Goal: Information Seeking & Learning: Learn about a topic

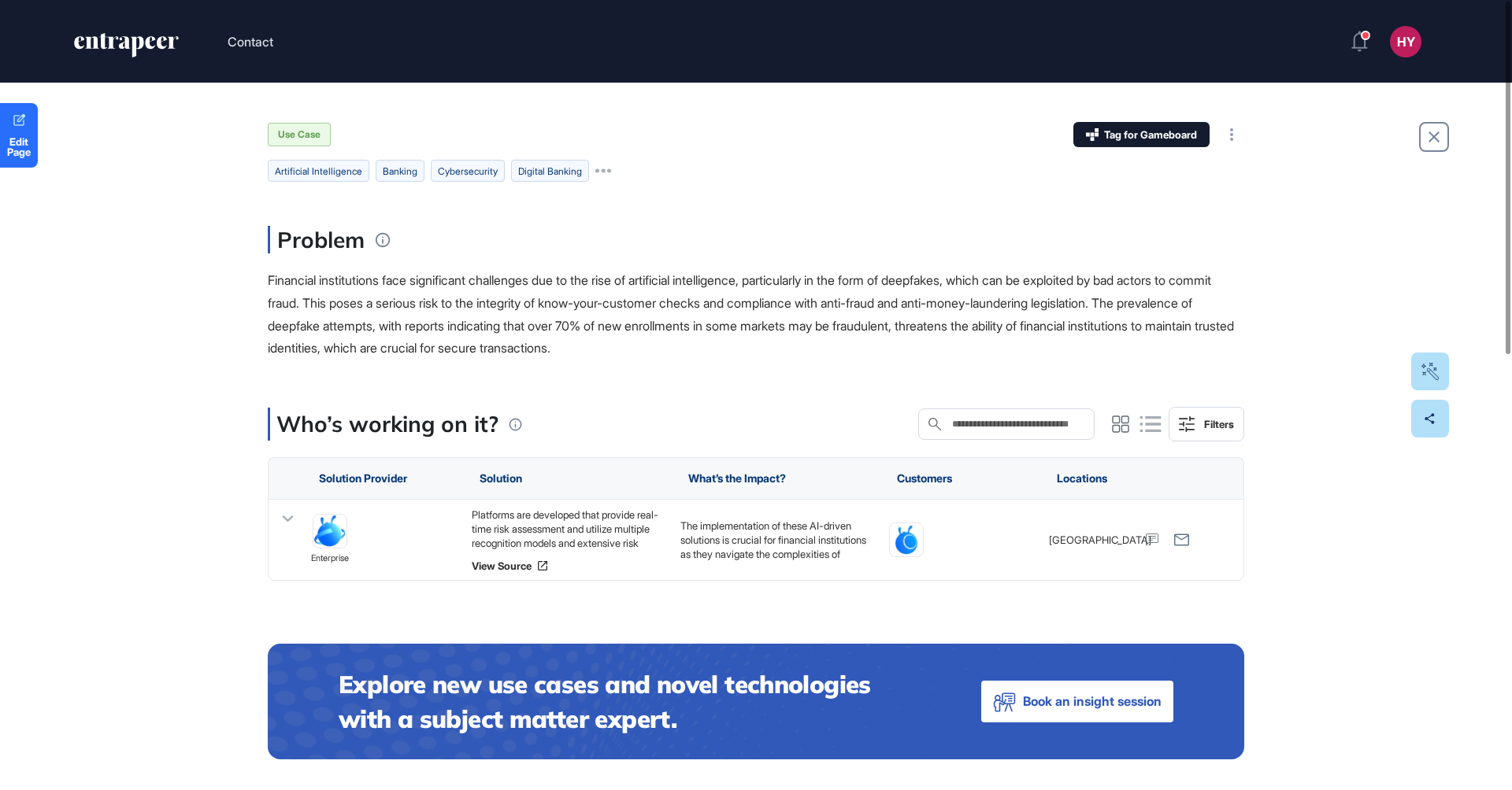
click at [751, 286] on span "Financial institutions face significant challenges due to the rise of artificia…" at bounding box center [751, 315] width 966 height 84
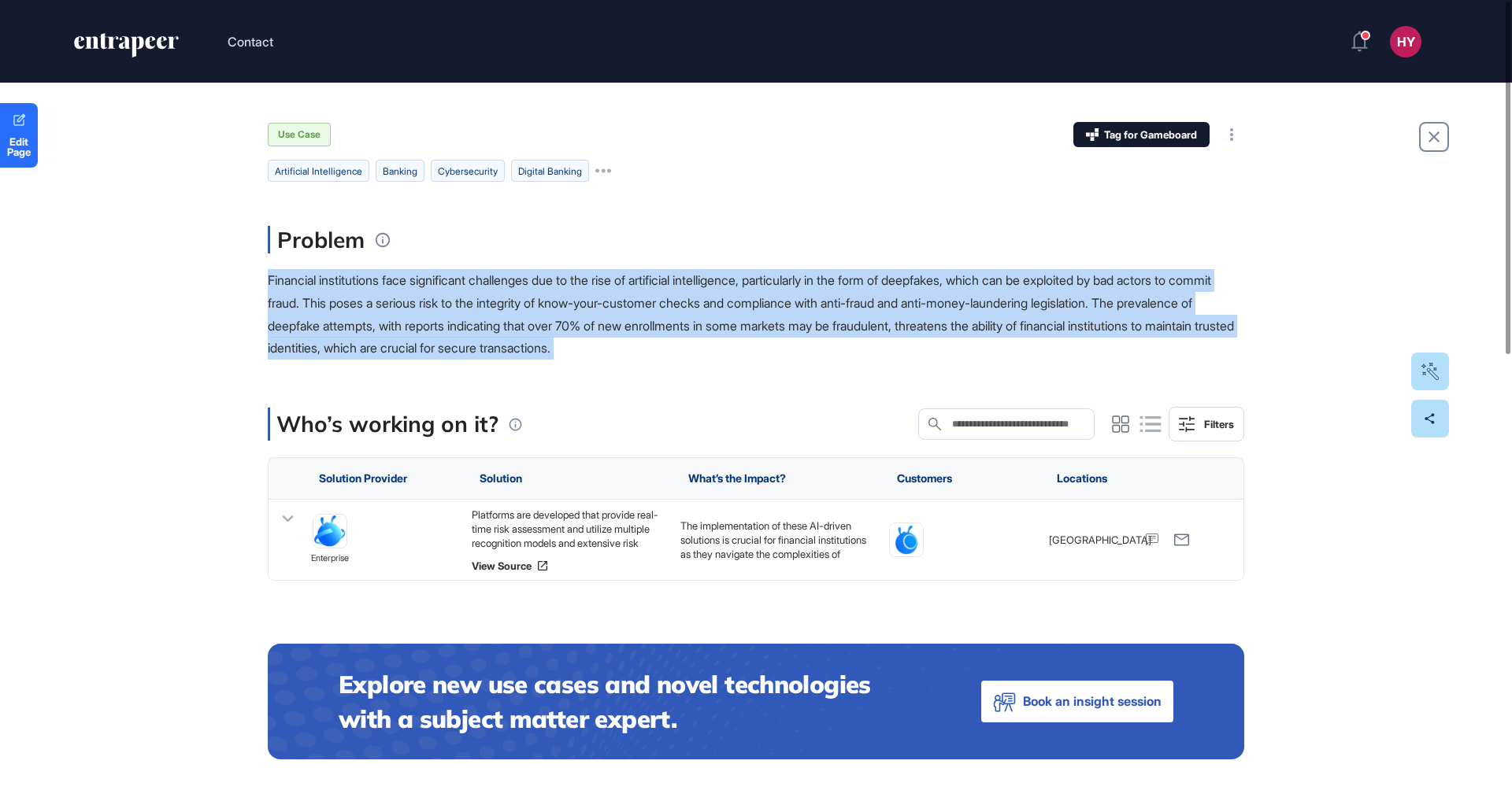
click at [751, 286] on span "Financial institutions face significant challenges due to the rise of artificia…" at bounding box center [751, 315] width 966 height 84
copy main "Financial institutions face significant challenges due to the rise of artificia…"
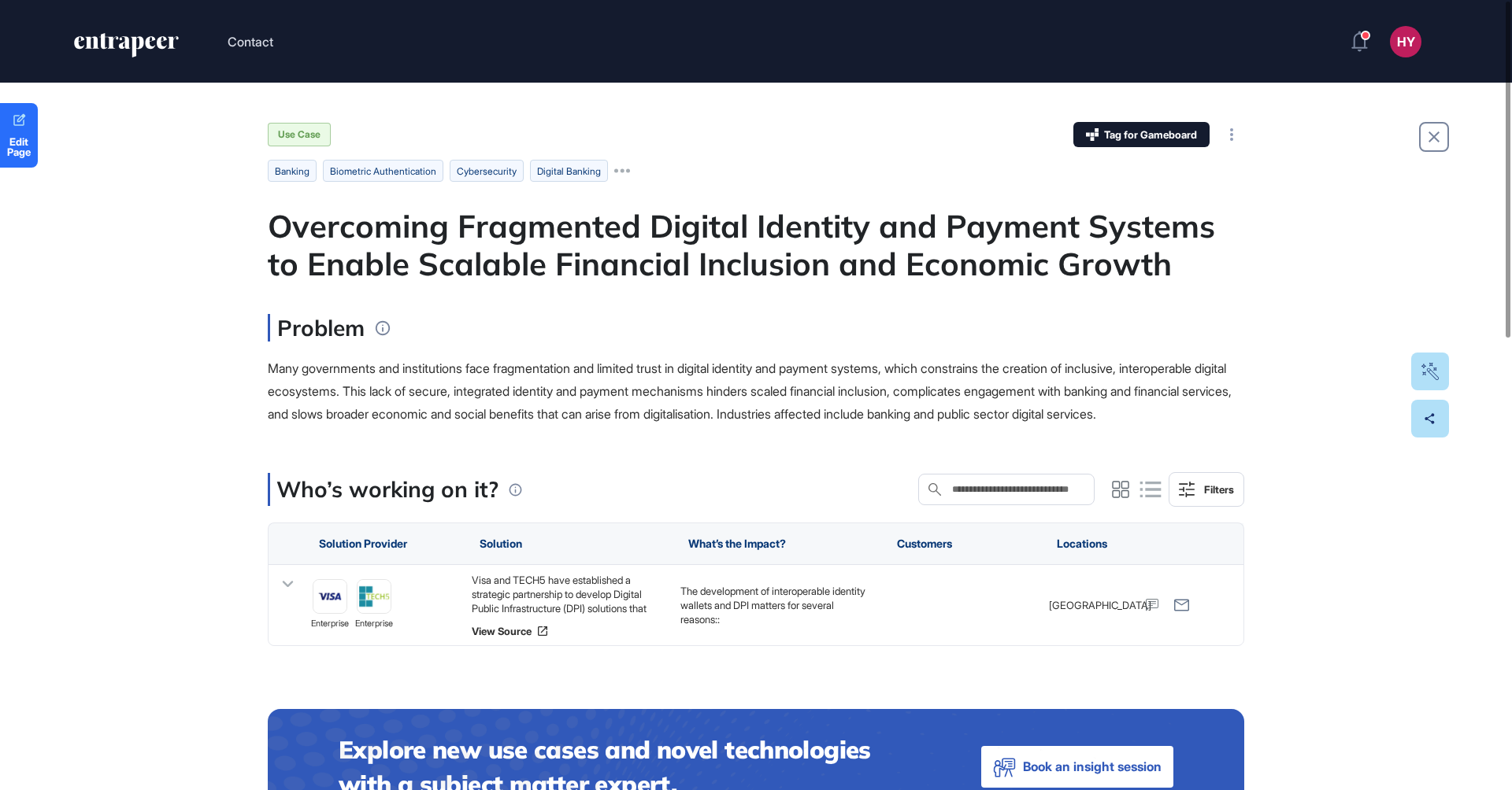
click at [813, 227] on div "Overcoming Fragmented Digital Identity and Payment Systems to Enable Scalable F…" at bounding box center [756, 245] width 977 height 75
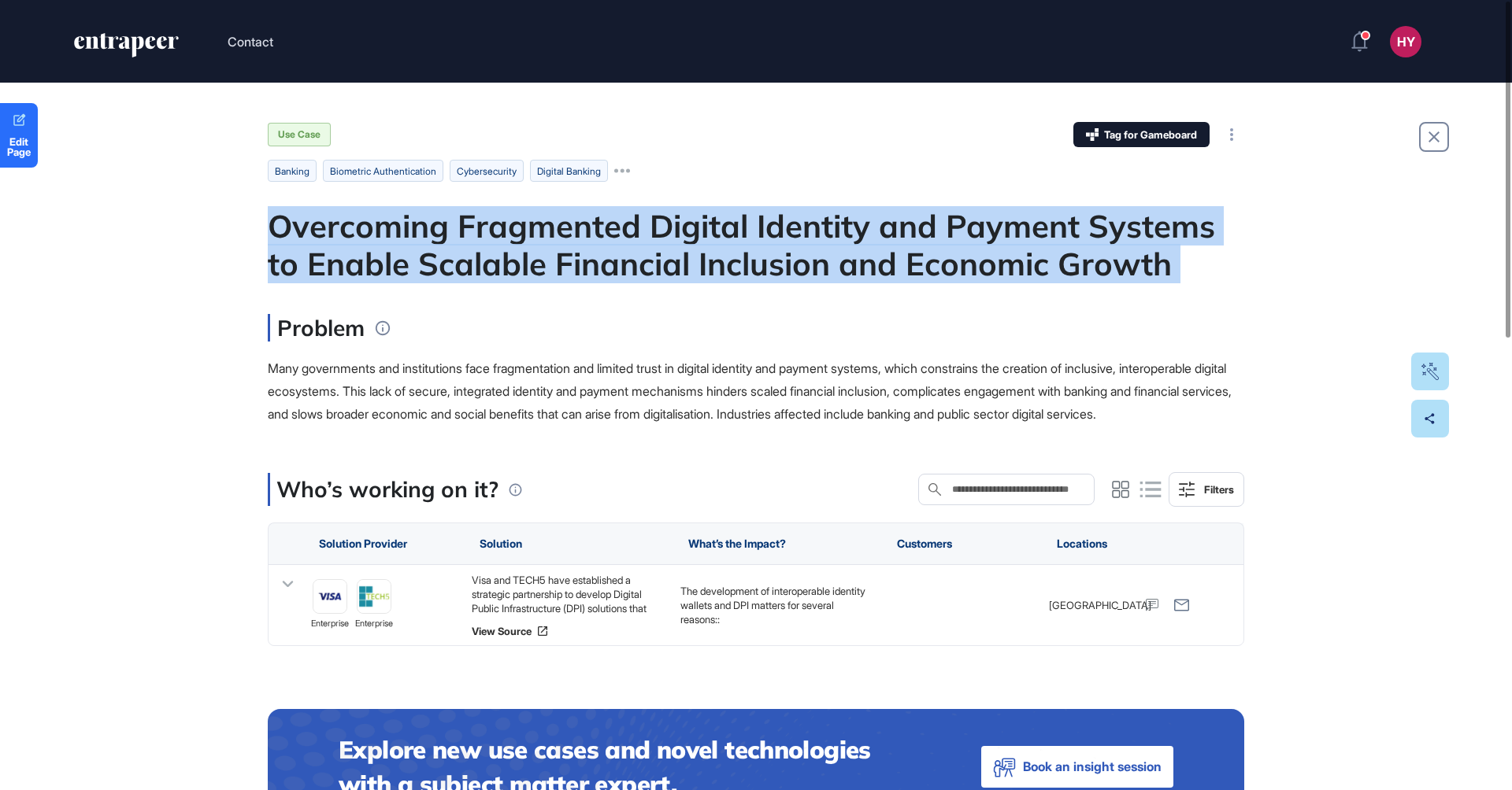
click at [813, 227] on div "Overcoming Fragmented Digital Identity and Payment Systems to Enable Scalable F…" at bounding box center [756, 245] width 977 height 75
copy div "Overcoming Fragmented Digital Identity and Payment Systems to Enable Scalable F…"
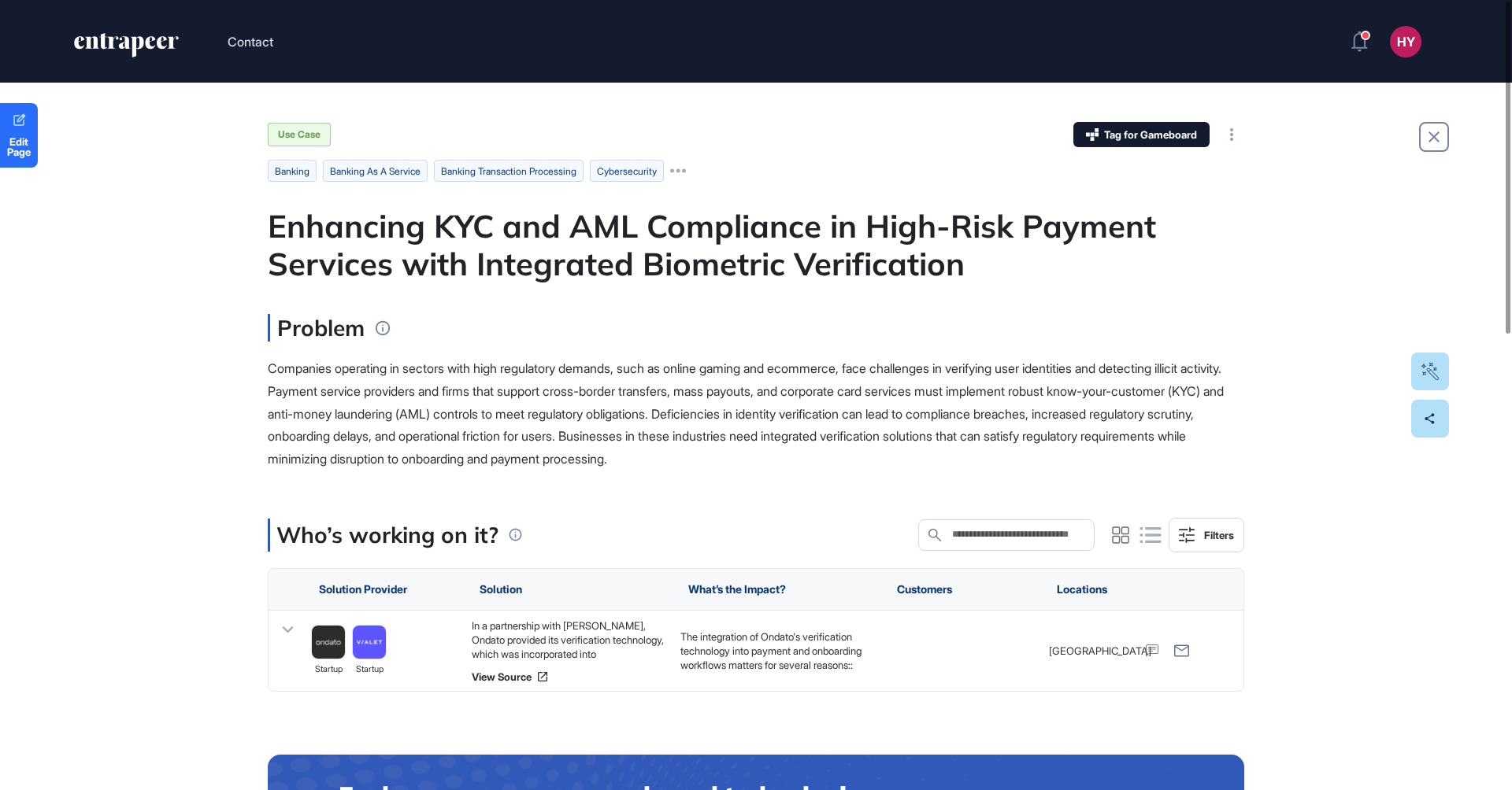
click at [611, 268] on div "Enhancing KYC and AML Compliance in High-Risk Payment Services with Integrated …" at bounding box center [756, 245] width 977 height 75
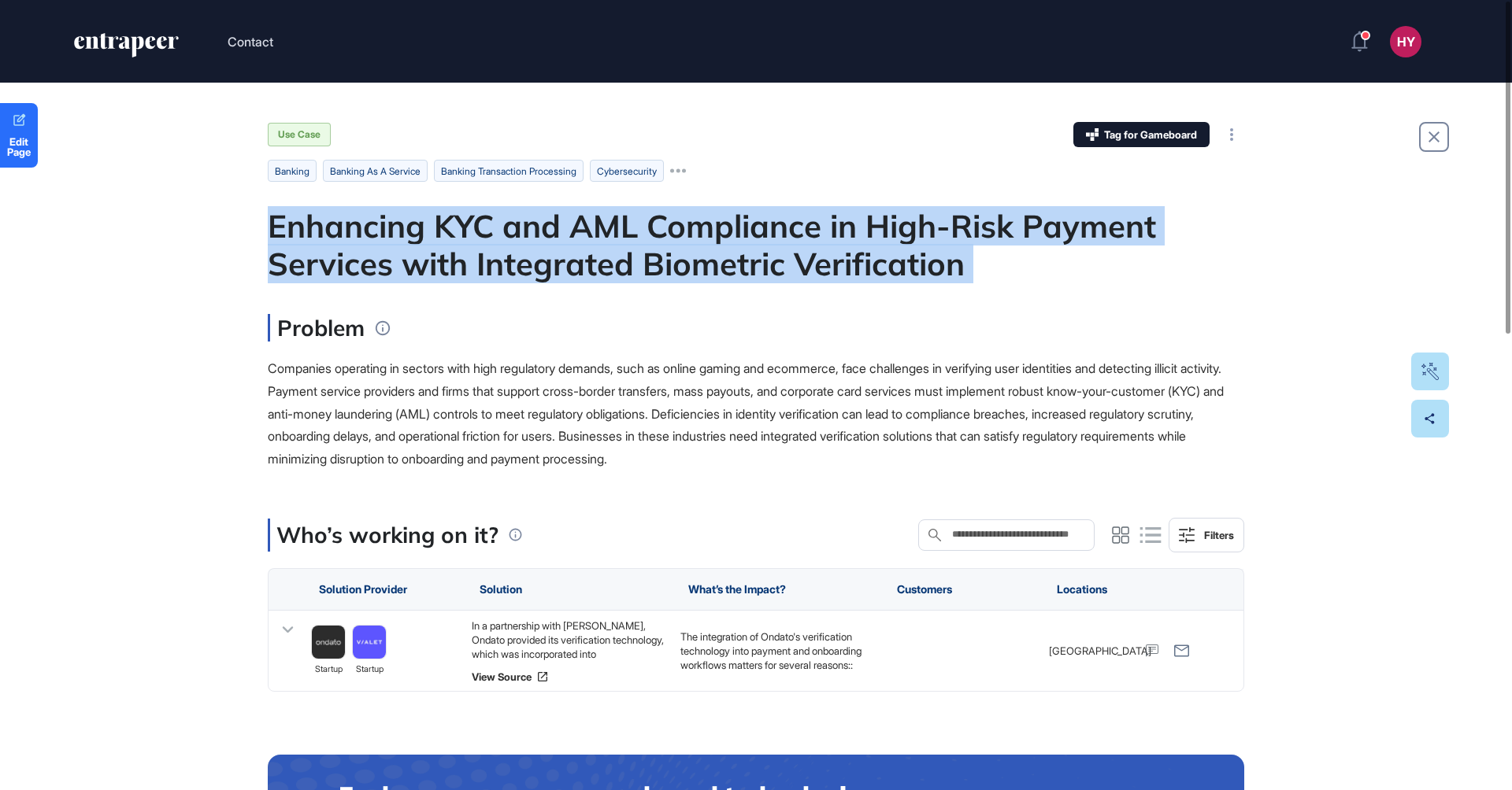
click at [611, 268] on div "Enhancing KYC and AML Compliance in High-Risk Payment Services with Integrated …" at bounding box center [756, 245] width 977 height 75
copy div "Enhancing KYC and AML Compliance in High-Risk Payment Services with Integrated …"
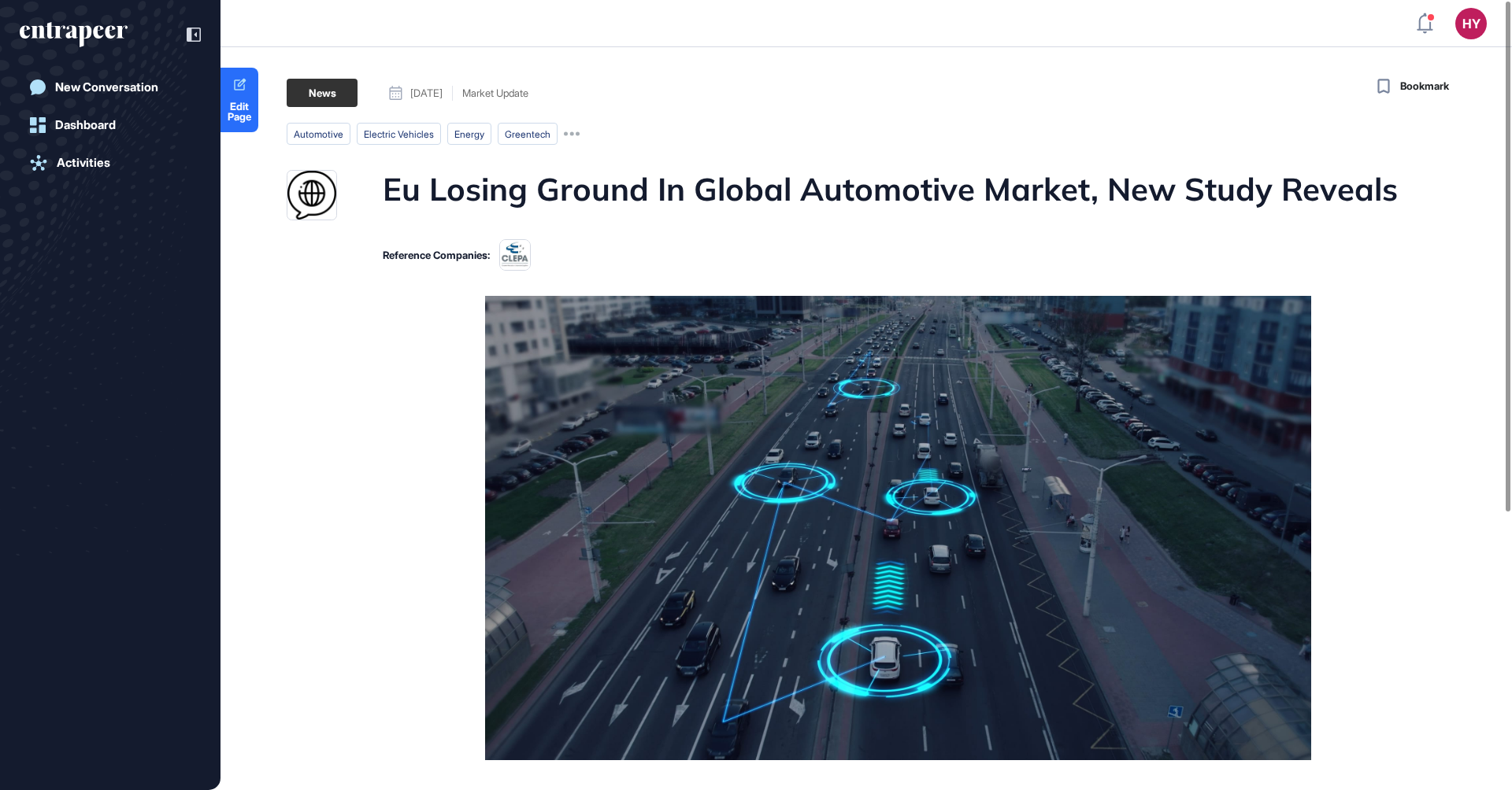
click at [821, 193] on h1 "Eu Losing Ground In Global Automotive Market, New Study Reveals" at bounding box center [889, 195] width 1015 height 50
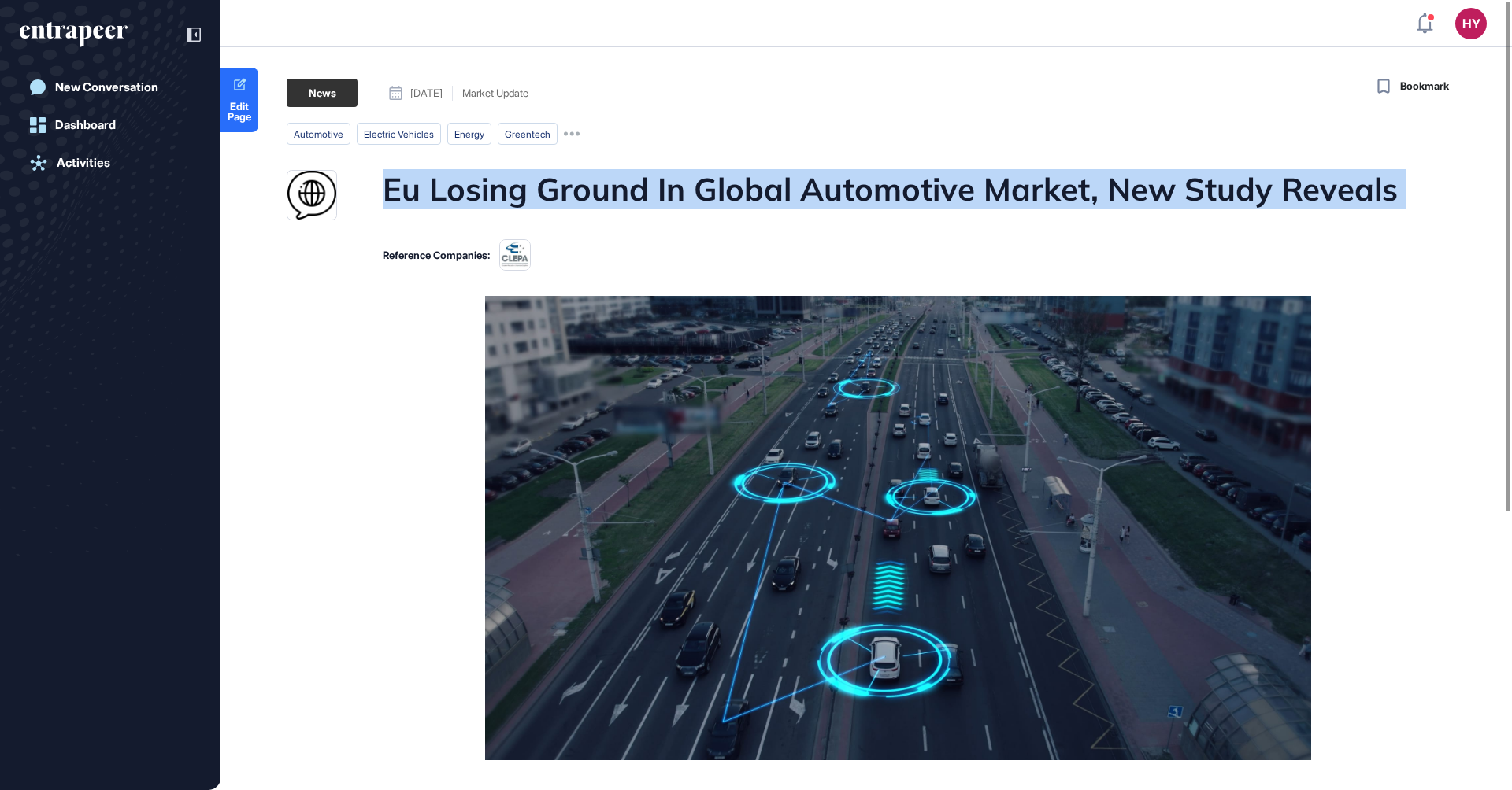
click at [821, 193] on h1 "Eu Losing Ground In Global Automotive Market, New Study Reveals" at bounding box center [889, 195] width 1015 height 50
copy h1 "Eu Losing Ground In Global Automotive Market, New Study Reveals"
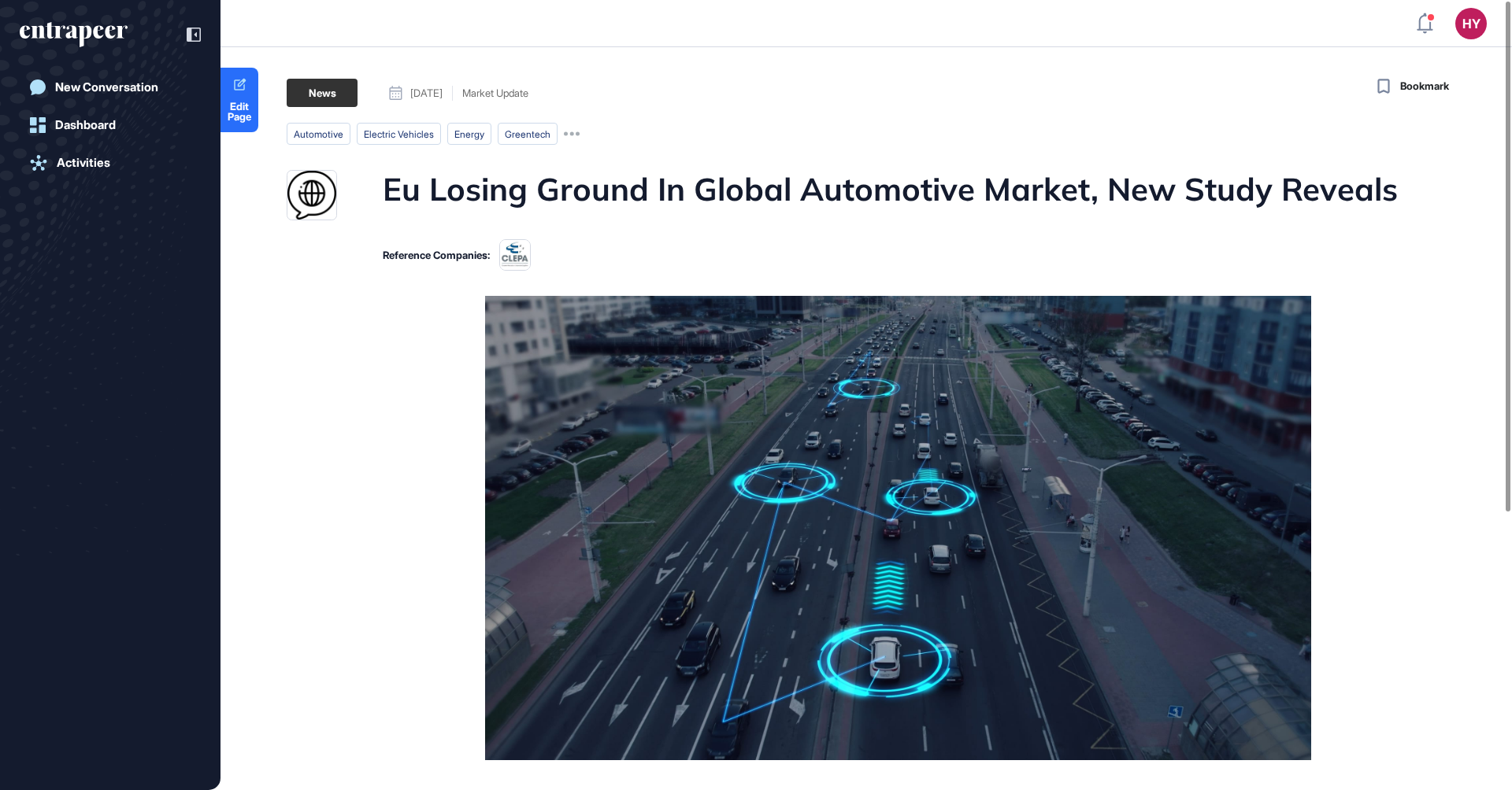
click at [916, 150] on main "News September 10, 2025 Market Update September 10, 2025 Market Update automoti…" at bounding box center [867, 627] width 1288 height 1097
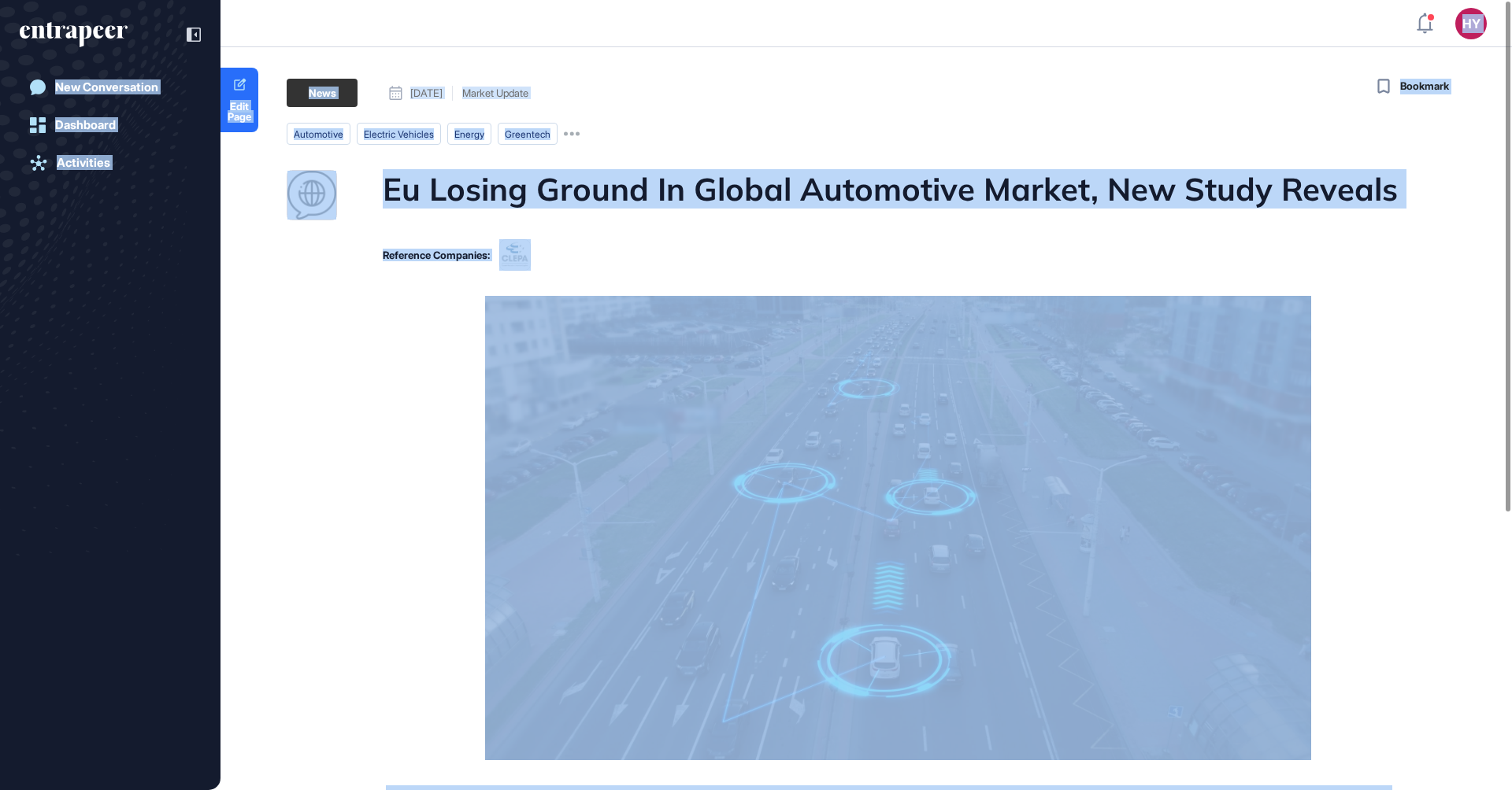
copy body "HY Admin Dashboard Dashboard Profile My Content Request More Data New Conversat…"
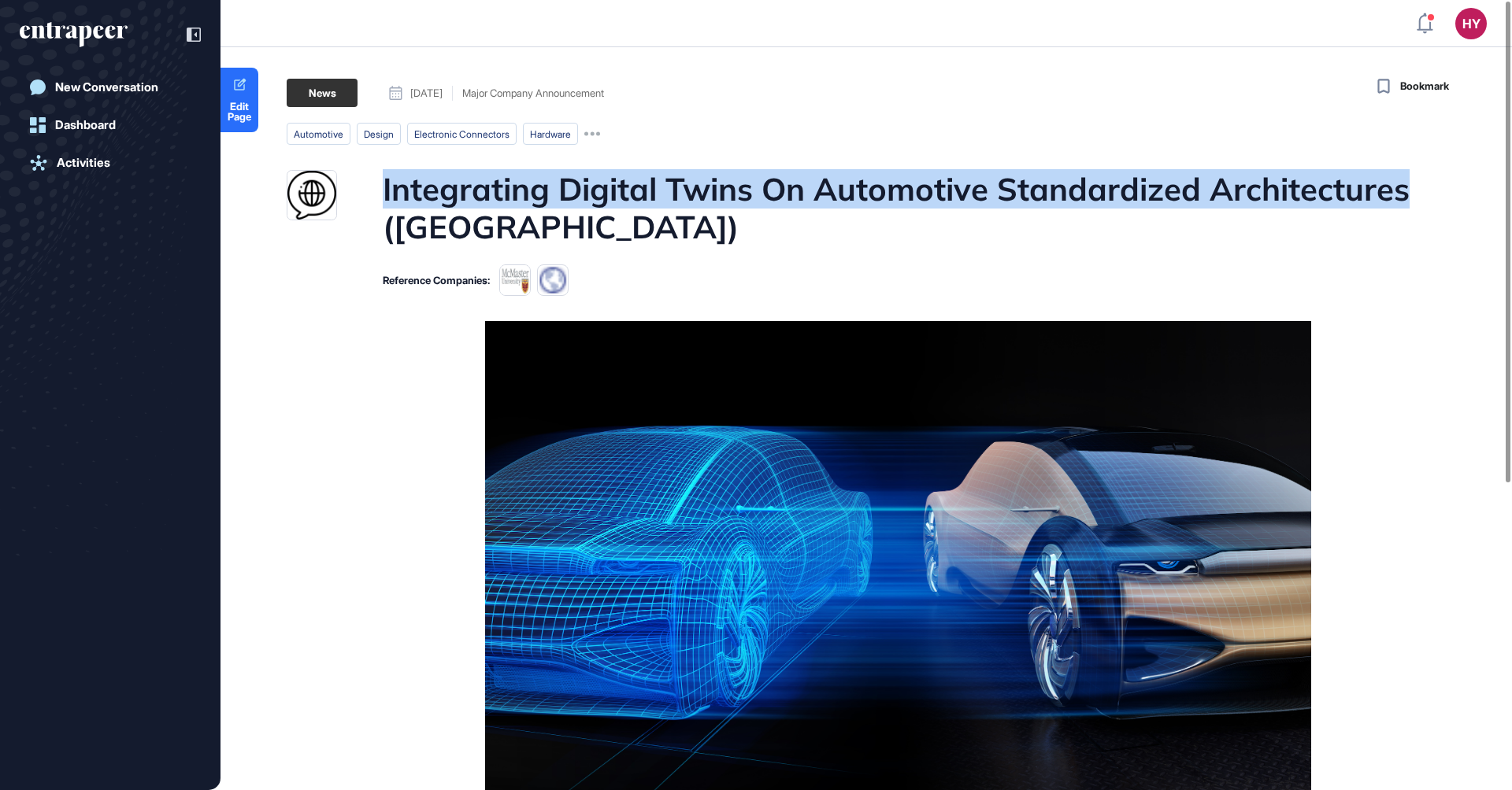
drag, startPoint x: 1413, startPoint y: 193, endPoint x: 376, endPoint y: 188, distance: 1037.0
click at [376, 188] on main "News September 10, 2025 Major Company Announcement September 10, 2025 Major Com…" at bounding box center [867, 664] width 1288 height 1171
copy h1 "Integrating Digital Twins On Automotive Standardized Architectures"
click at [927, 331] on img at bounding box center [898, 578] width 826 height 514
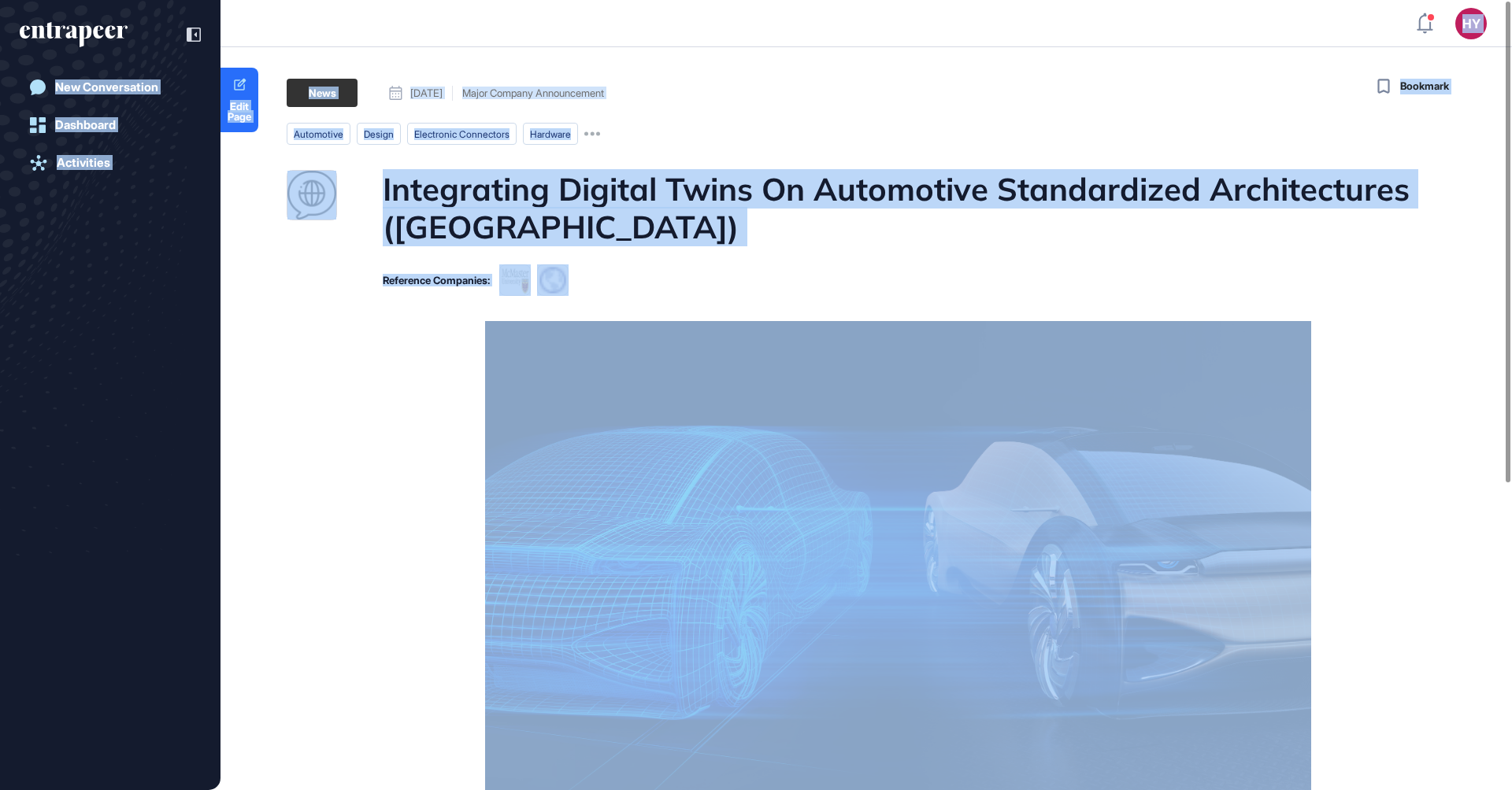
copy body "HY Admin Dashboard Dashboard Profile My Content Request More Data New Conversat…"
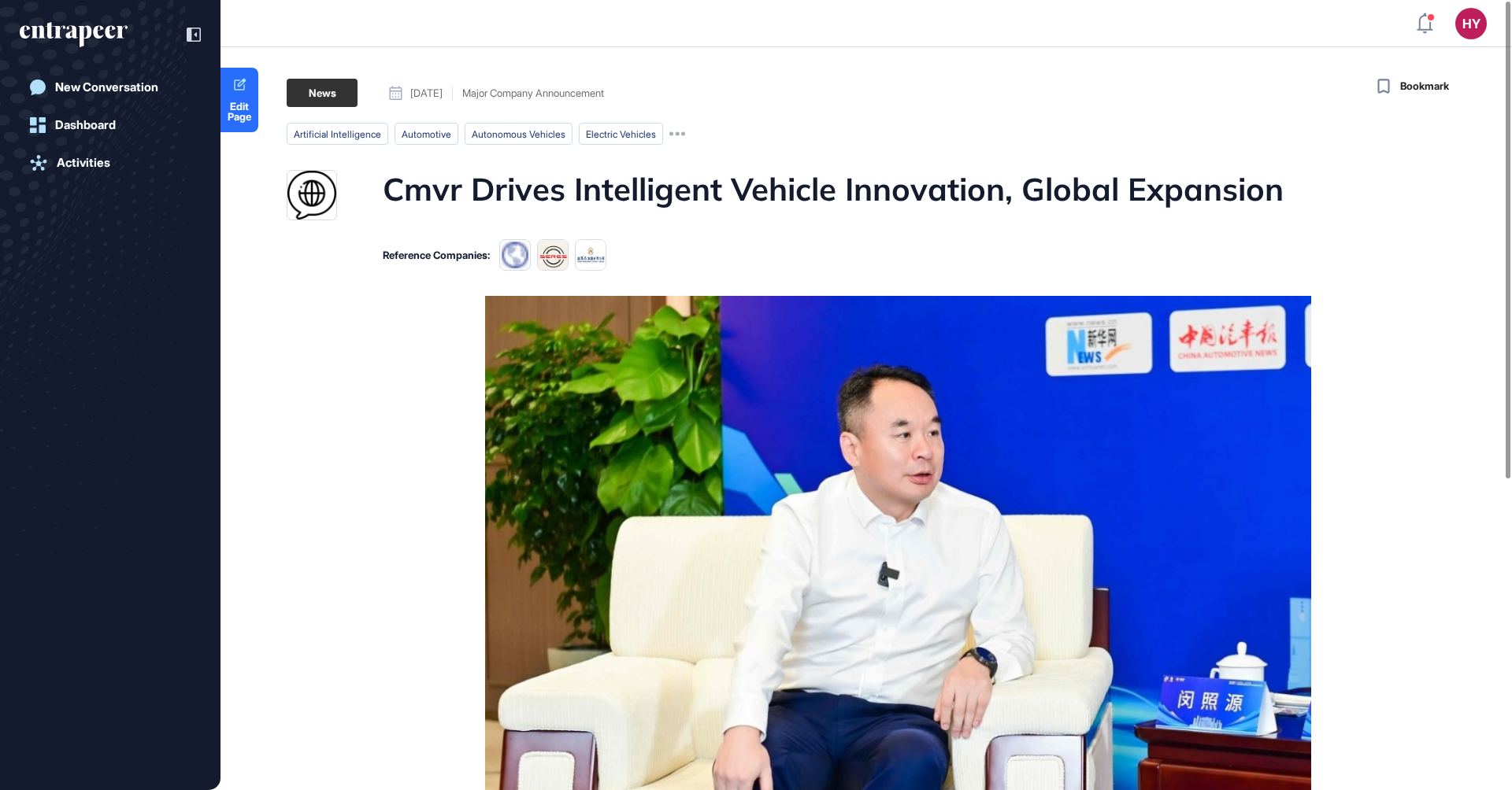
click at [611, 189] on h1 "Cmvr Drives Intelligent Vehicle Innovation, Global Expansion" at bounding box center [832, 195] width 901 height 50
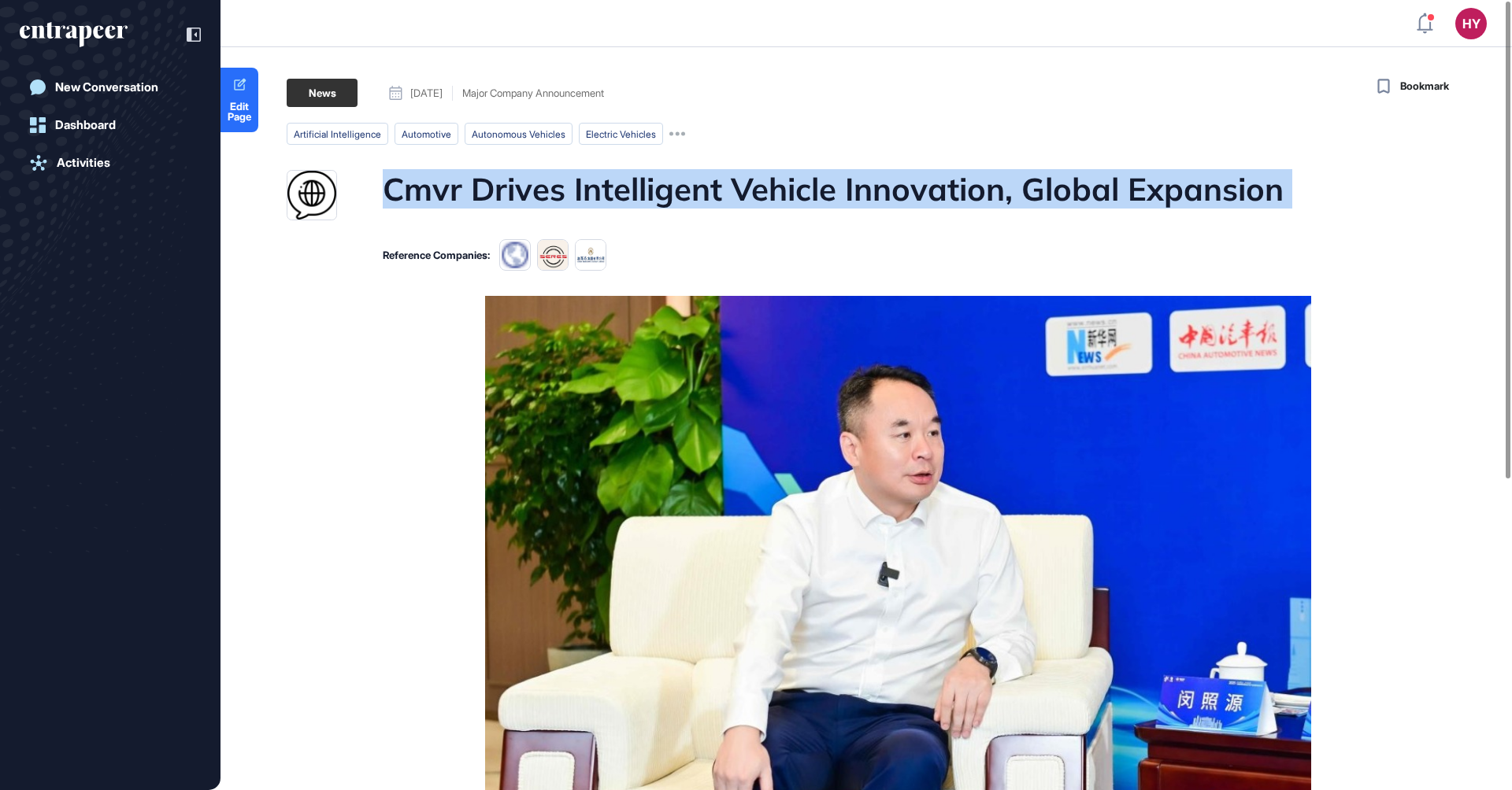
click at [611, 189] on h1 "Cmvr Drives Intelligent Vehicle Innovation, Global Expansion" at bounding box center [832, 195] width 901 height 50
copy h1 "Cmvr Drives Intelligent Vehicle Innovation, Global Expansion"
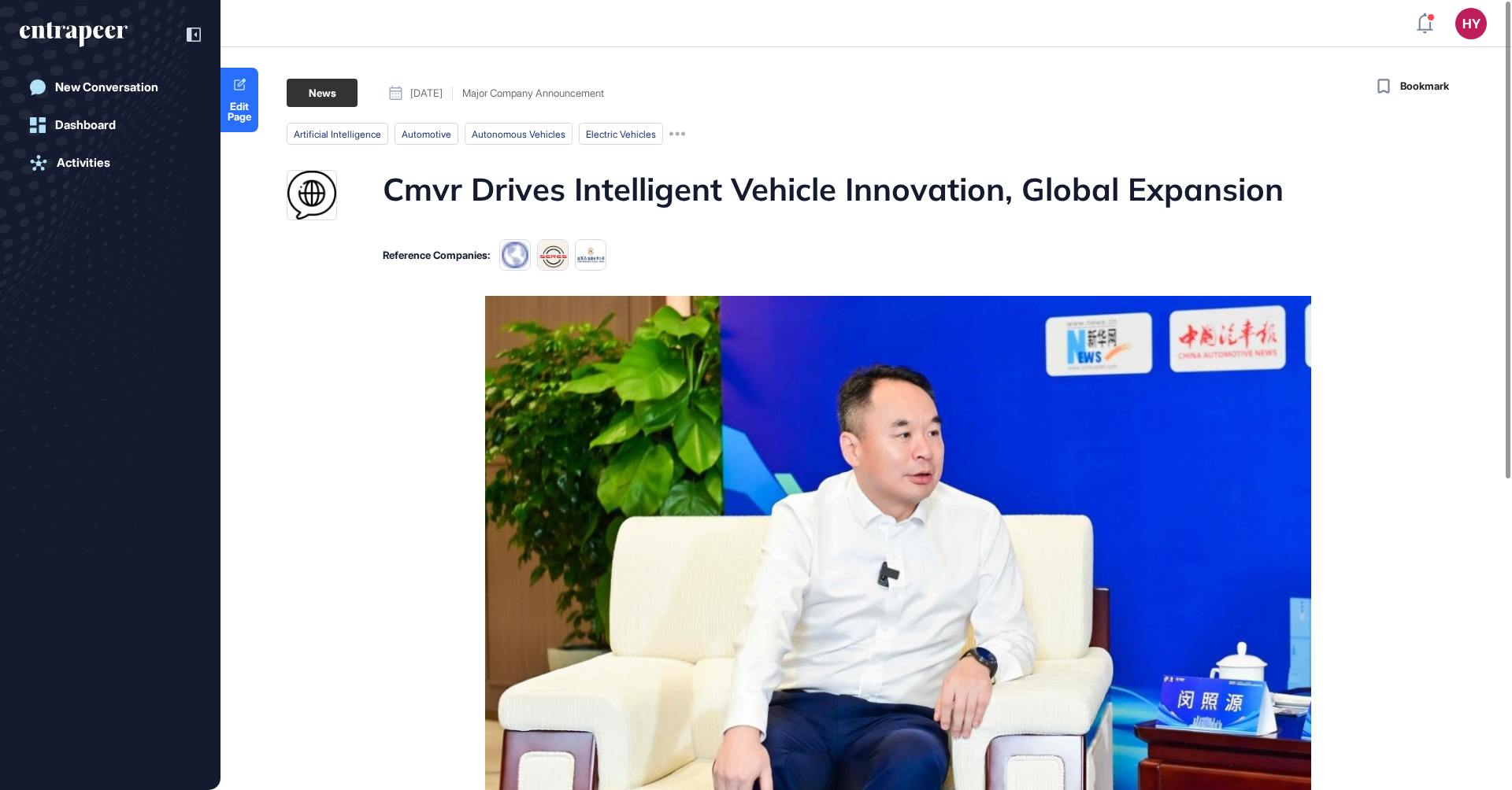
click at [876, 277] on main "News September 08, 2025 Major Company Announcement September 08, 2025 Major Com…" at bounding box center [867, 669] width 1288 height 1182
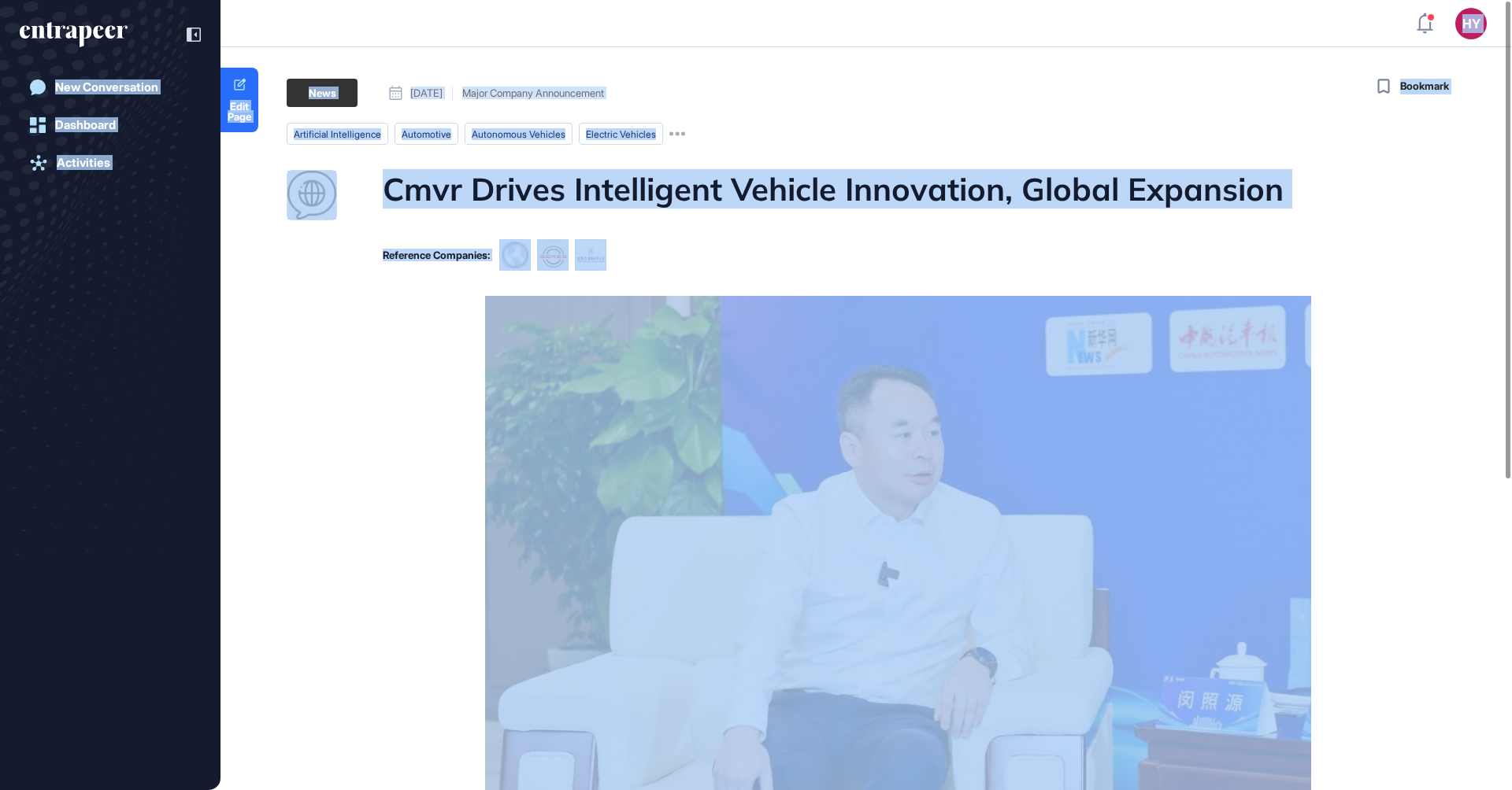
copy body "HY Admin Dashboard Dashboard Profile My Content Request More Data New Conversat…"
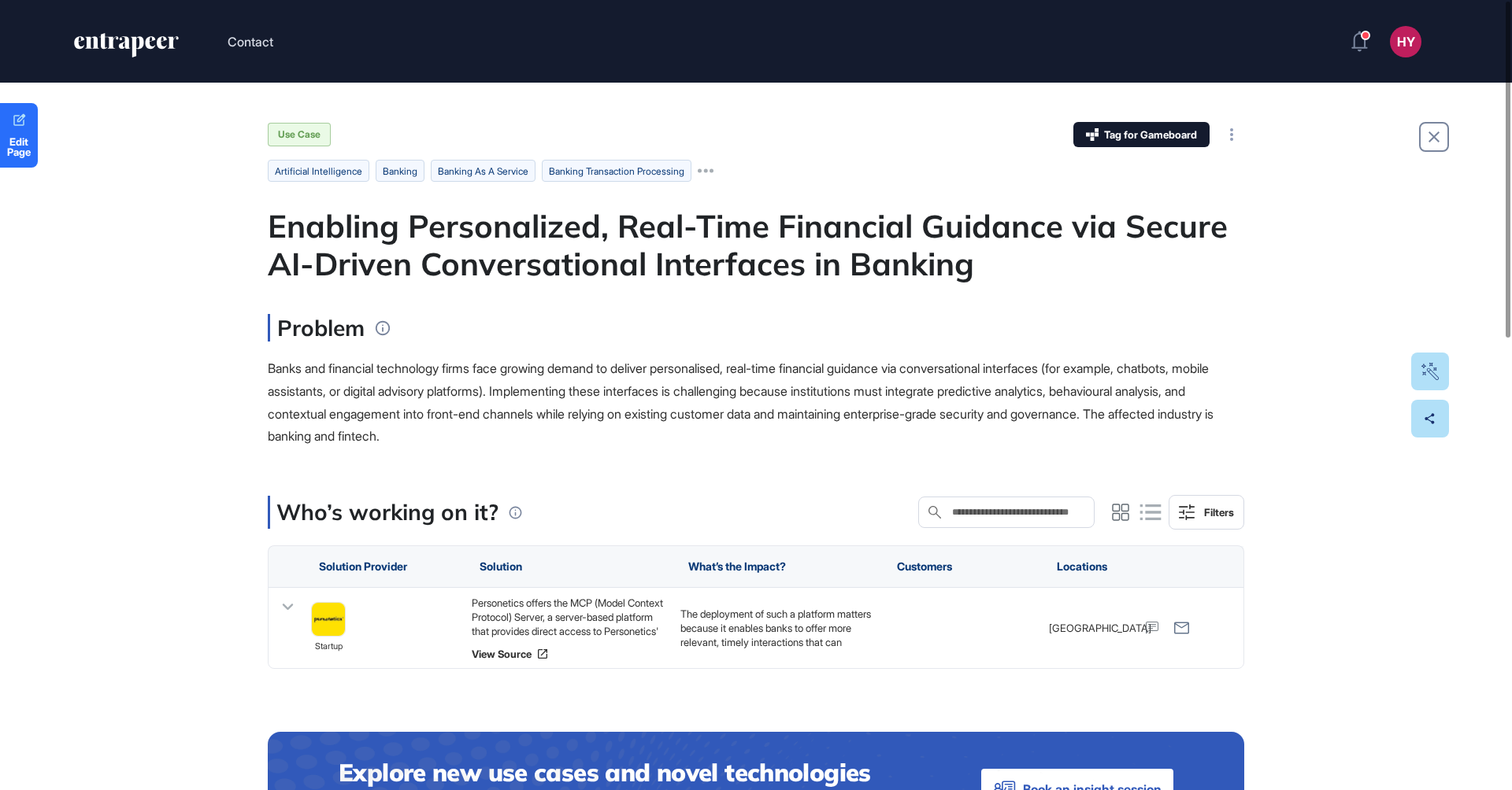
click at [674, 257] on div "Enabling Personalized, Real-Time Financial Guidance via Secure AI-Driven Conver…" at bounding box center [756, 245] width 977 height 75
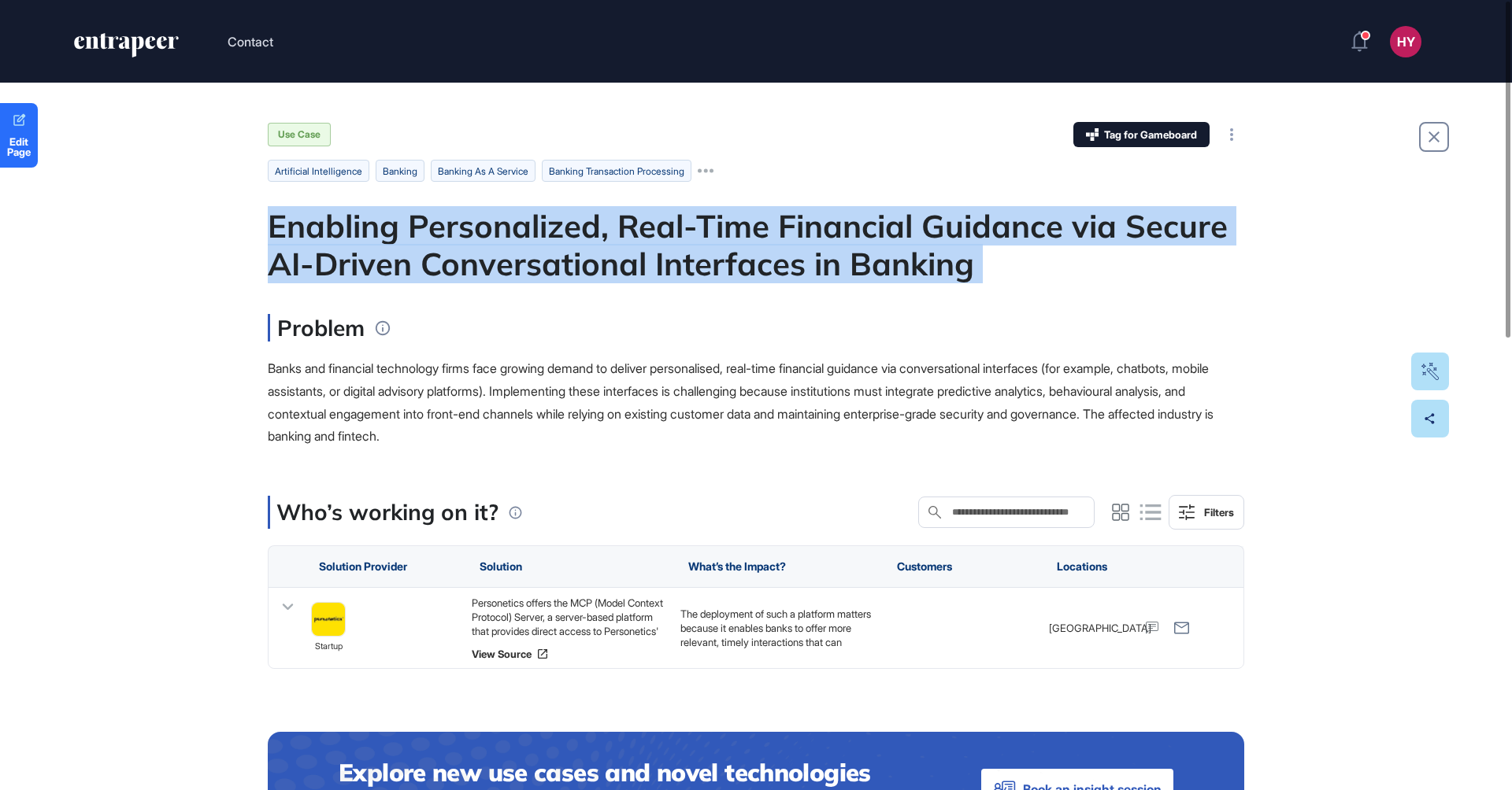
click at [674, 257] on div "Enabling Personalized, Real-Time Financial Guidance via Secure AI-Driven Conver…" at bounding box center [756, 245] width 977 height 75
copy div "Enabling Personalized, Real-Time Financial Guidance via Secure AI-Driven Conver…"
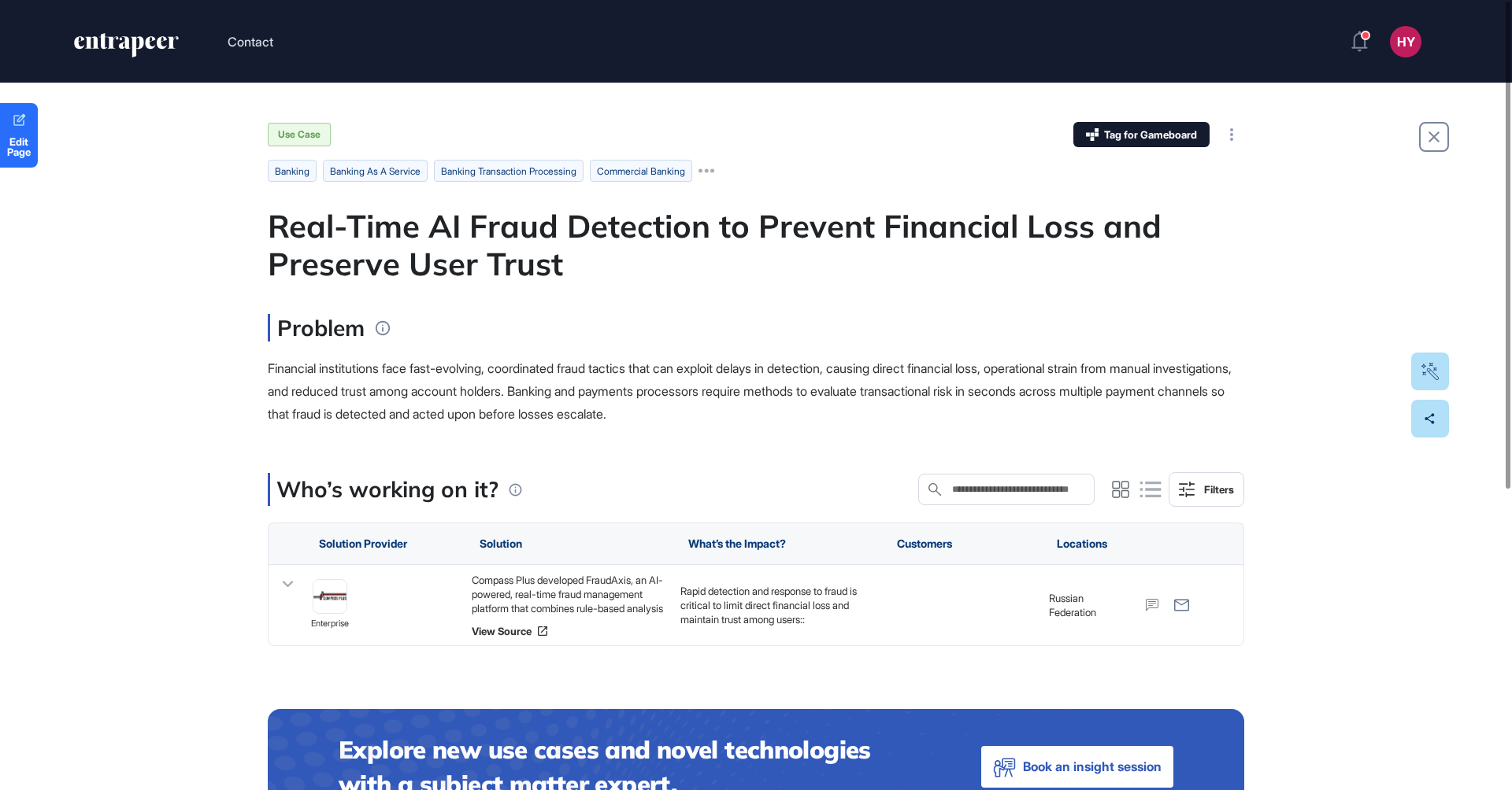
click at [596, 233] on div "Real-Time AI Fraud Detection to Prevent Financial Loss and Preserve User Trust" at bounding box center [756, 245] width 977 height 75
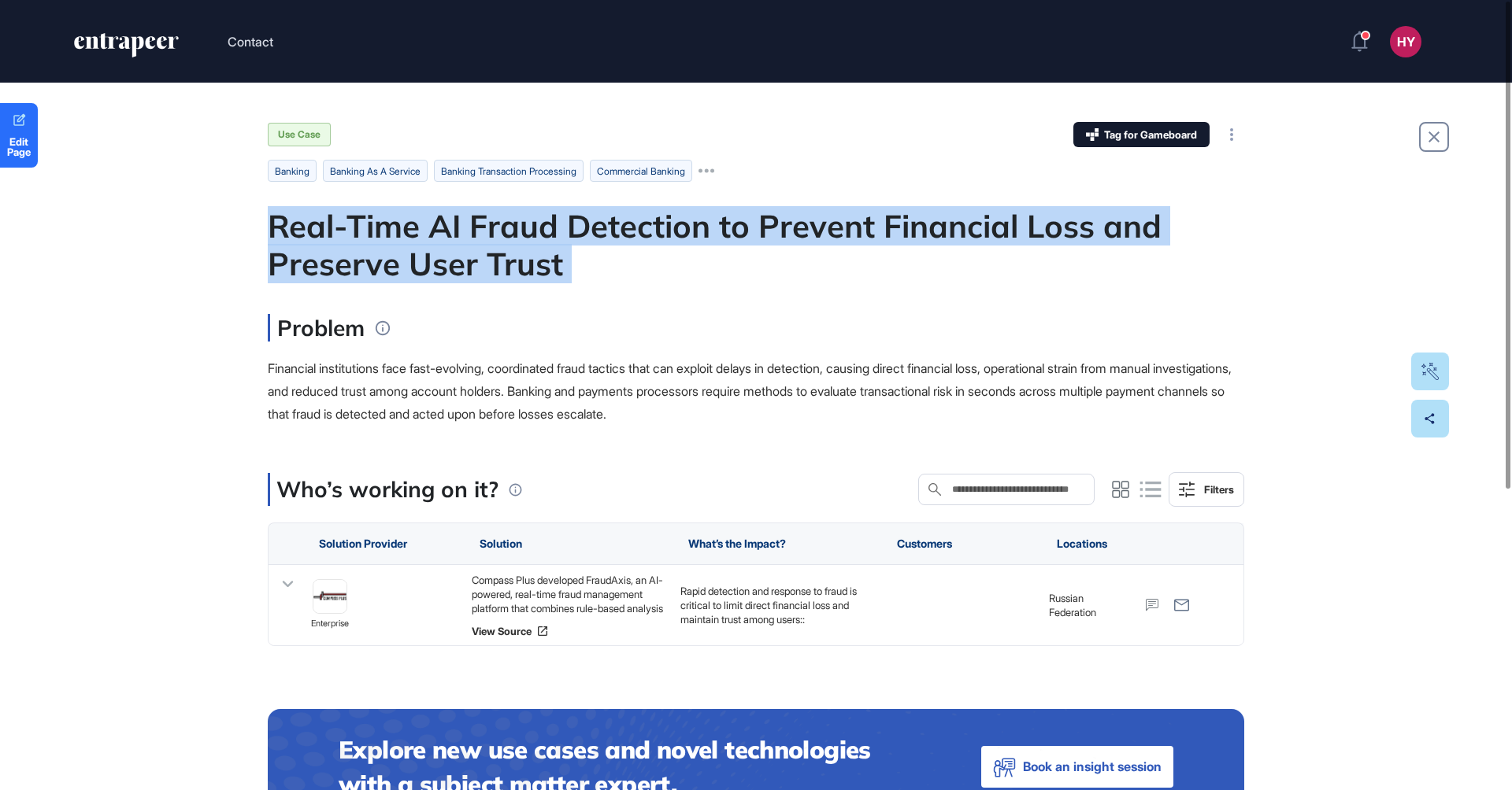
click at [596, 233] on div "Real-Time AI Fraud Detection to Prevent Financial Loss and Preserve User Trust" at bounding box center [756, 245] width 977 height 75
copy div "Real-Time AI Fraud Detection to Prevent Financial Loss and Preserve User Trust"
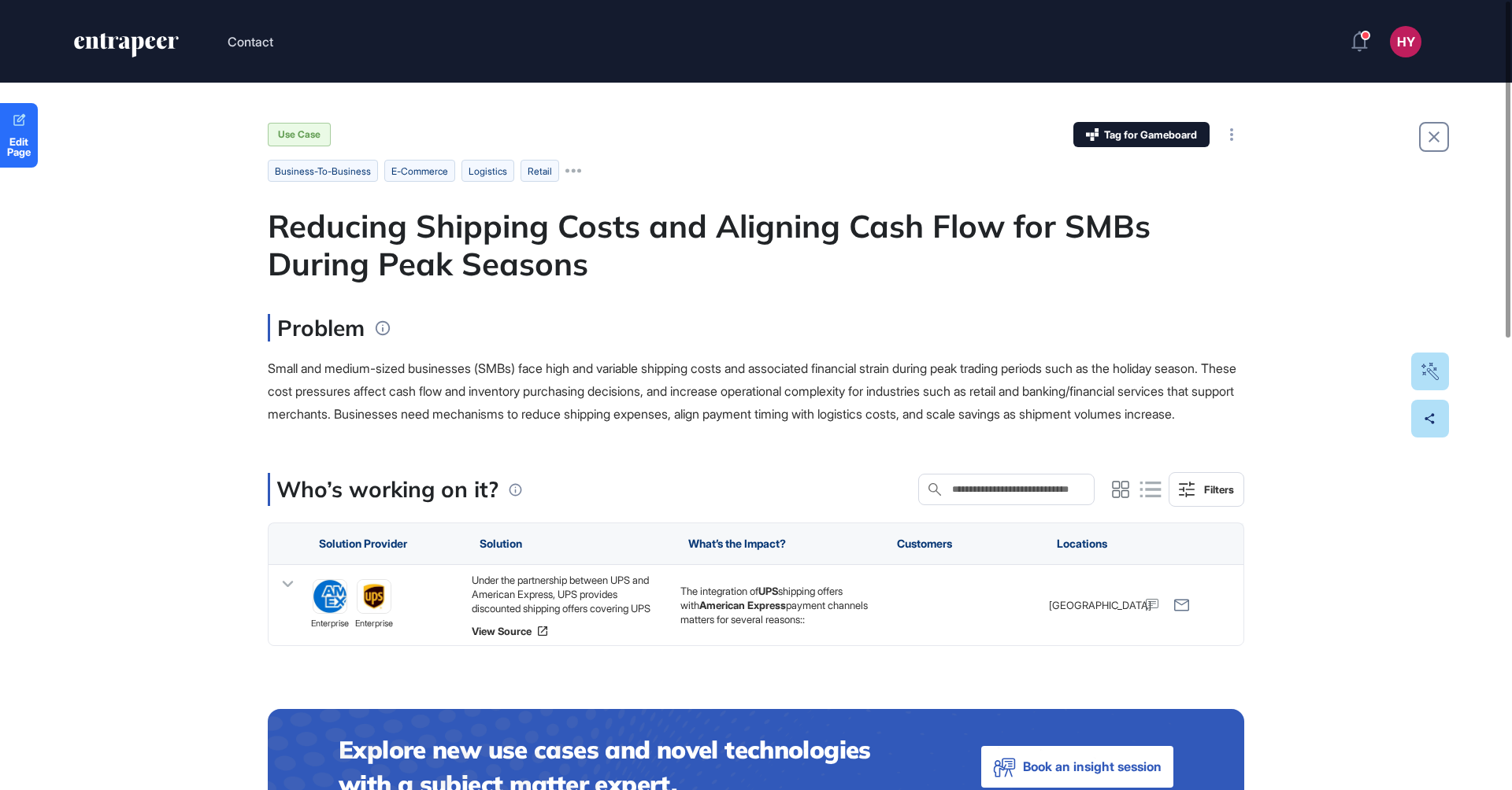
click at [617, 231] on div "Reducing Shipping Costs and Aligning Cash Flow for SMBs During Peak Seasons" at bounding box center [756, 245] width 977 height 75
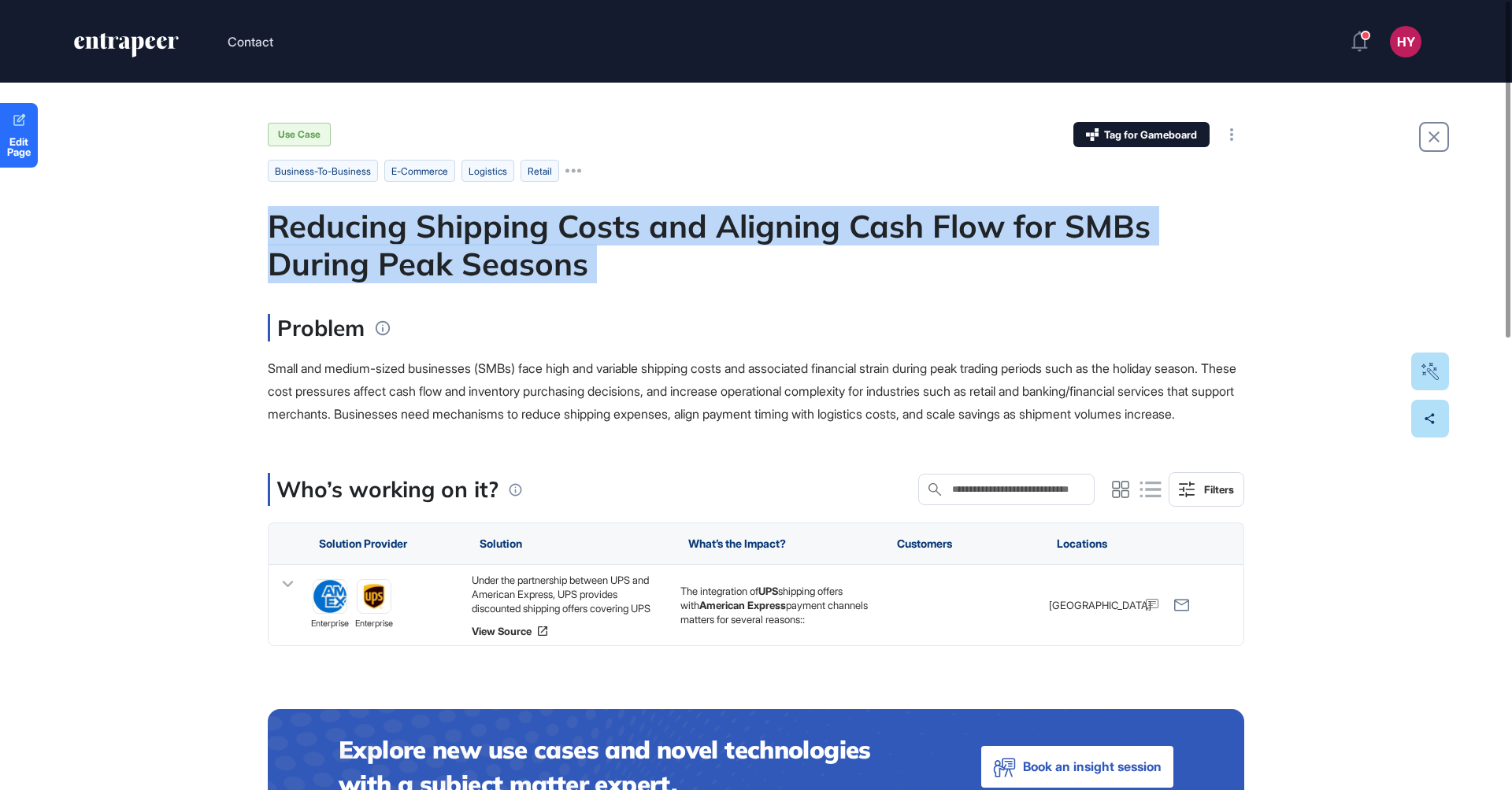
click at [617, 231] on div "Reducing Shipping Costs and Aligning Cash Flow for SMBs During Peak Seasons" at bounding box center [756, 245] width 977 height 75
copy div "Reducing Shipping Costs and Aligning Cash Flow for SMBs During Peak Seasons"
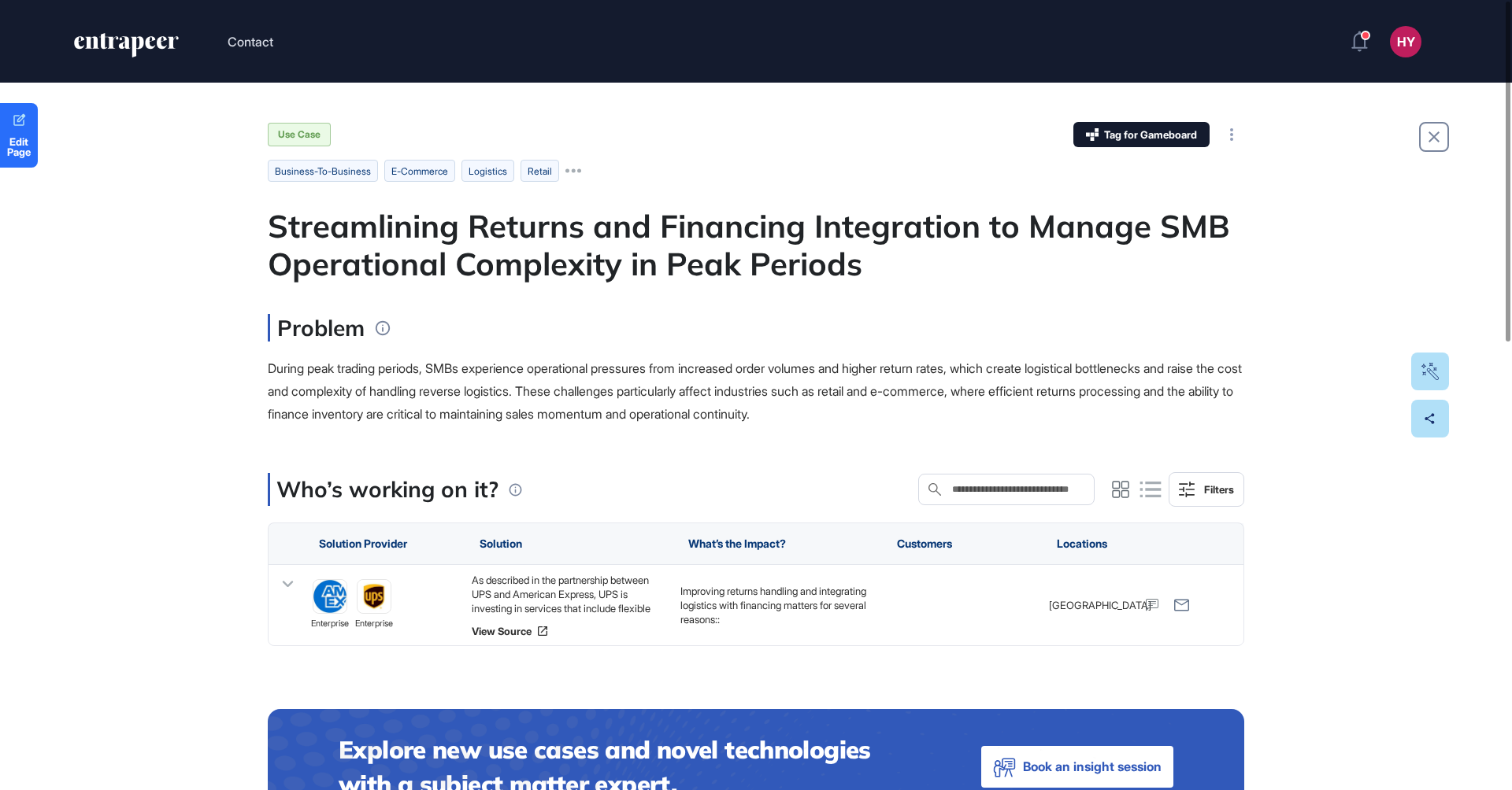
click at [743, 229] on div "Streamlining Returns and Financing Integration to Manage SMB Operational Comple…" at bounding box center [756, 245] width 977 height 75
click at [743, 230] on div "Streamlining Returns and Financing Integration to Manage SMB Operational Comple…" at bounding box center [756, 245] width 977 height 75
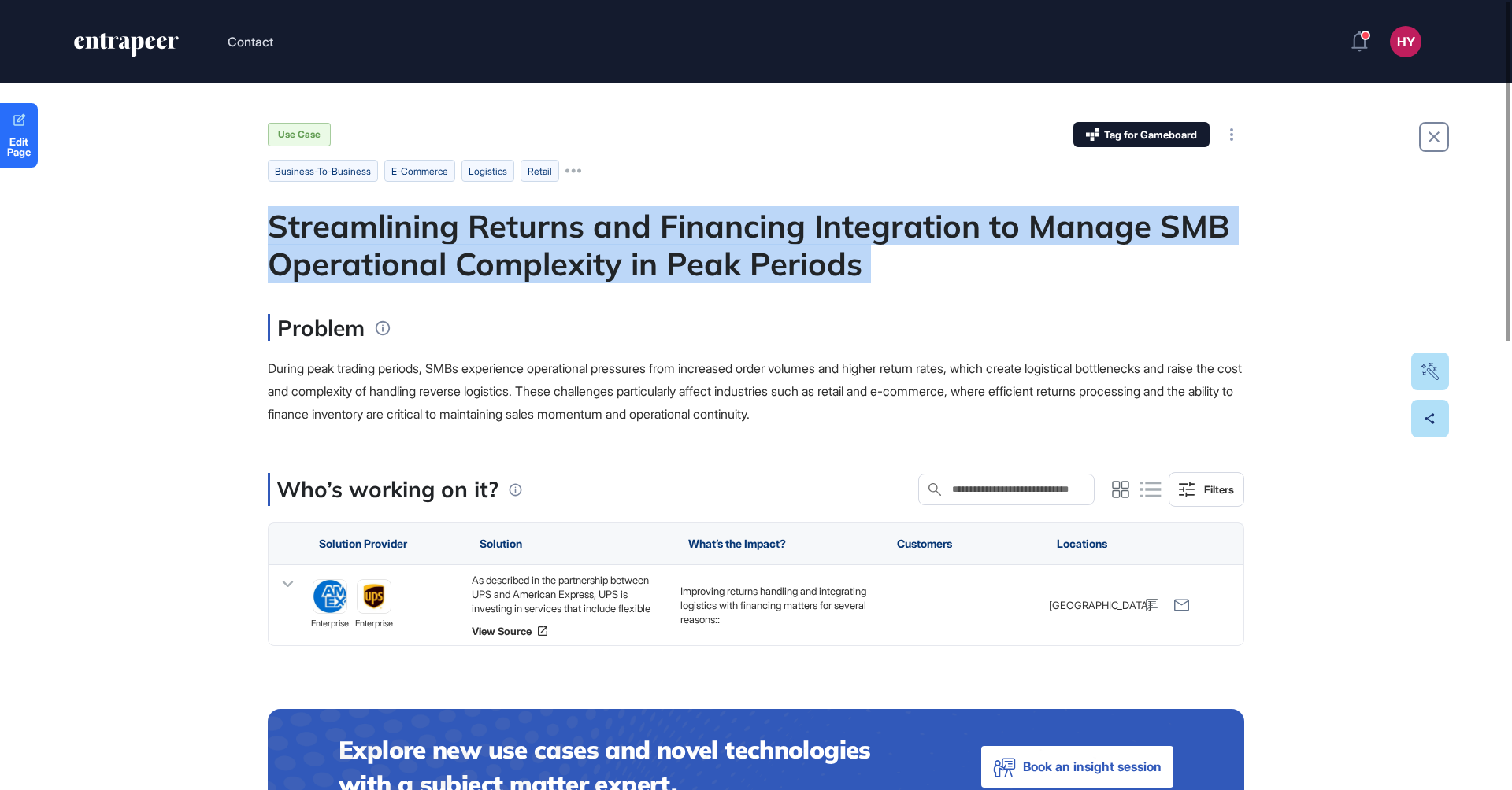
click at [743, 230] on div "Streamlining Returns and Financing Integration to Manage SMB Operational Comple…" at bounding box center [756, 245] width 977 height 75
copy div "Streamlining Returns and Financing Integration to Manage SMB Operational Comple…"
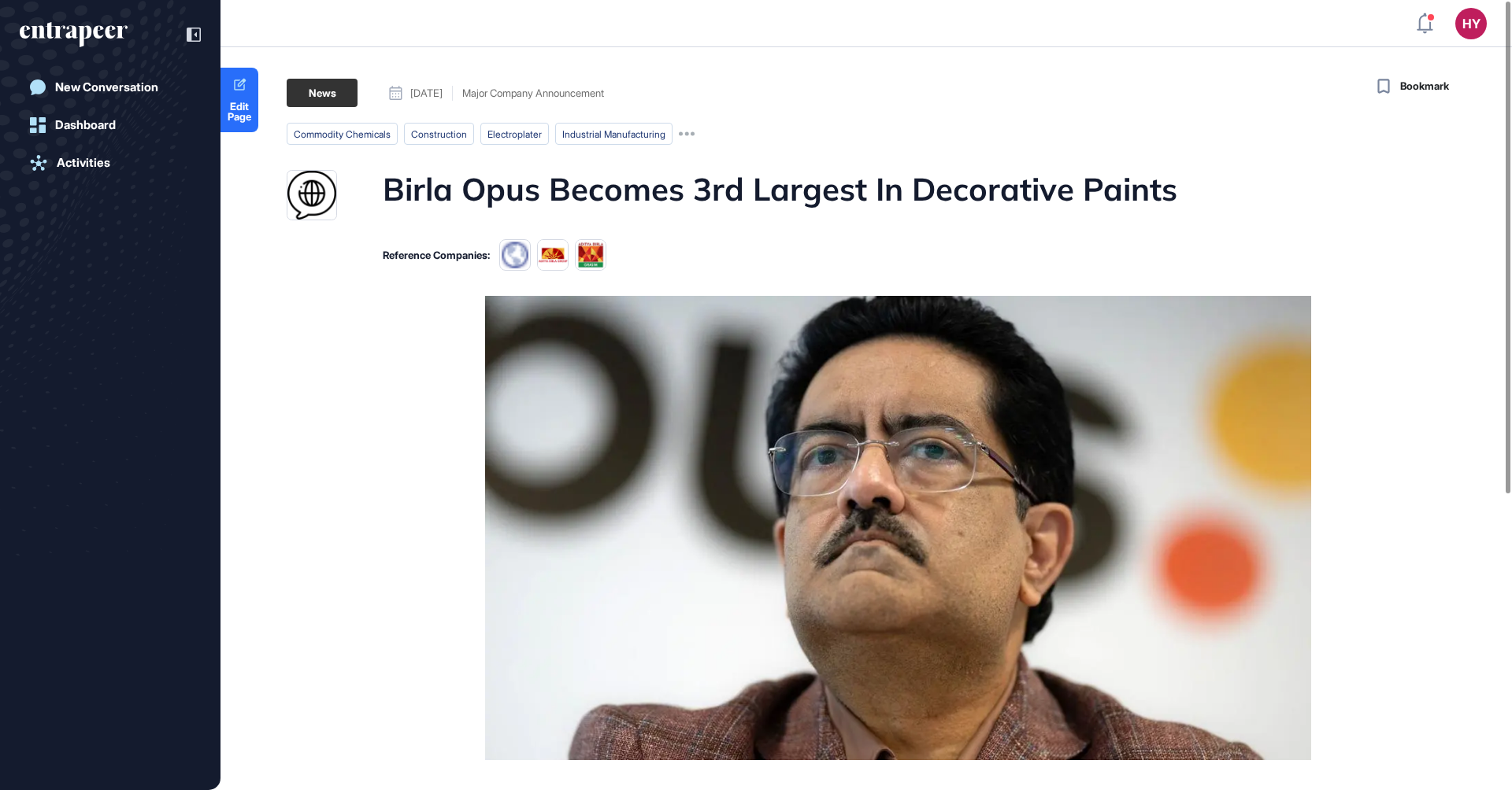
click at [772, 192] on h1 "Birla Opus Becomes 3rd Largest In Decorative Paints" at bounding box center [779, 195] width 794 height 50
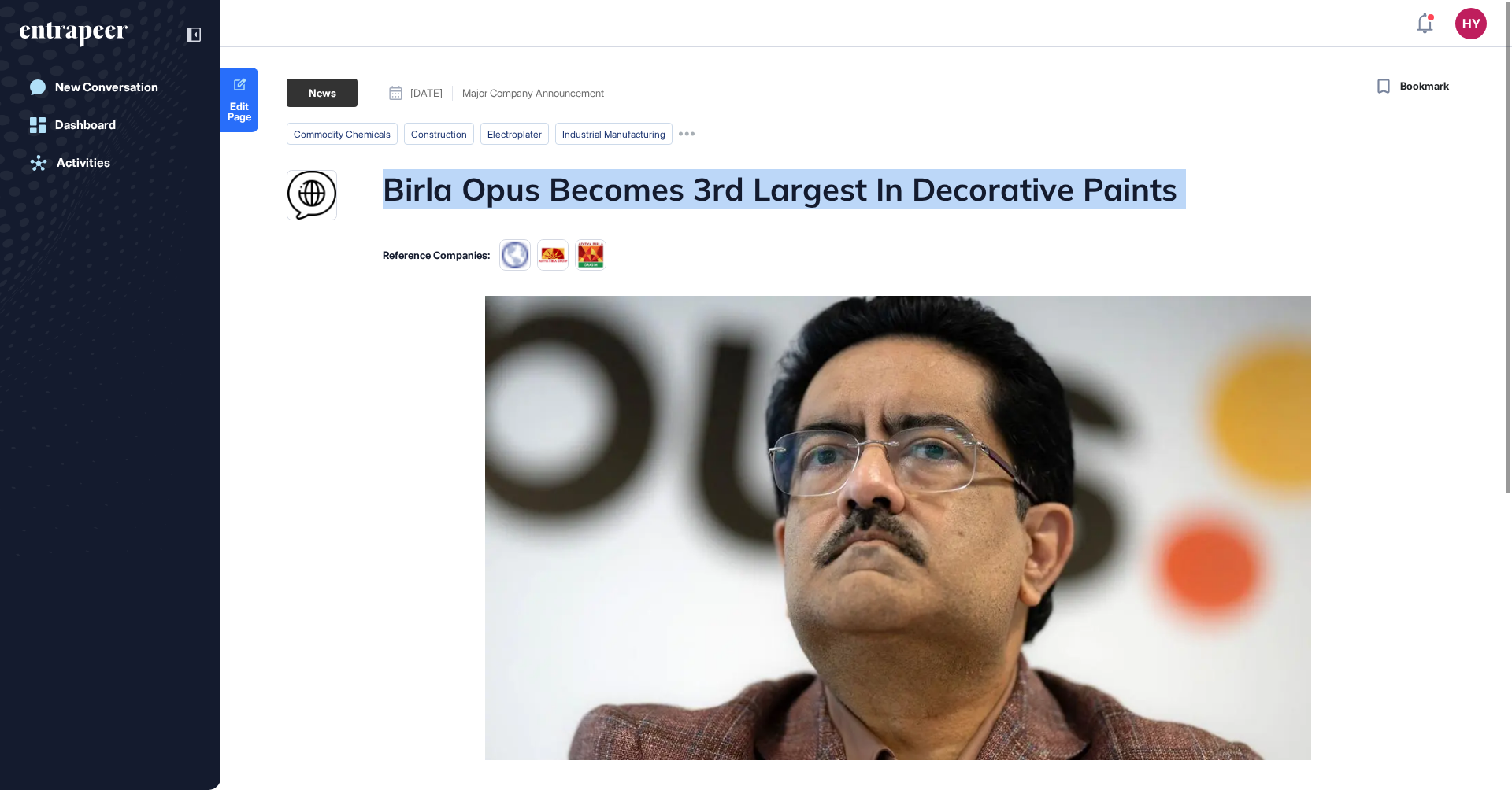
click at [772, 192] on h1 "Birla Opus Becomes 3rd Largest In Decorative Paints" at bounding box center [779, 195] width 794 height 50
copy h1 "Birla Opus Becomes 3rd Largest In Decorative Paints"
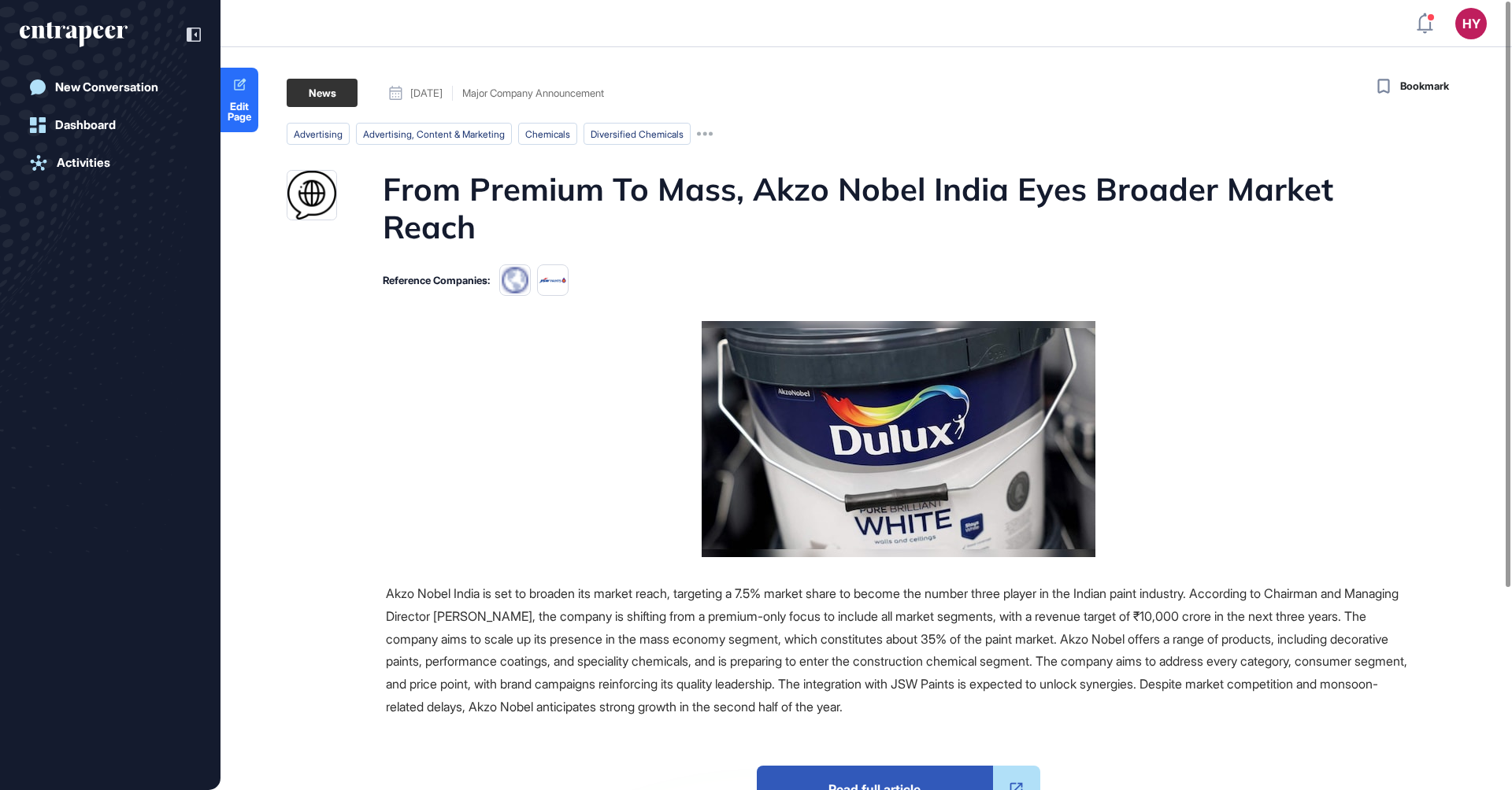
click at [689, 190] on h1 "From Premium To Mass, Akzo Nobel India Eyes Broader Market Reach" at bounding box center [896, 208] width 1028 height 75
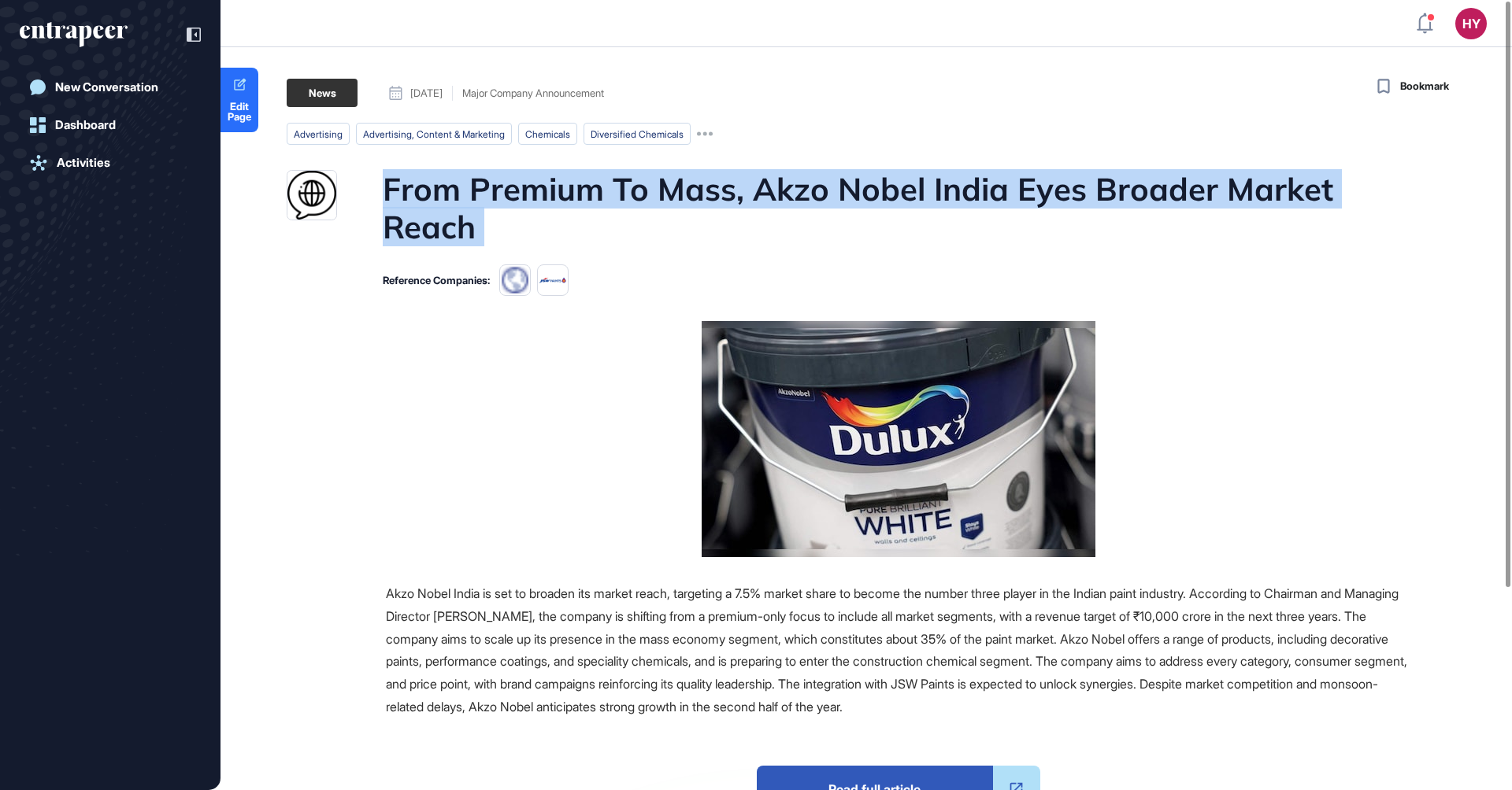
click at [689, 190] on h1 "From Premium To Mass, Akzo Nobel India Eyes Broader Market Reach" at bounding box center [896, 208] width 1028 height 75
copy h1 "From Premium To Mass, Akzo Nobel India Eyes Broader Market Reach"
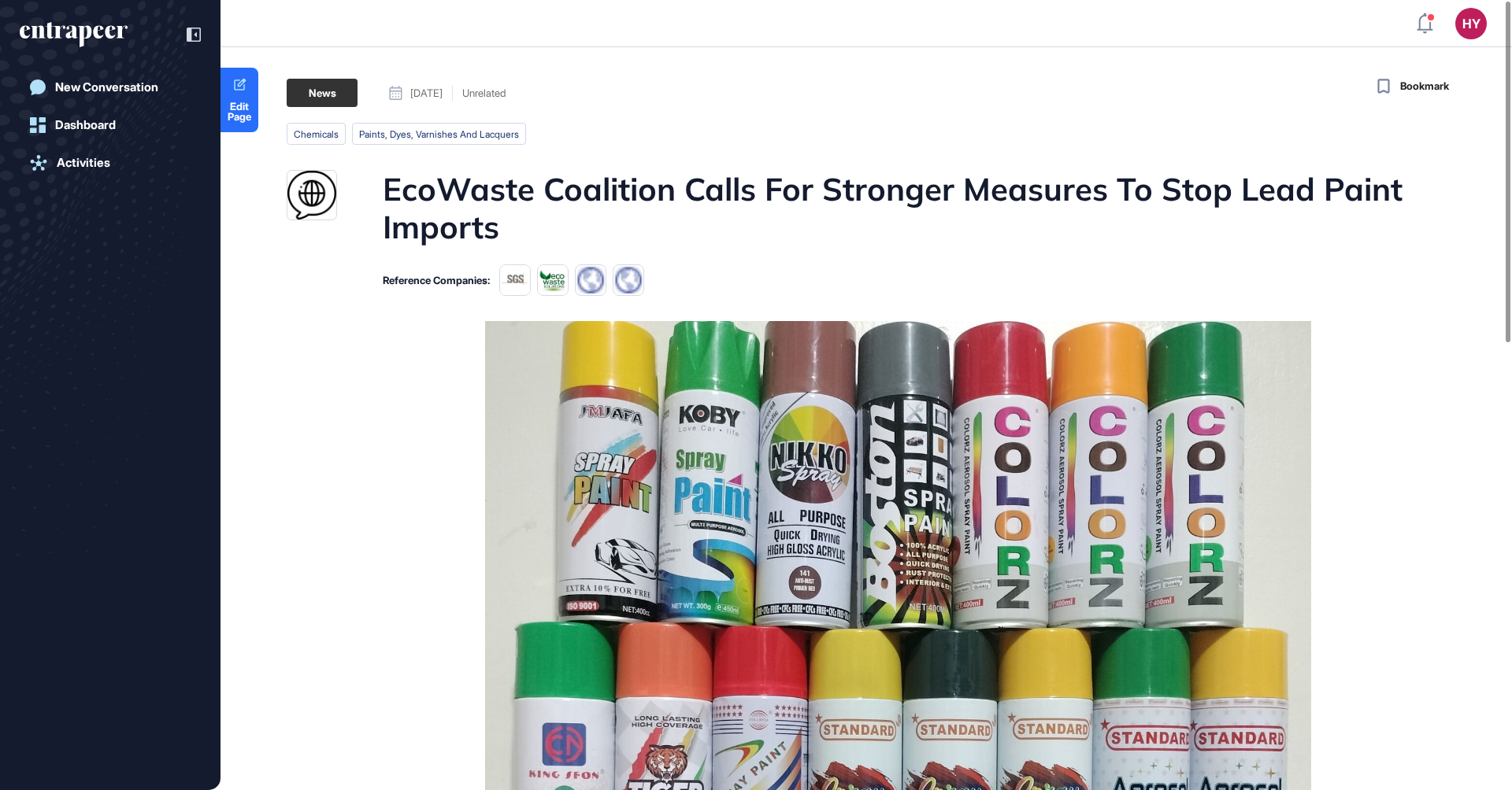
click at [594, 190] on h1 "EcoWaste Coalition Calls For Stronger Measures To Stop Lead Paint Imports" at bounding box center [896, 208] width 1028 height 75
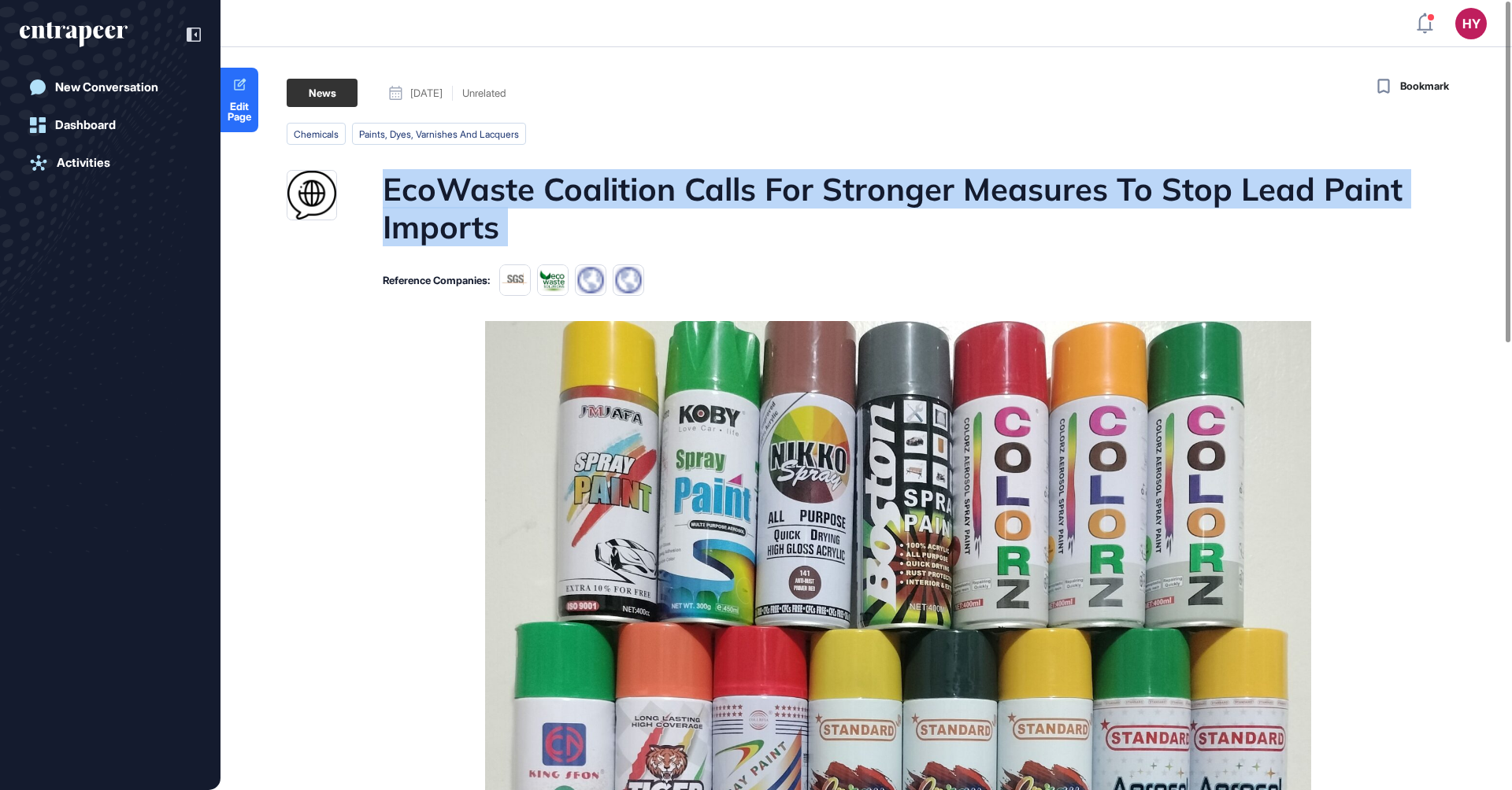
click at [594, 190] on h1 "EcoWaste Coalition Calls For Stronger Measures To Stop Lead Paint Imports" at bounding box center [896, 208] width 1028 height 75
copy h1 "EcoWaste Coalition Calls For Stronger Measures To Stop Lead Paint Imports"
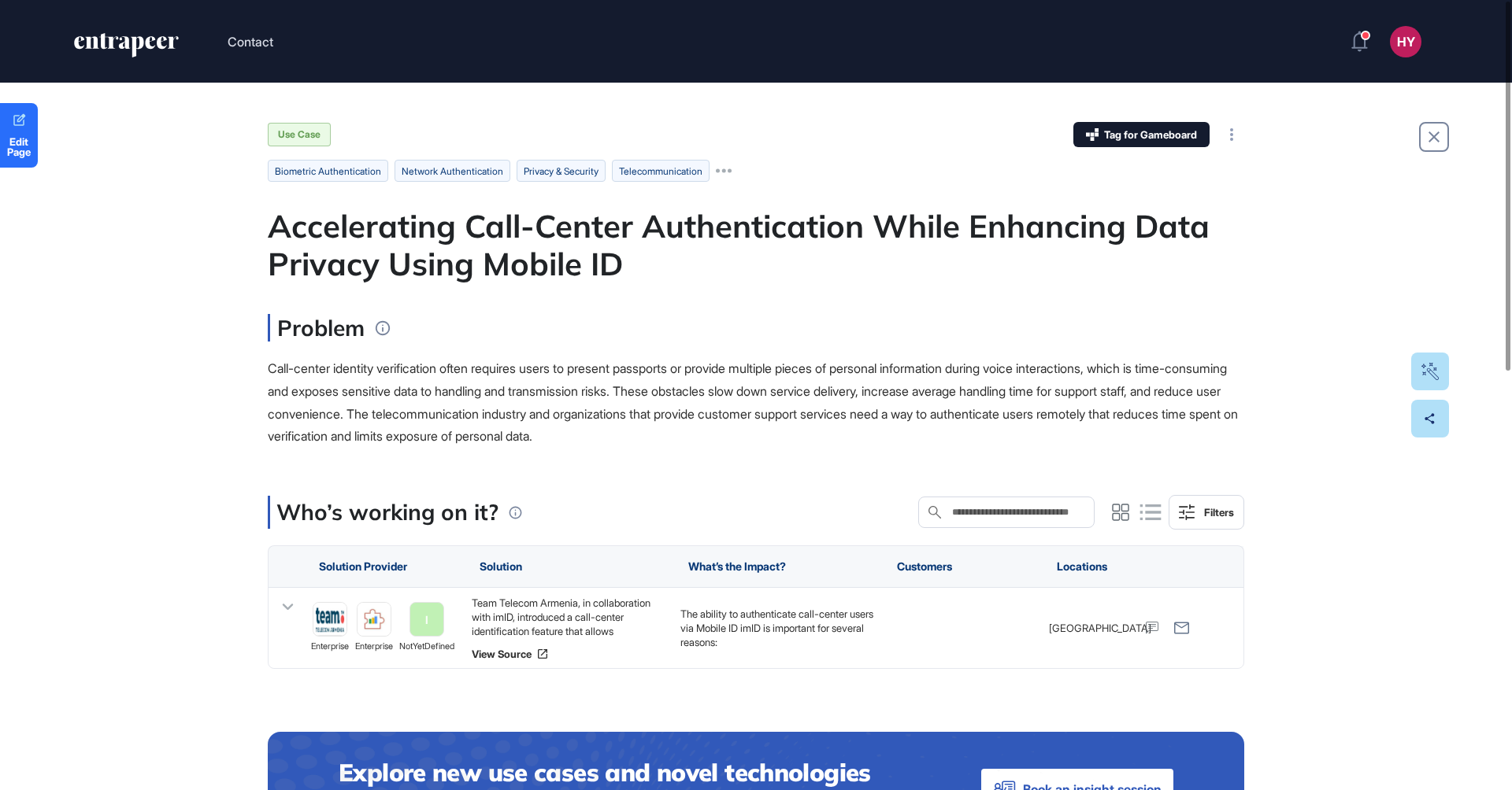
click at [621, 223] on div "Accelerating Call-Center Authentication While Enhancing Data Privacy Using Mobi…" at bounding box center [756, 245] width 977 height 75
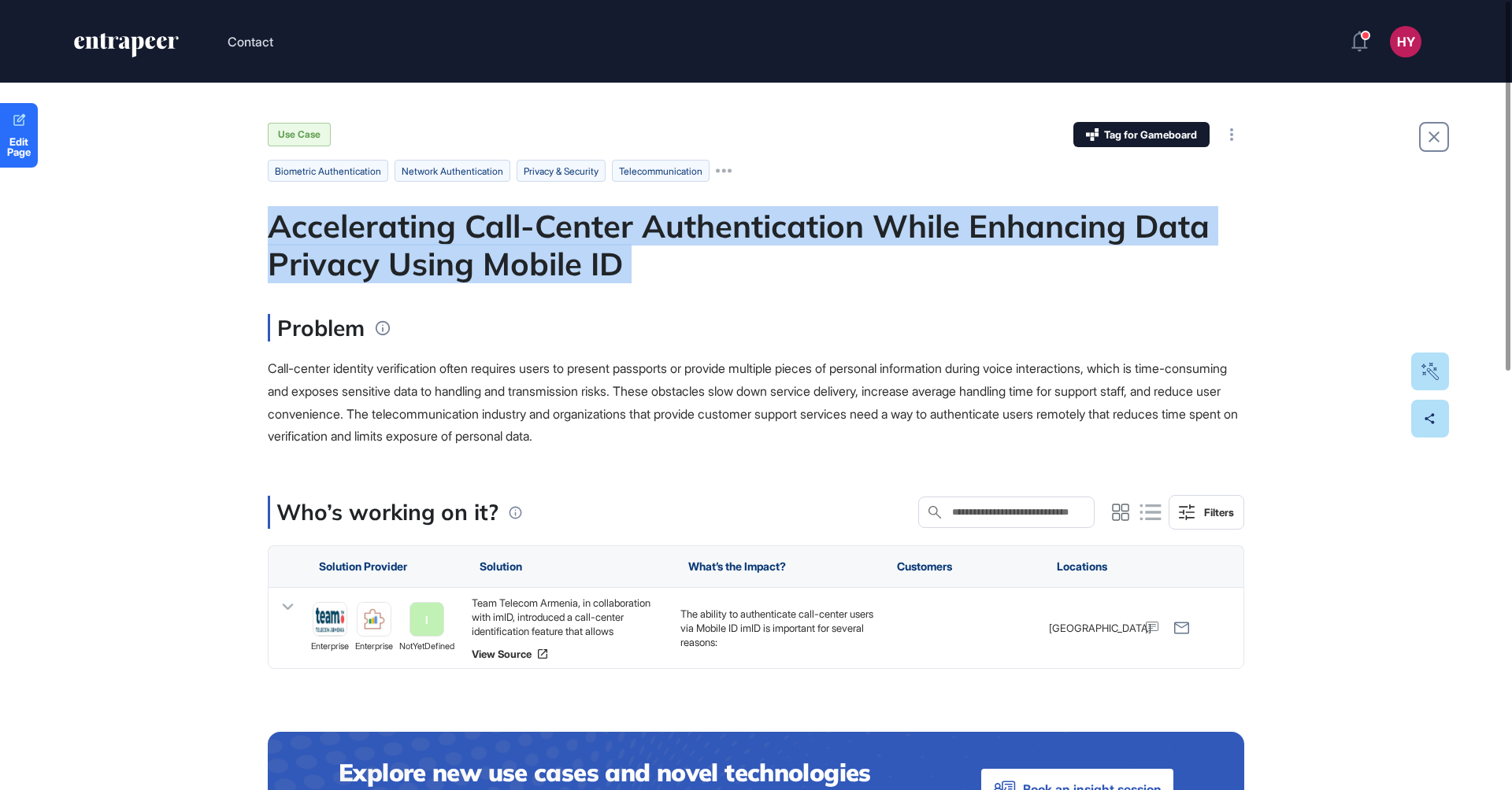
click at [621, 223] on div "Accelerating Call-Center Authentication While Enhancing Data Privacy Using Mobi…" at bounding box center [756, 245] width 977 height 75
copy div "Accelerating Call-Center Authentication While Enhancing Data Privacy Using Mobi…"
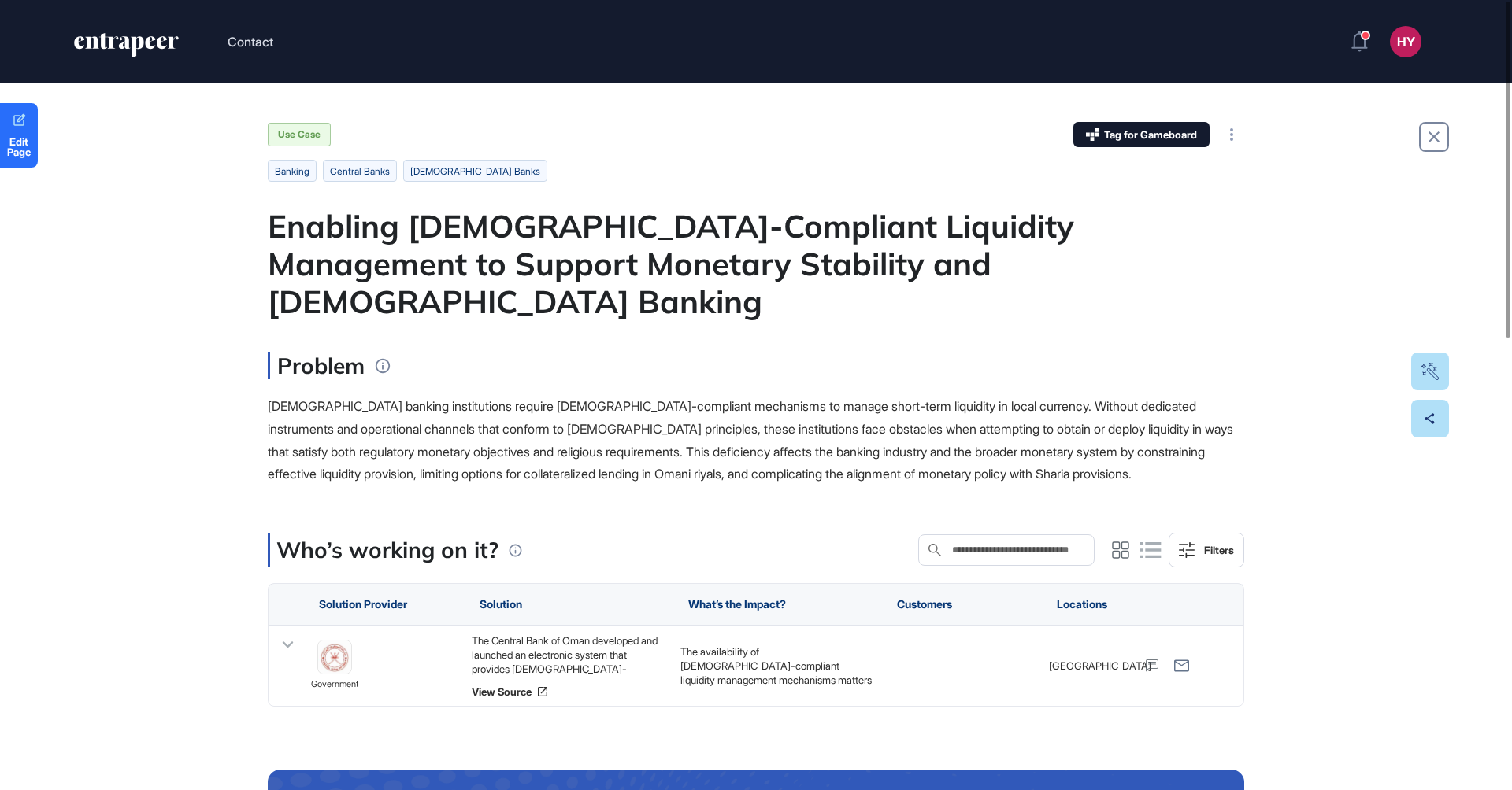
click at [709, 209] on div "Enabling Sharia-Compliant Liquidity Management to Support Monetary Stability an…" at bounding box center [756, 263] width 977 height 114
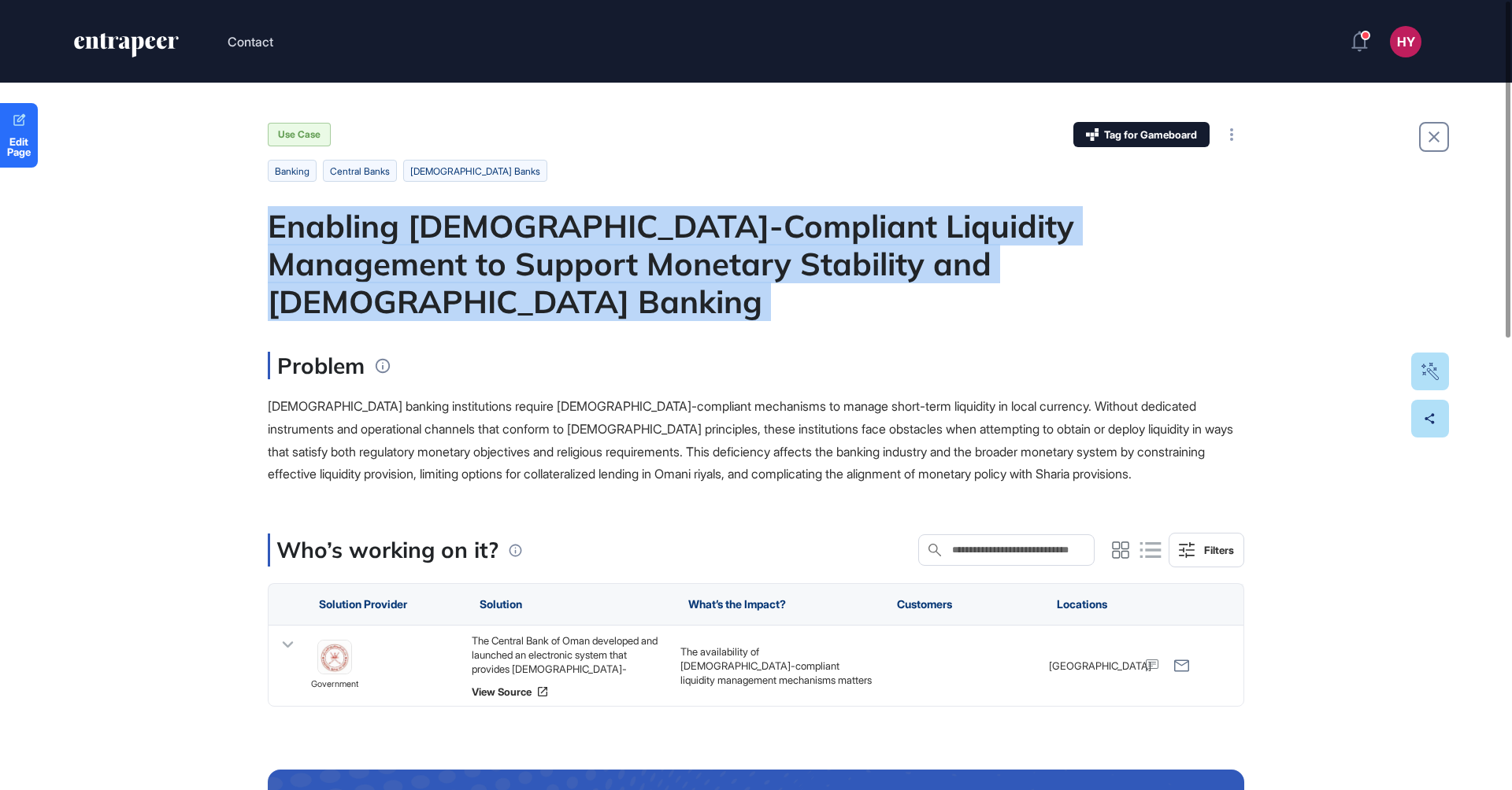
click at [709, 209] on div "Enabling Sharia-Compliant Liquidity Management to Support Monetary Stability an…" at bounding box center [756, 263] width 977 height 114
copy div "Enabling Sharia-Compliant Liquidity Management to Support Monetary Stability an…"
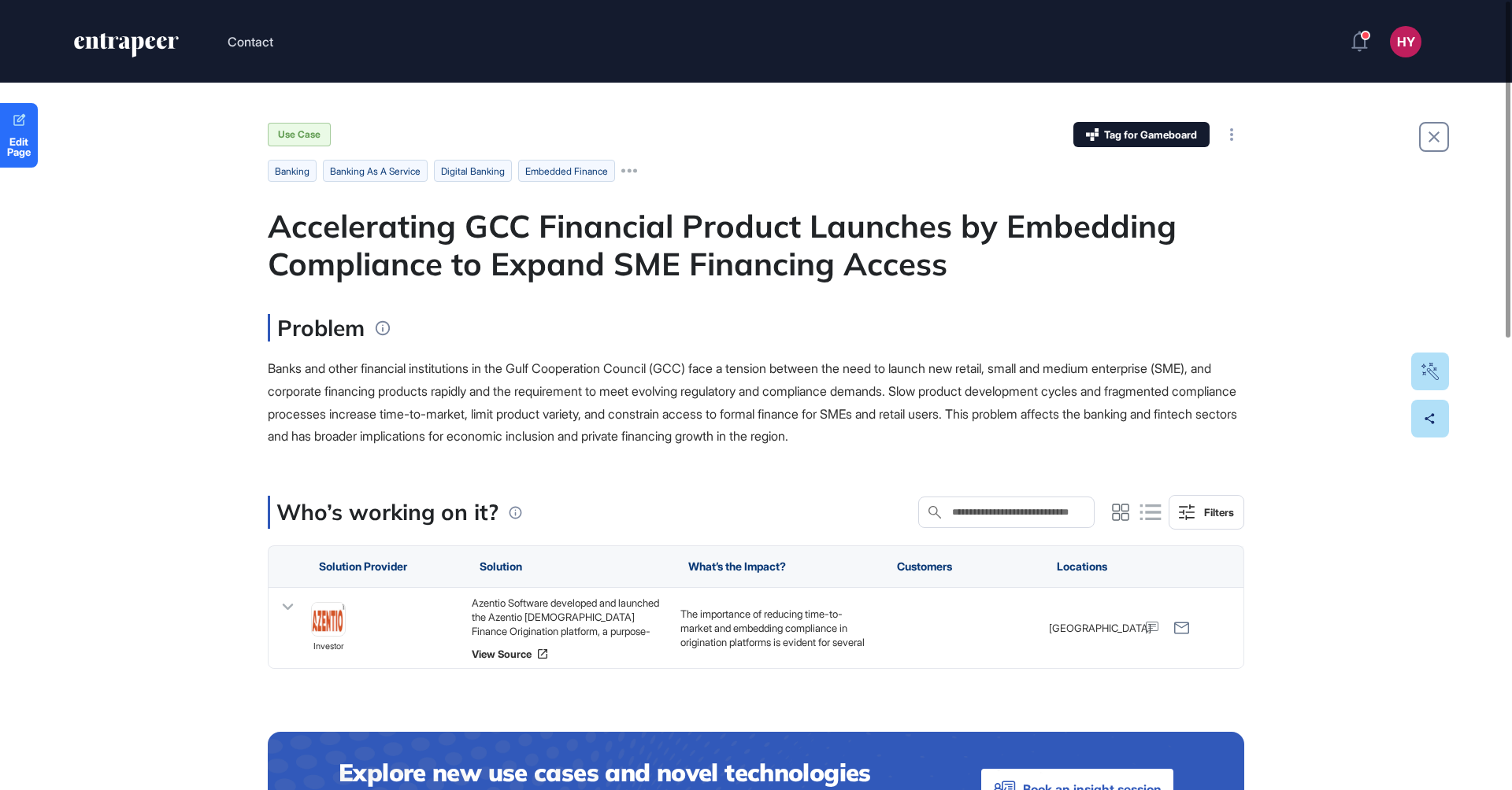
click at [570, 270] on div "Accelerating GCC Financial Product Launches by Embedding Compliance to Expand S…" at bounding box center [756, 245] width 977 height 75
click at [570, 269] on div "Accelerating GCC Financial Product Launches by Embedding Compliance to Expand S…" at bounding box center [756, 245] width 977 height 75
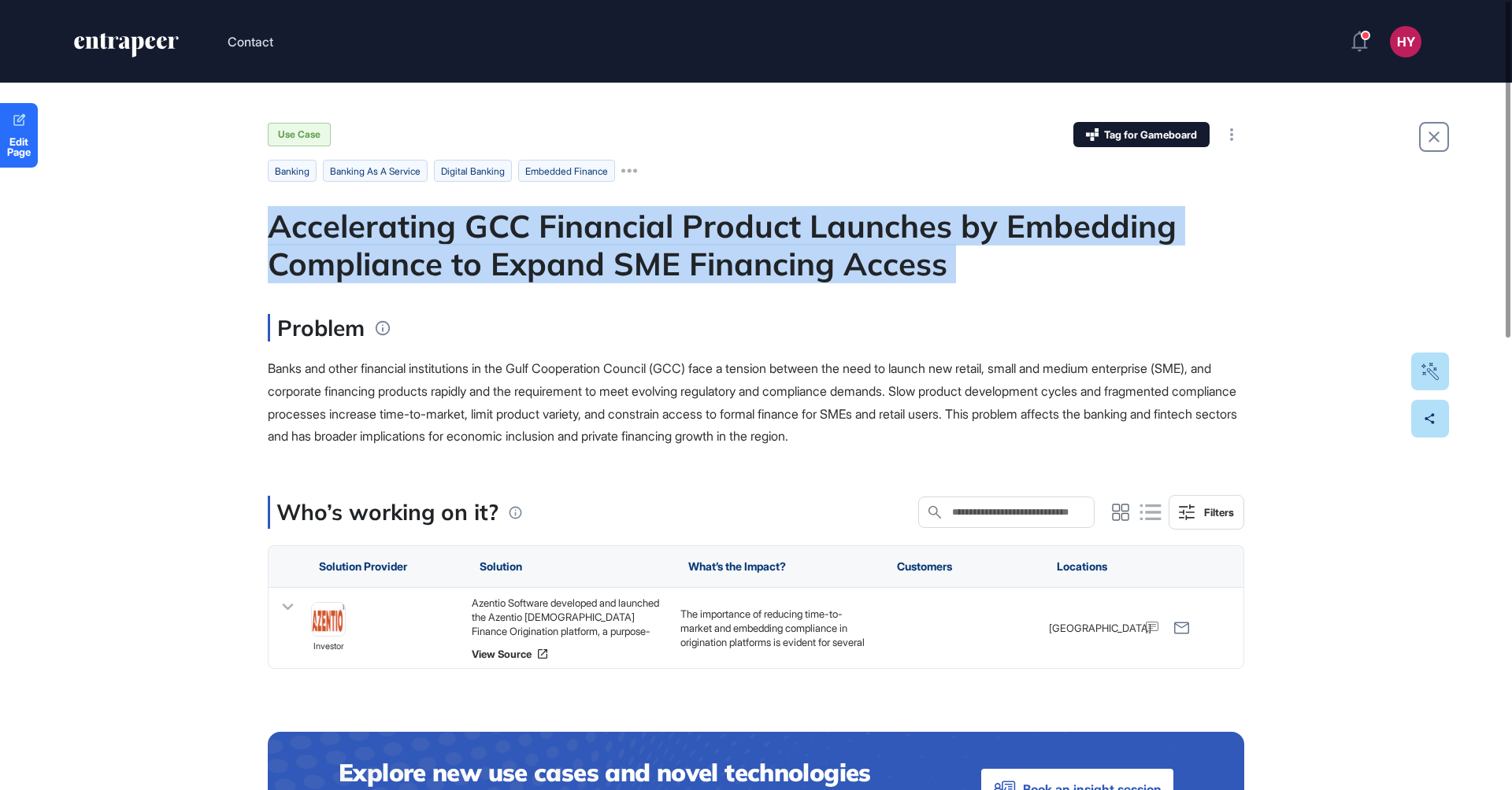
click at [570, 269] on div "Accelerating GCC Financial Product Launches by Embedding Compliance to Expand S…" at bounding box center [756, 245] width 977 height 75
copy div "Accelerating GCC Financial Product Launches by Embedding Compliance to Expand S…"
click at [549, 252] on div "Accelerating GCC Financial Product Launches by Embedding Compliance to Expand S…" at bounding box center [756, 245] width 977 height 75
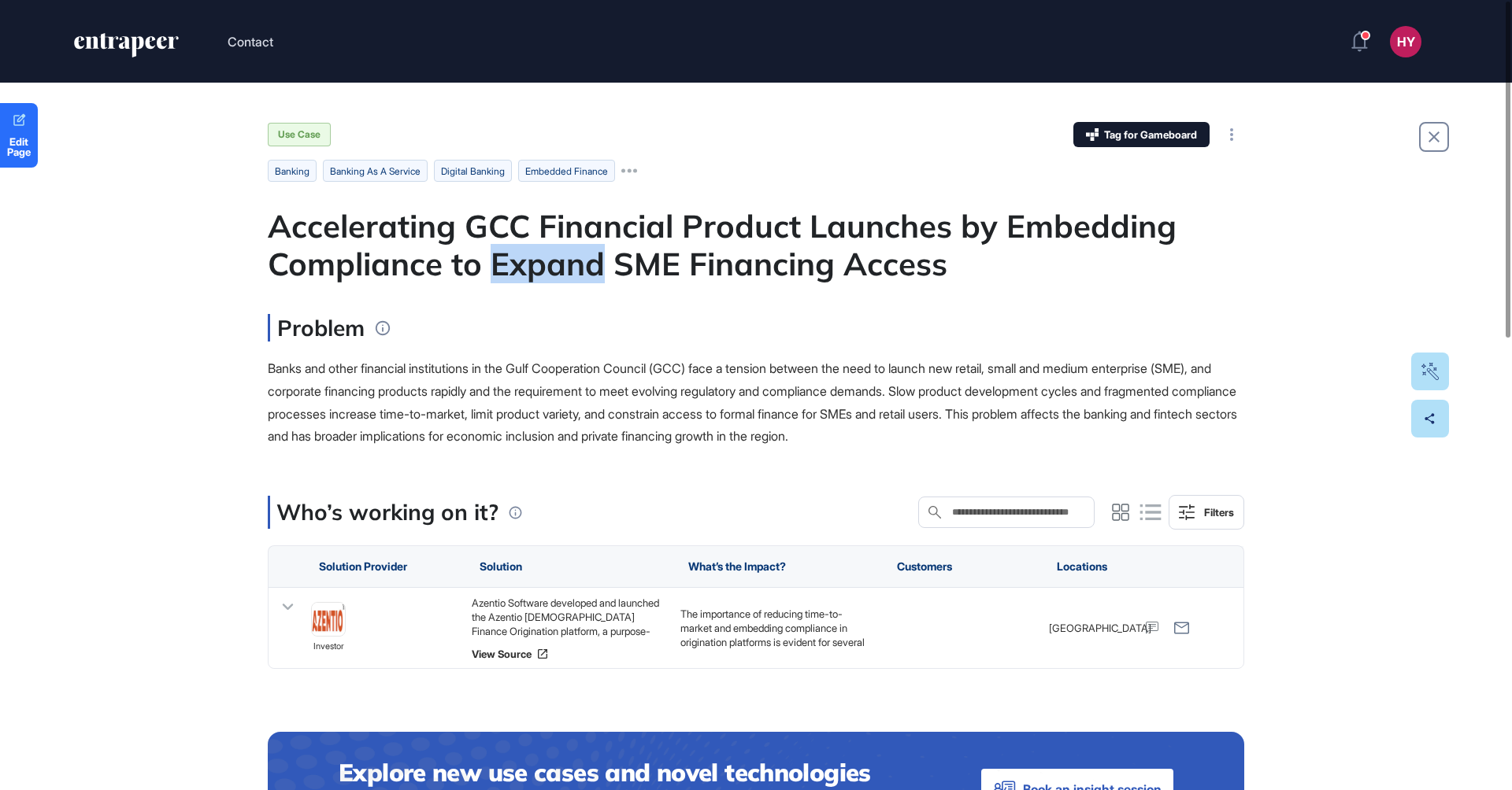
click at [549, 252] on div "Accelerating GCC Financial Product Launches by Embedding Compliance to Expand S…" at bounding box center [756, 245] width 977 height 75
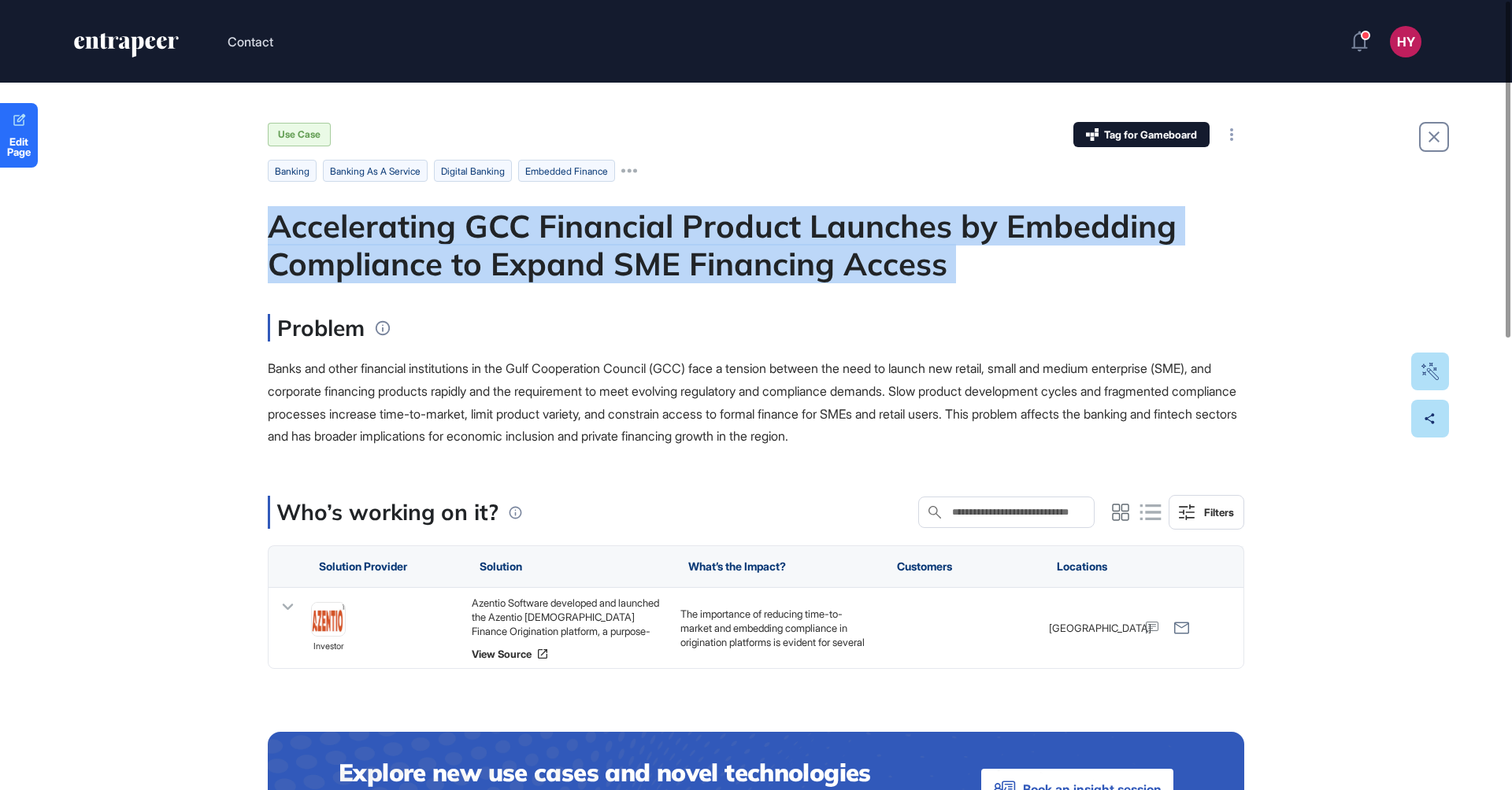
click at [549, 252] on div "Accelerating GCC Financial Product Launches by Embedding Compliance to Expand S…" at bounding box center [756, 245] width 977 height 75
click at [624, 240] on div "Accelerating GCC Financial Product Launches by Embedding Compliance to Expand S…" at bounding box center [756, 245] width 977 height 75
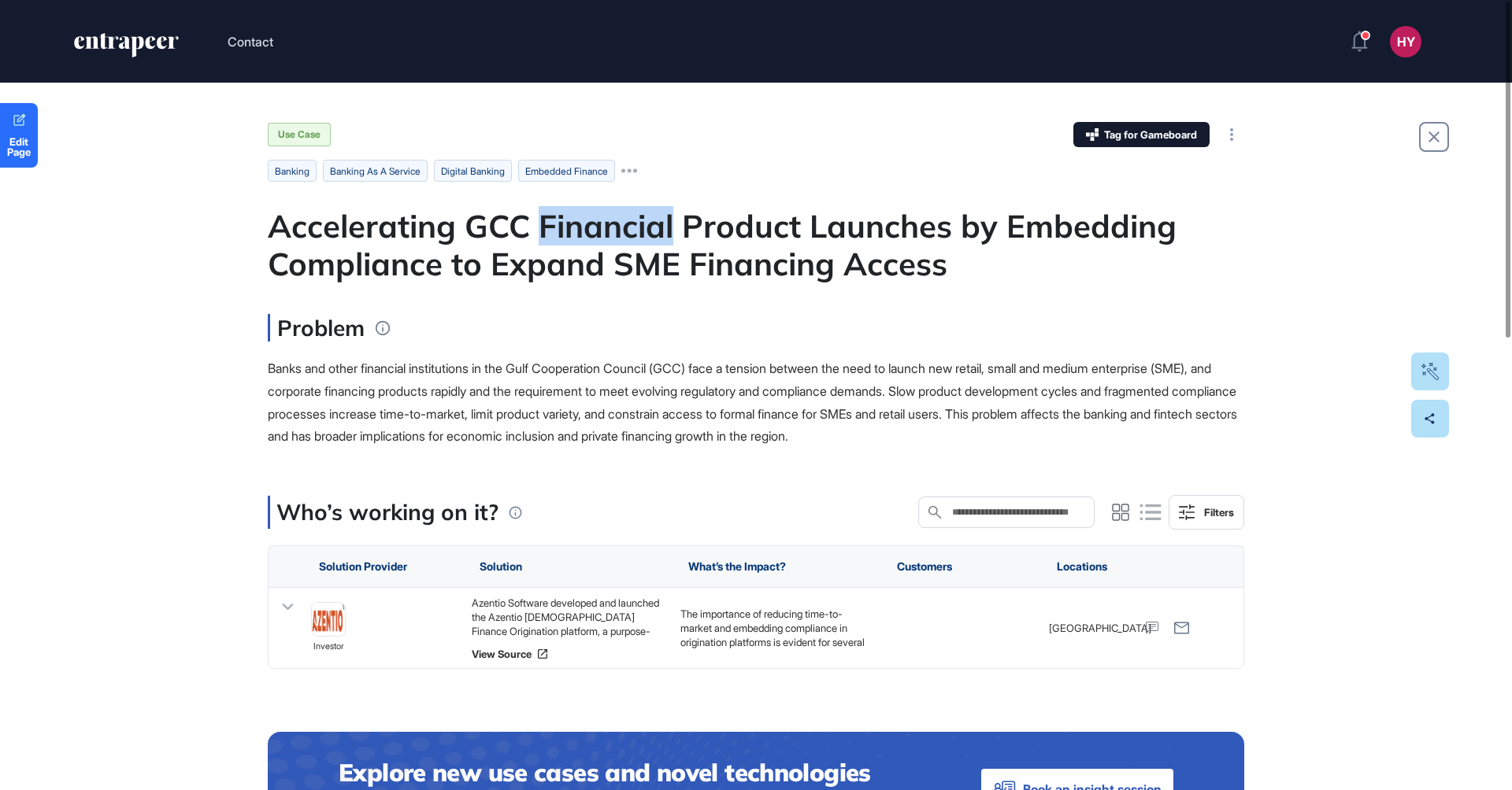
click at [624, 240] on div "Accelerating GCC Financial Product Launches by Embedding Compliance to Expand S…" at bounding box center [756, 245] width 977 height 75
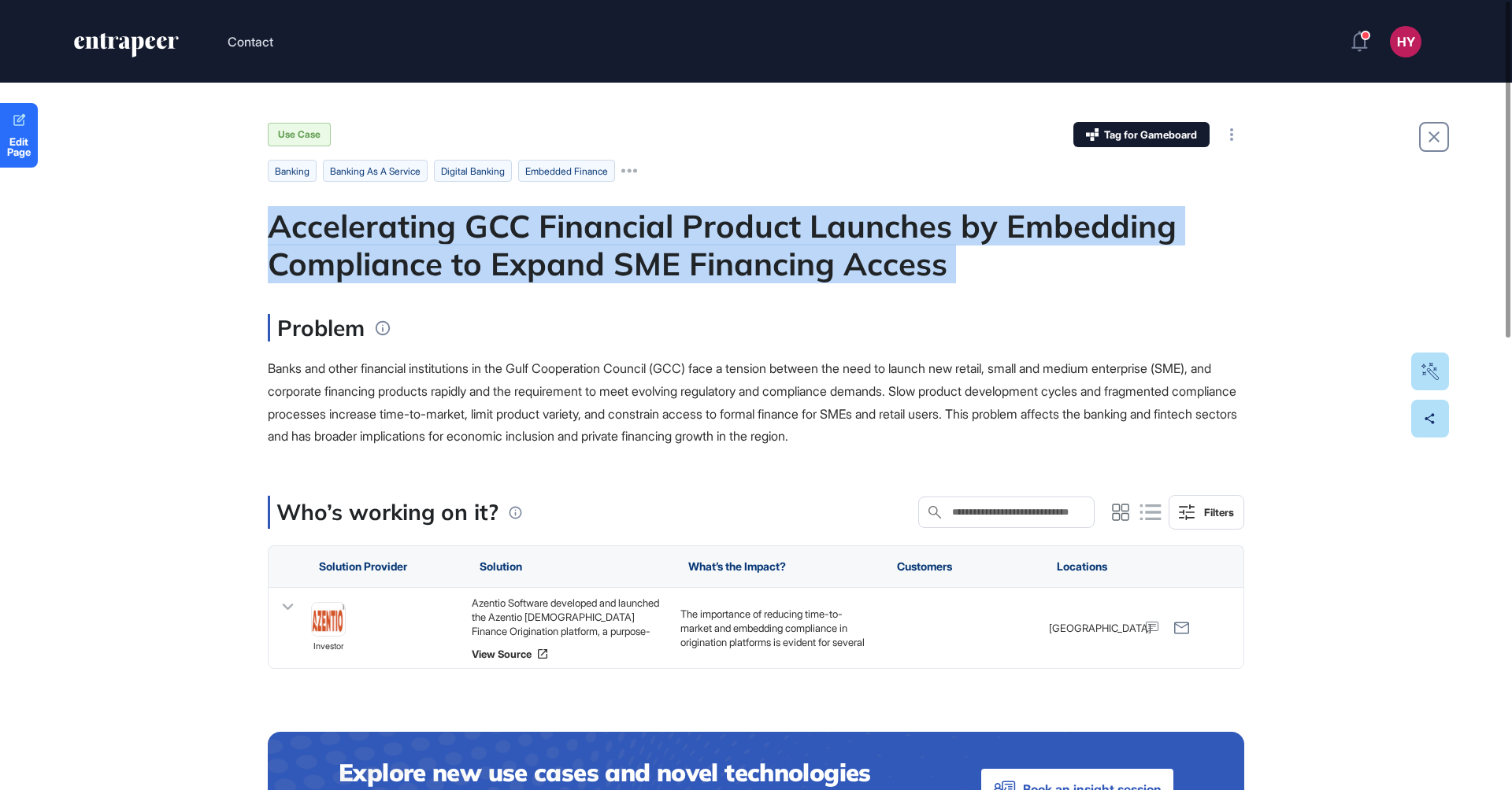
click at [624, 240] on div "Accelerating GCC Financial Product Launches by Embedding Compliance to Expand S…" at bounding box center [756, 245] width 977 height 75
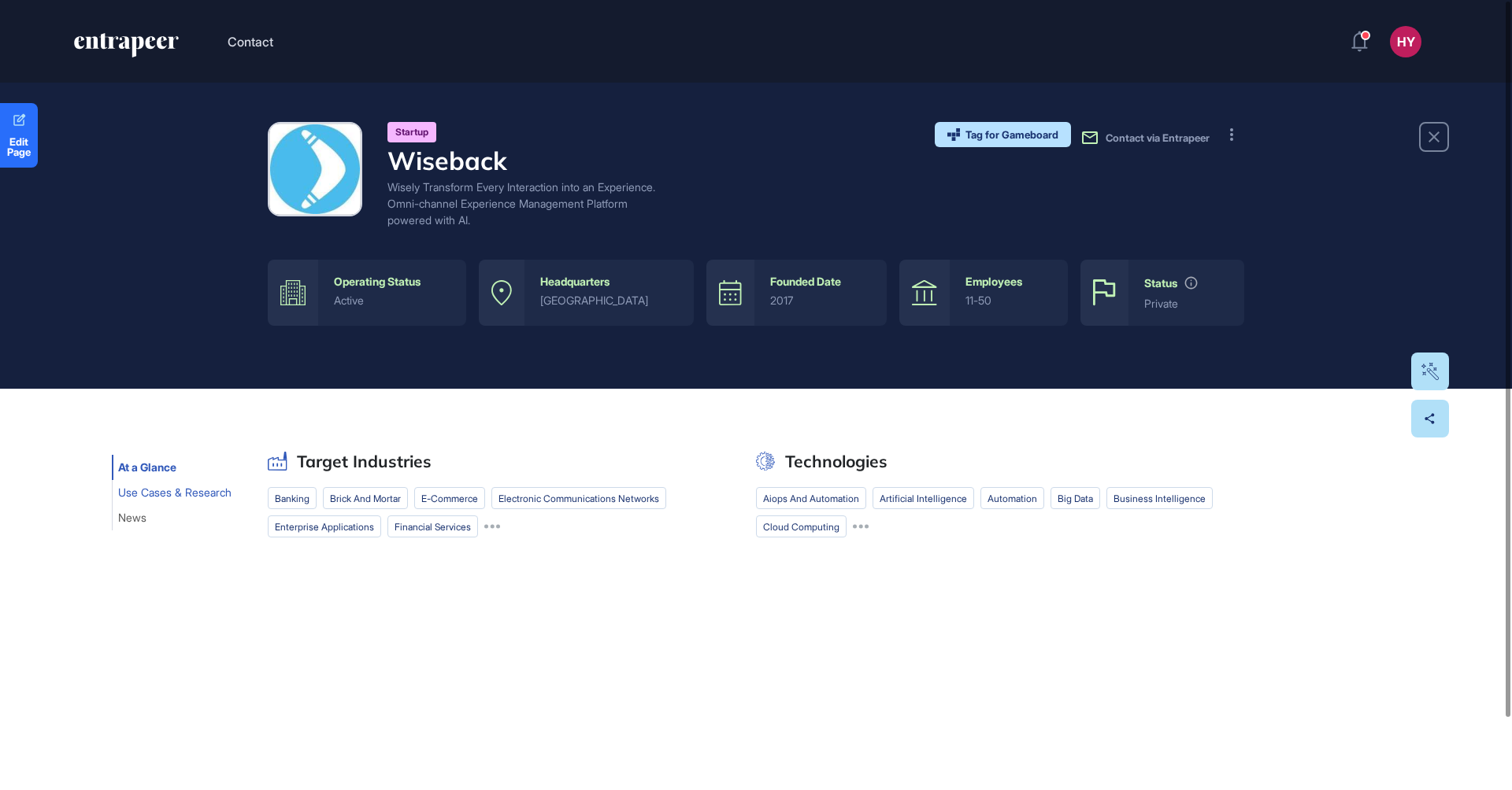
click at [168, 488] on span "Use Cases & Research" at bounding box center [174, 492] width 114 height 13
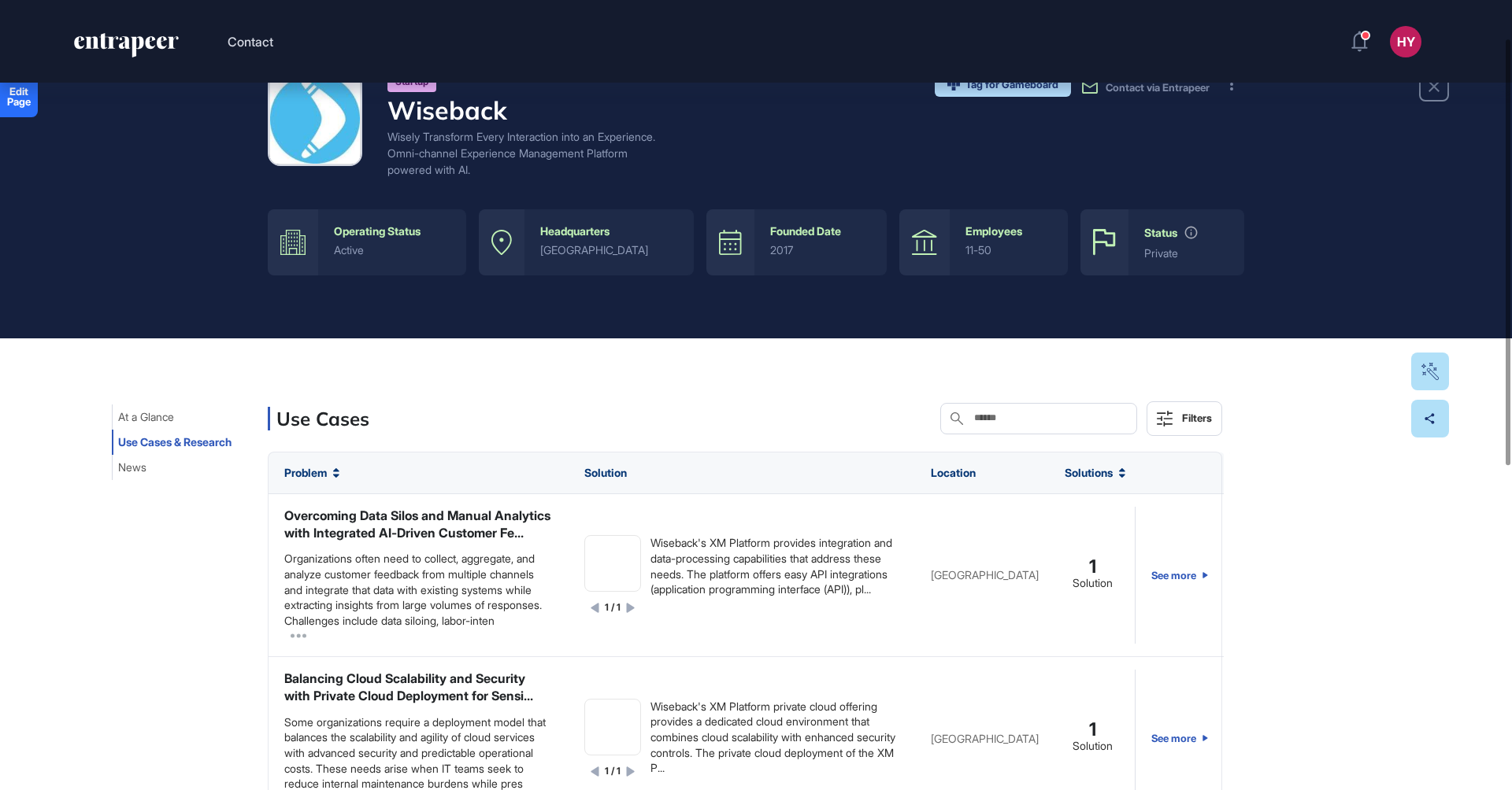
scroll to position [80, 0]
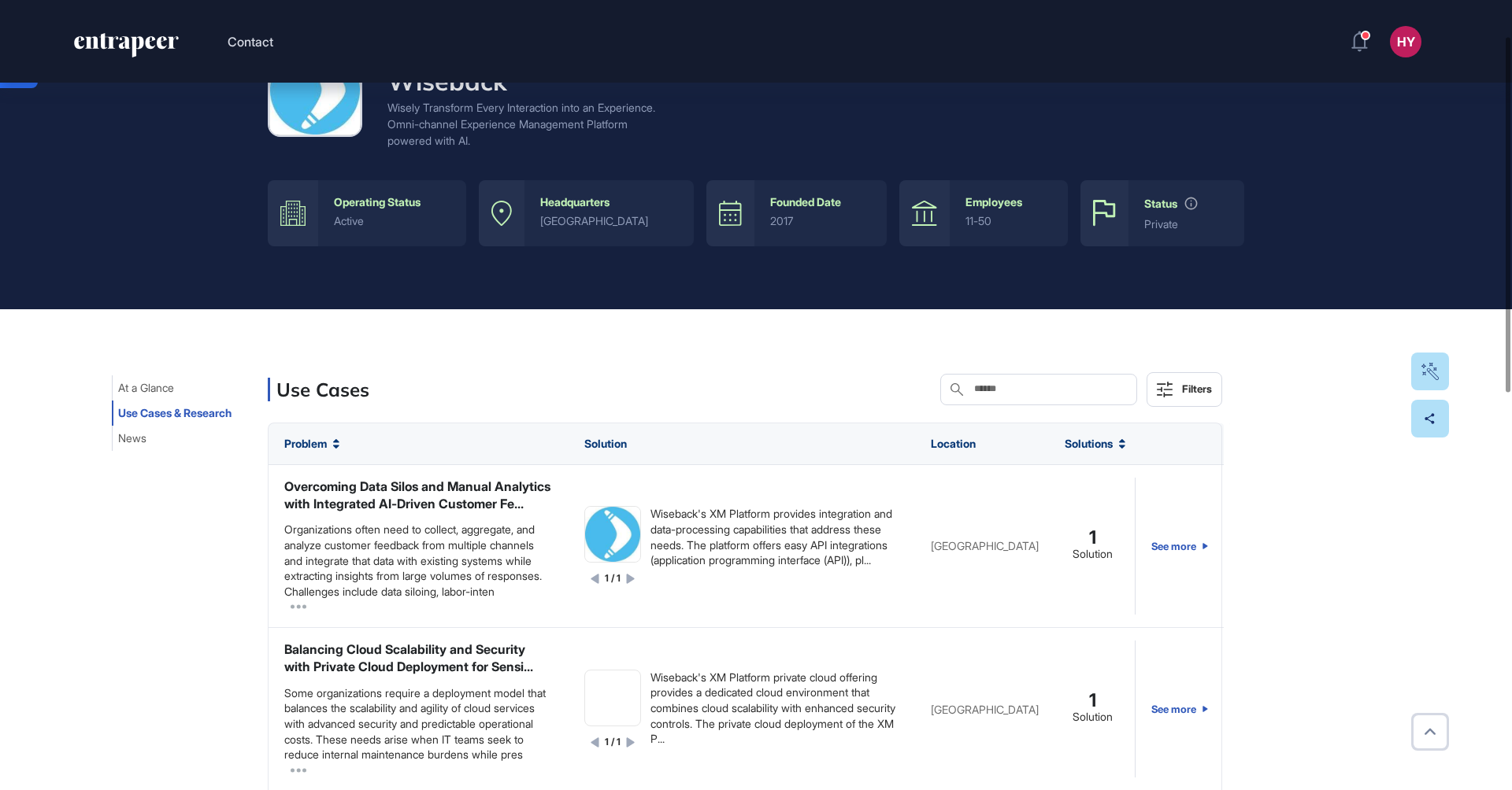
click at [179, 247] on div "Startup Wiseback Wisely Transform Every Interaction into an Experience. Omni-ch…" at bounding box center [756, 156] width 1512 height 306
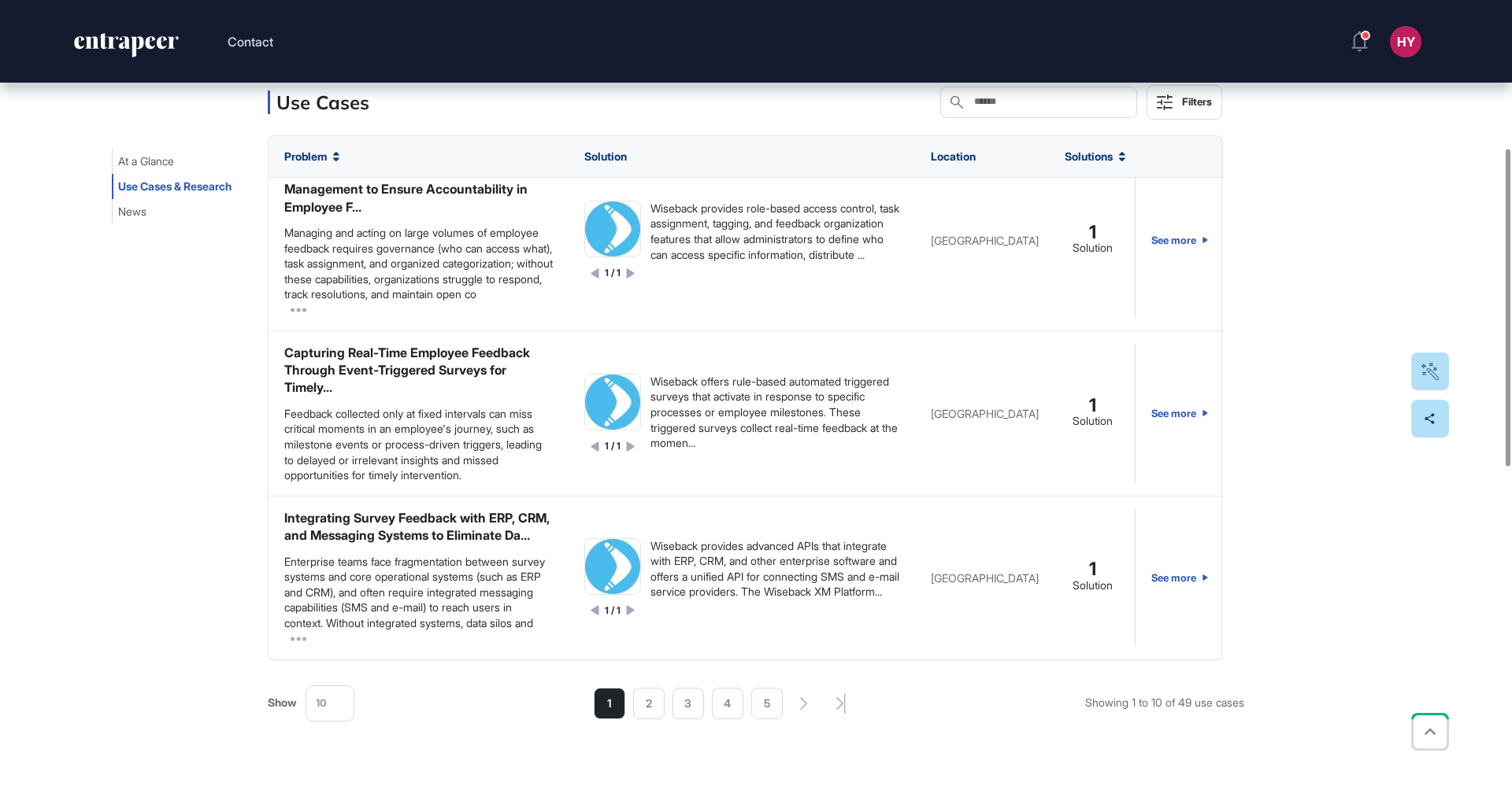
scroll to position [1398, 0]
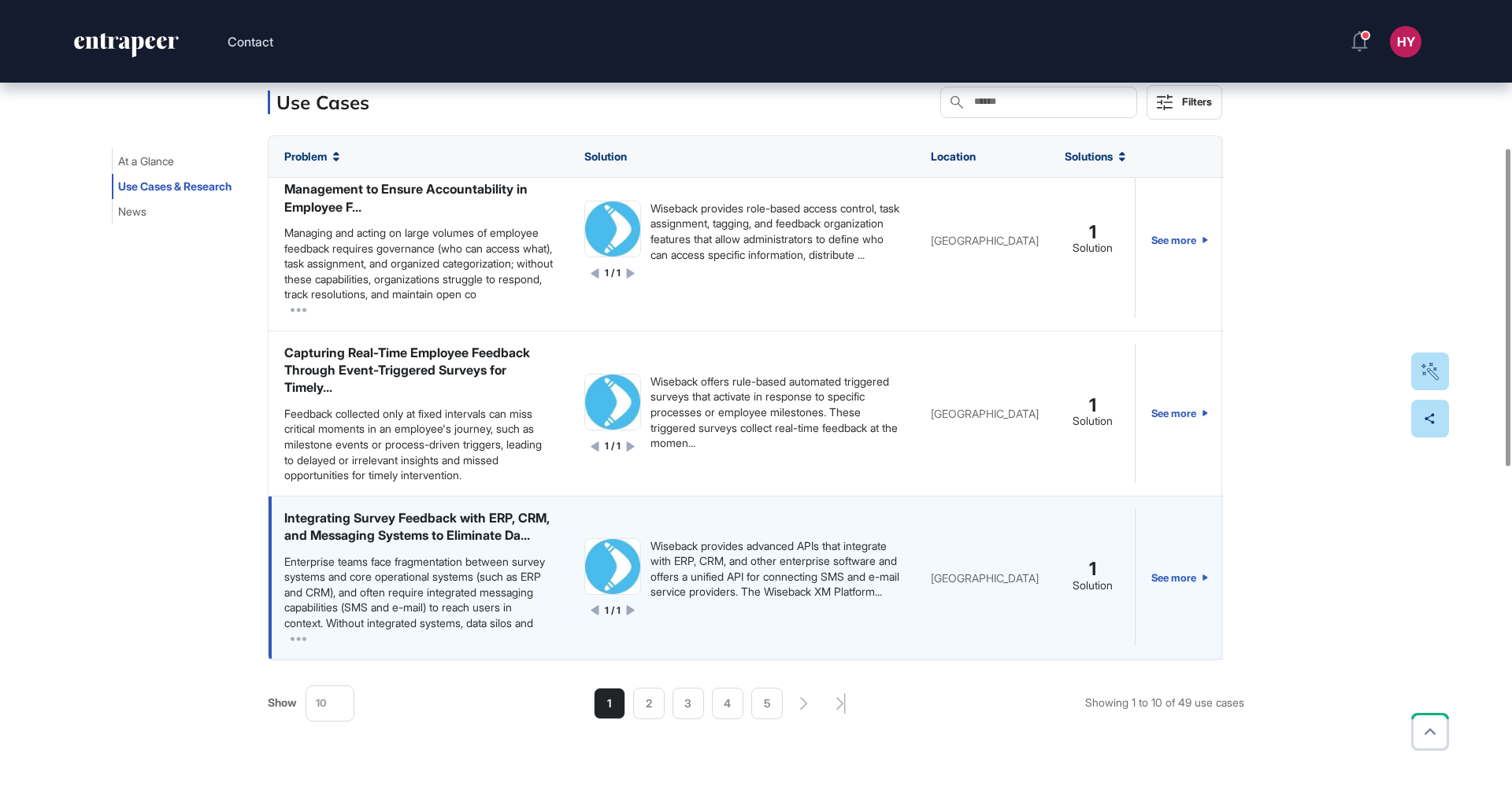
click at [399, 510] on div "Integrating Survey Feedback with ERP, CRM, and Messaging Systems to Eliminate D…" at bounding box center [418, 527] width 269 height 35
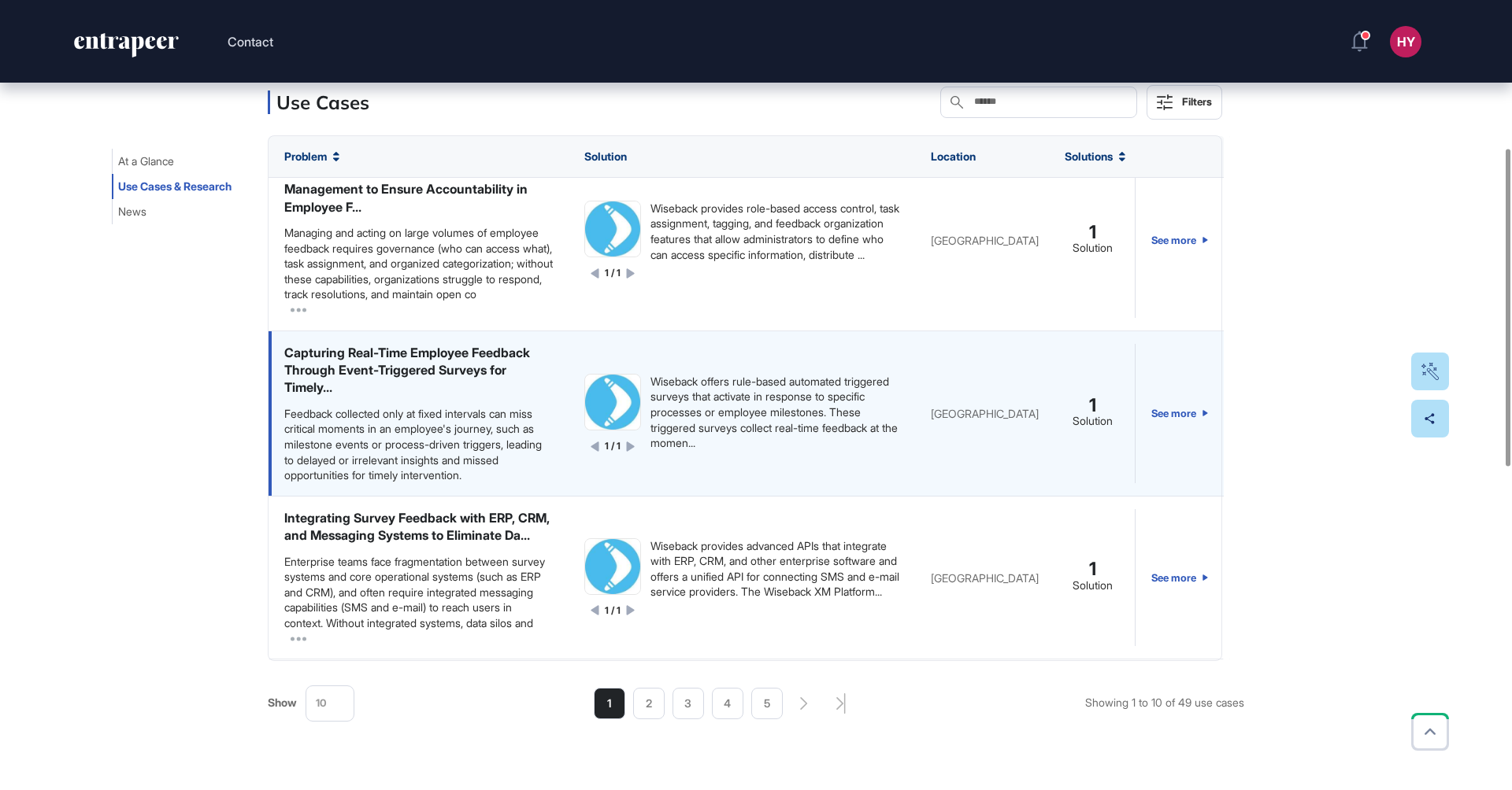
click at [439, 391] on div "Capturing Real-Time Employee Feedback Through Event-Triggered Surveys for Timel…" at bounding box center [418, 370] width 269 height 53
click at [1164, 437] on link "See more" at bounding box center [1179, 413] width 56 height 139
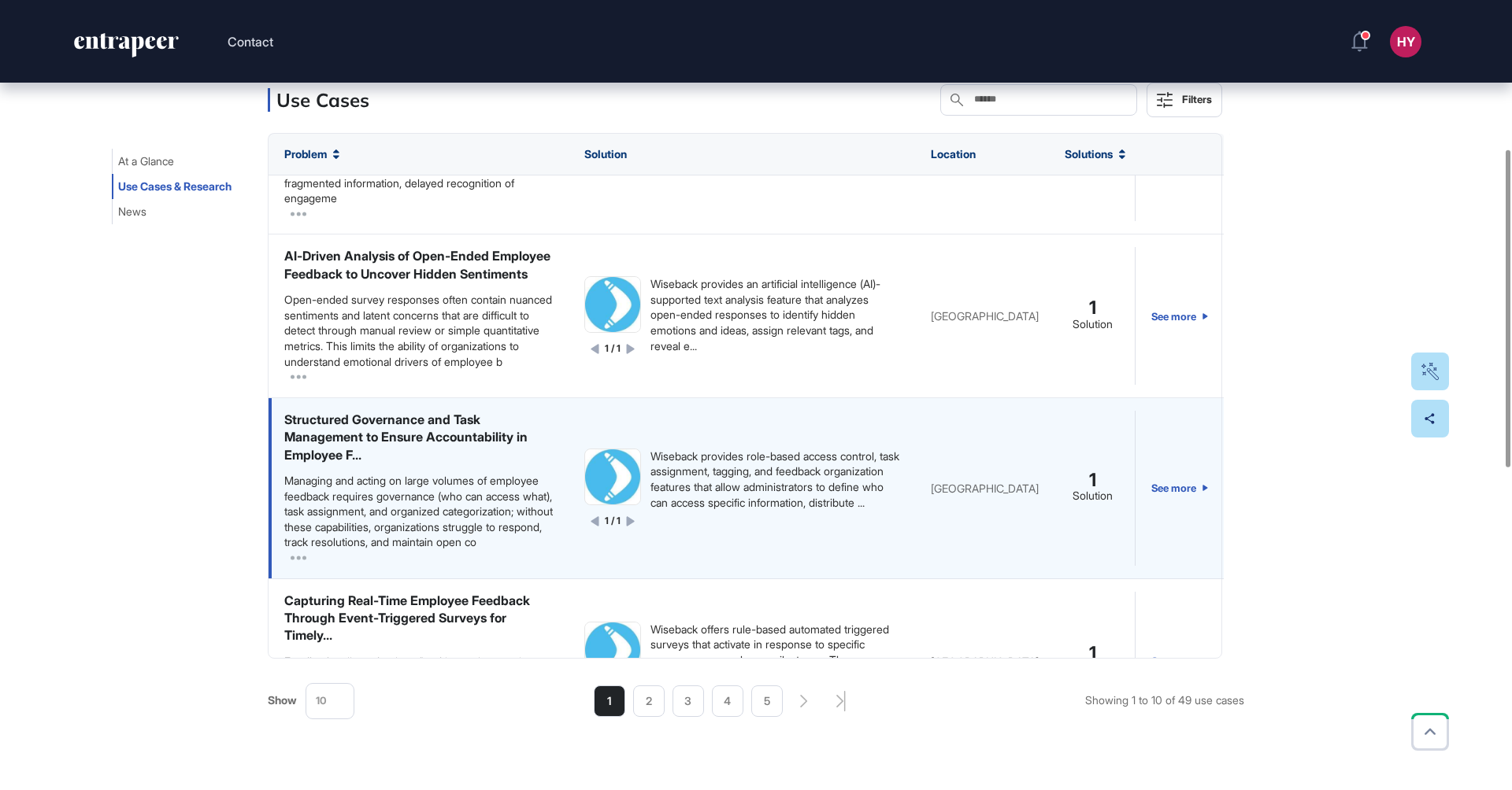
scroll to position [1338, 0]
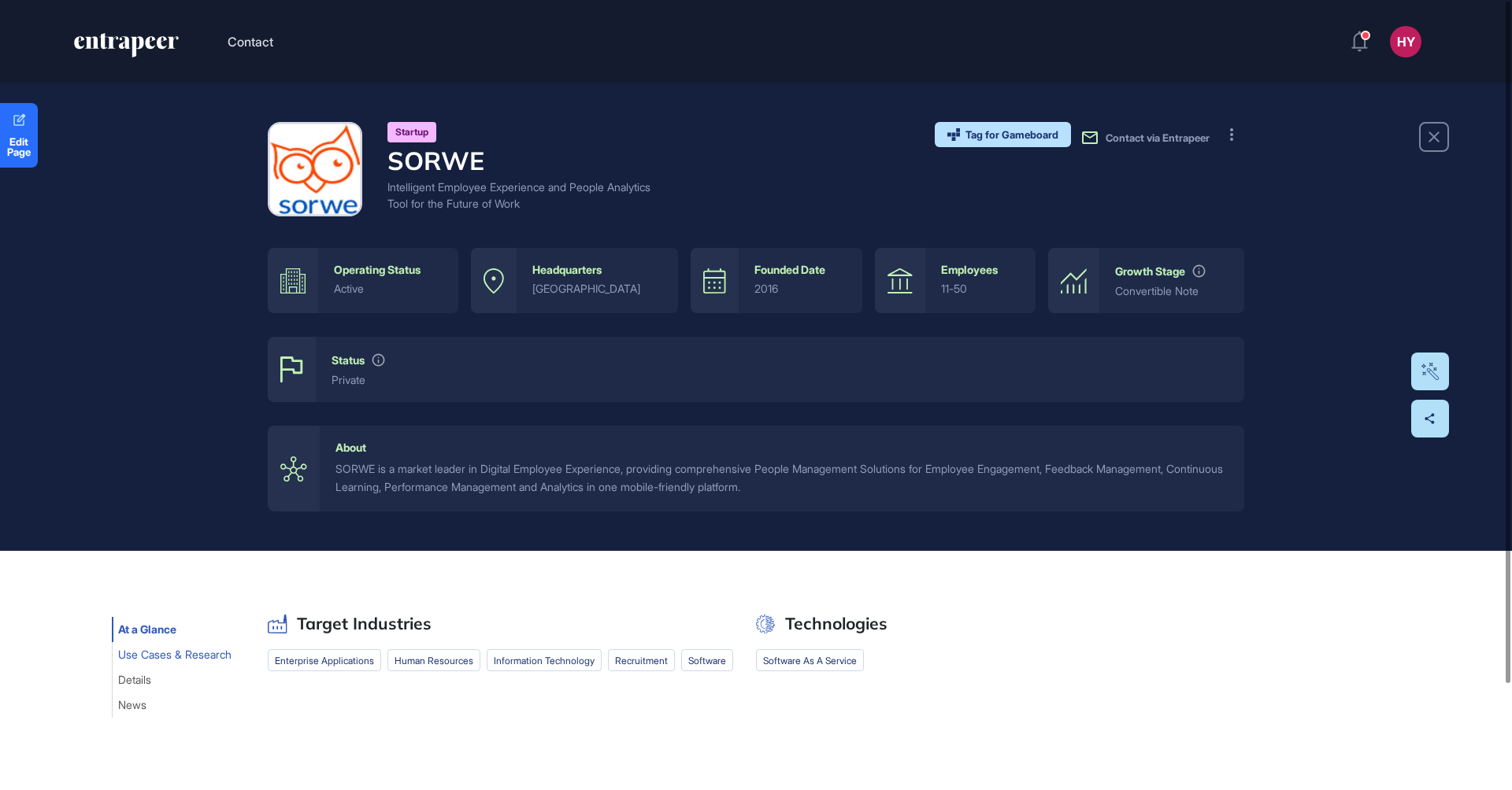
click at [145, 660] on span "Use Cases & Research" at bounding box center [174, 655] width 114 height 13
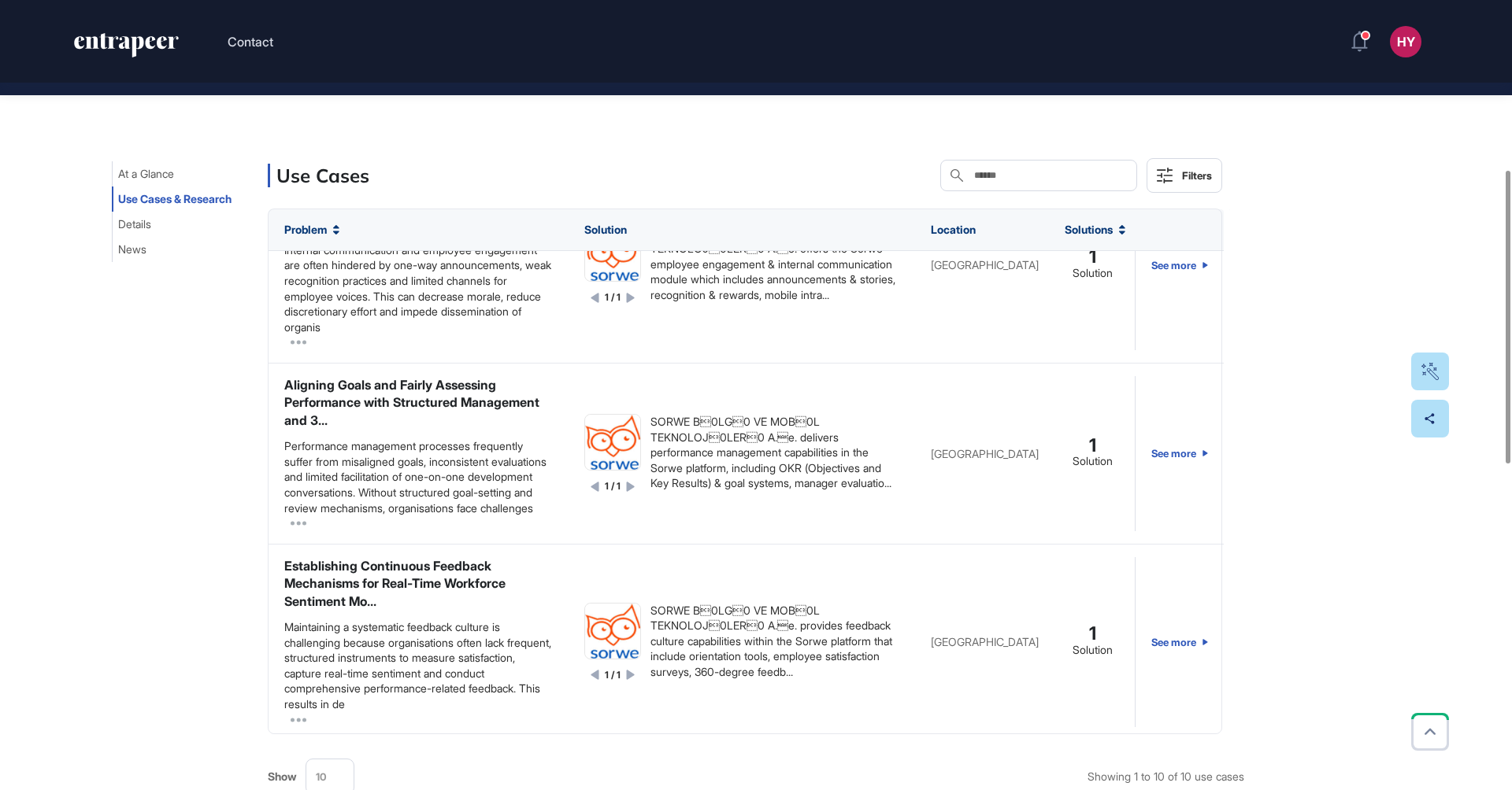
scroll to position [242, 0]
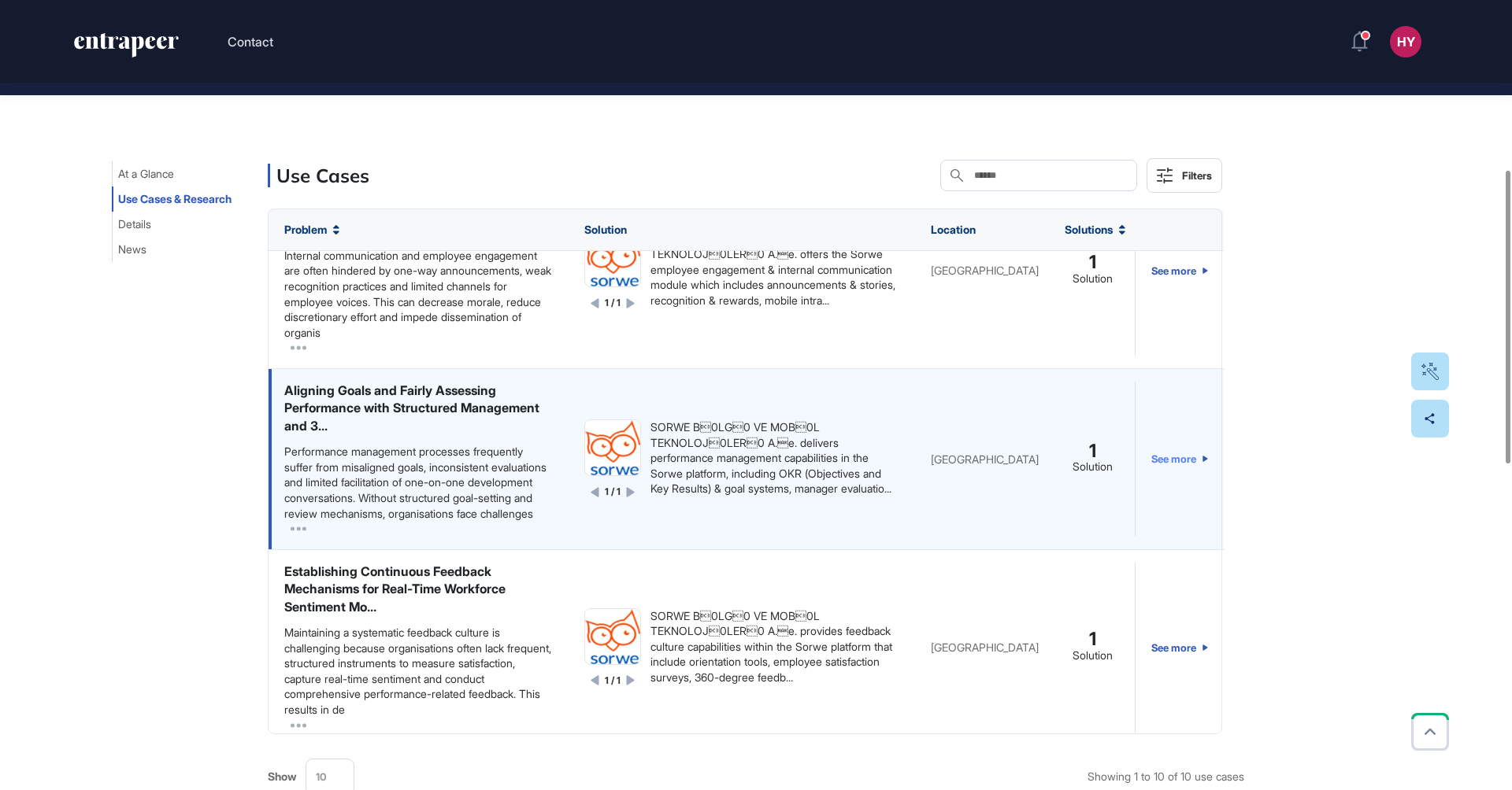
click at [1184, 483] on link "See more" at bounding box center [1179, 459] width 56 height 155
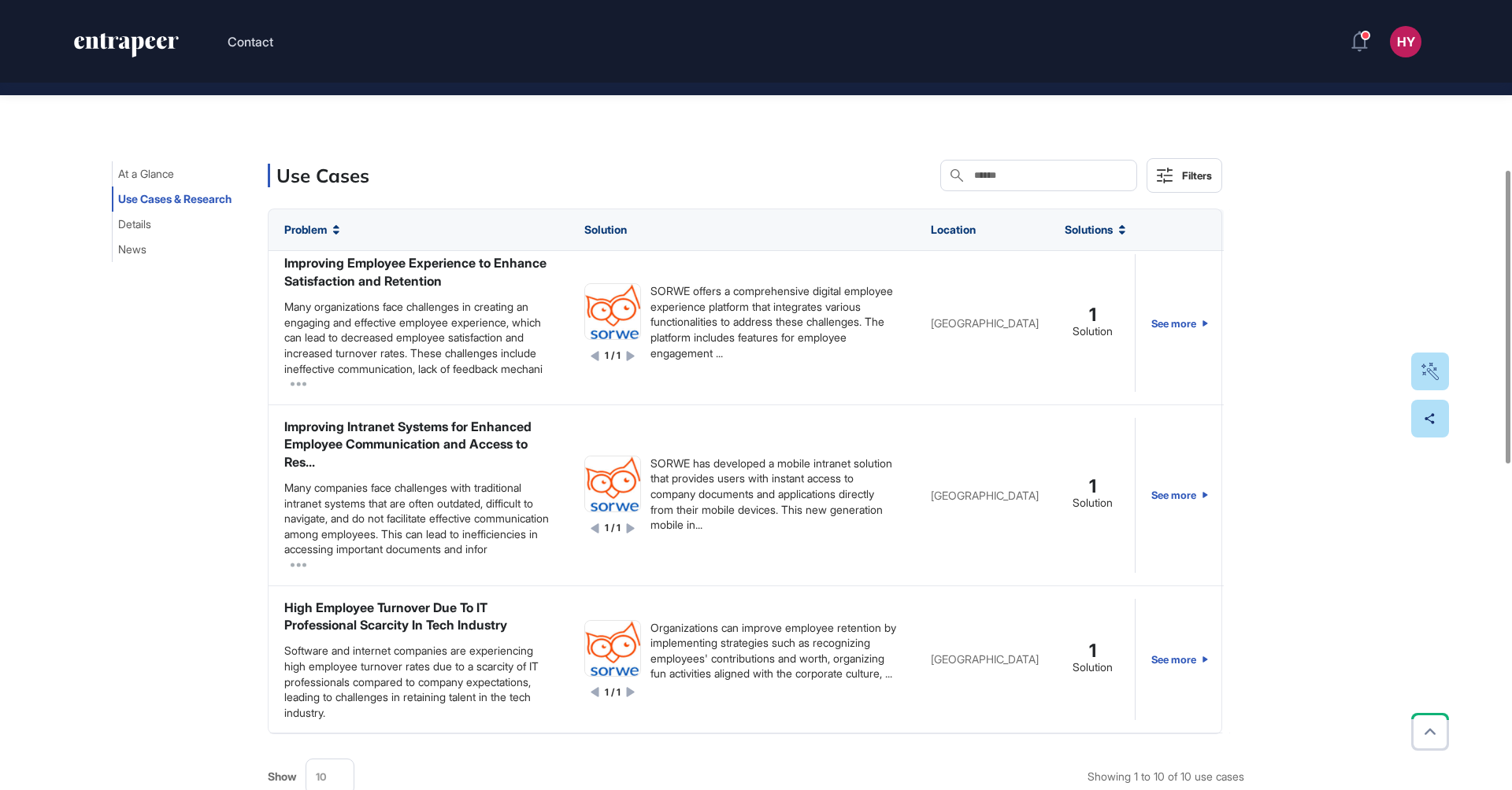
scroll to position [477, 0]
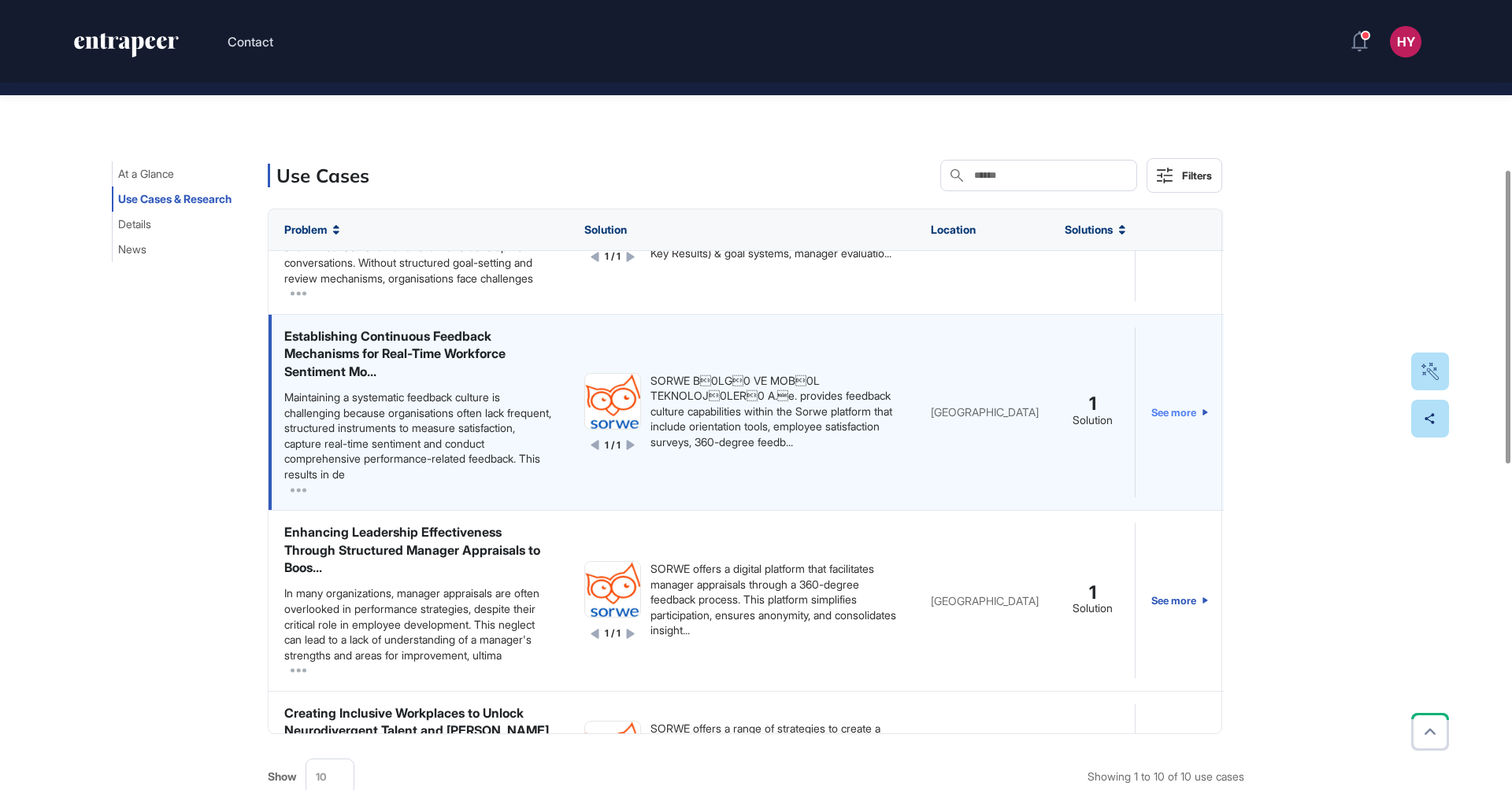
click at [1178, 445] on link "See more" at bounding box center [1179, 412] width 56 height 170
click at [1151, 327] on link "See more" at bounding box center [1179, 412] width 56 height 170
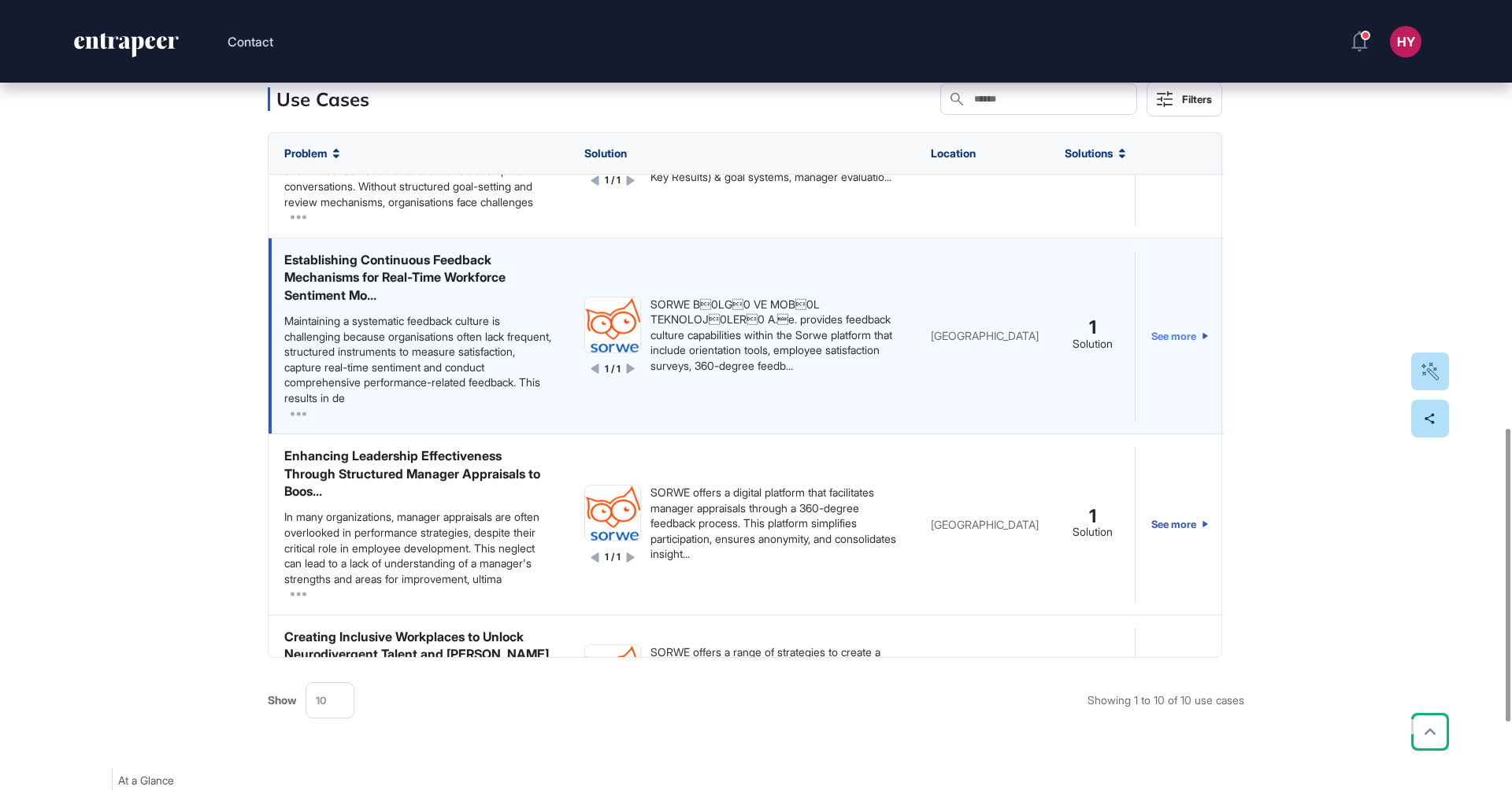
scroll to position [1151, 0]
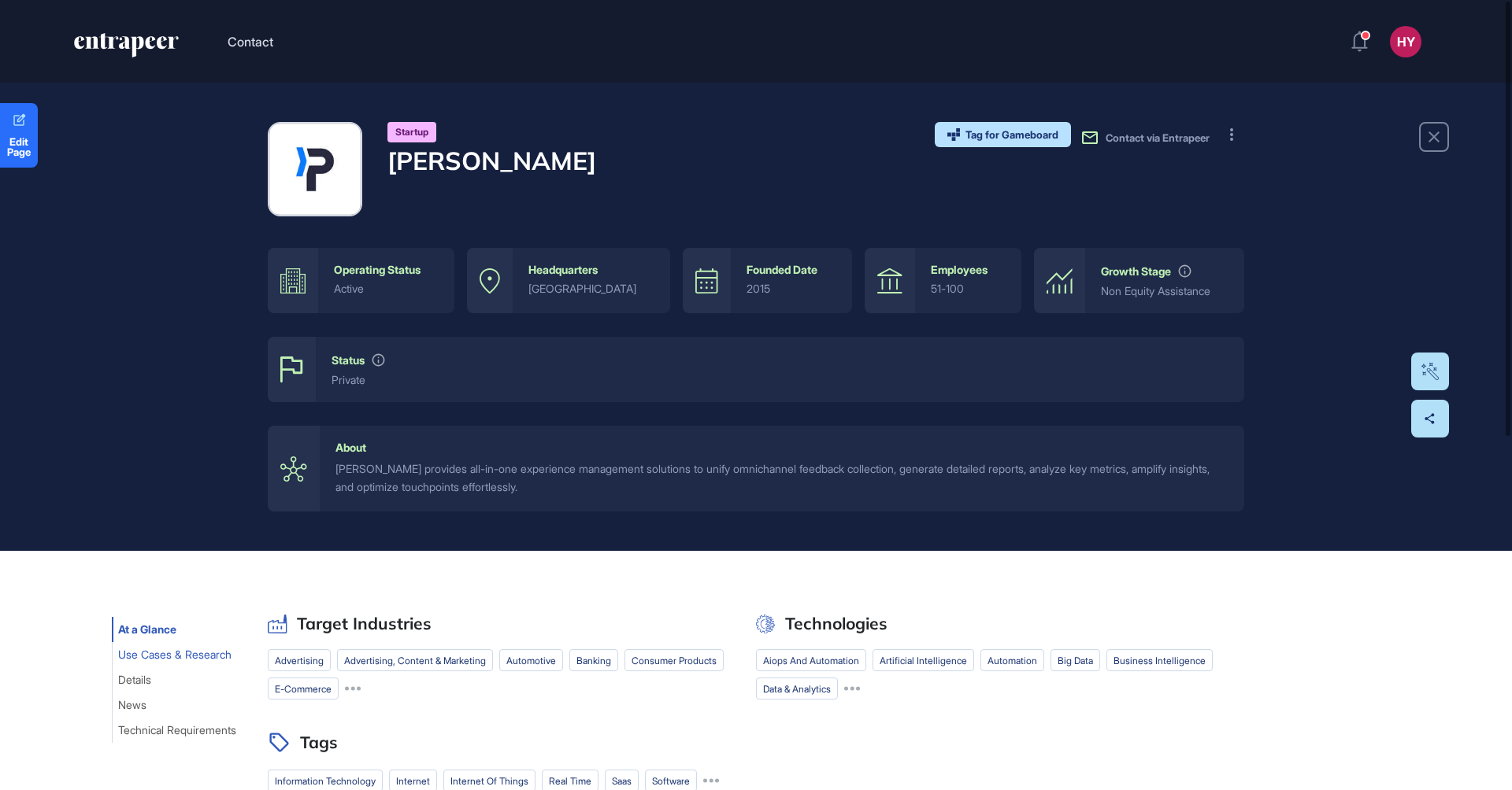
click at [173, 656] on span "Use Cases & Research" at bounding box center [174, 655] width 114 height 13
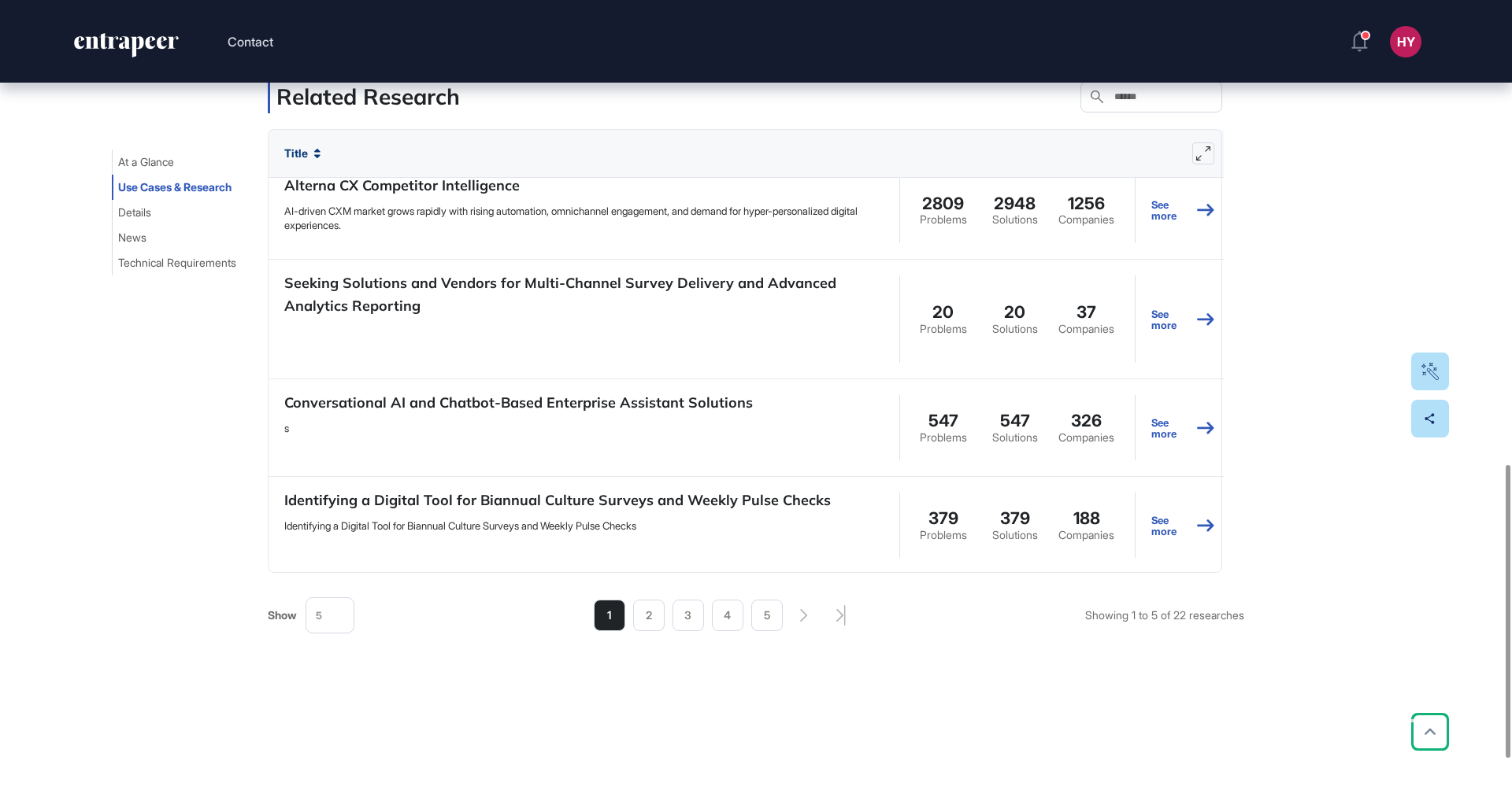
scroll to position [740, 0]
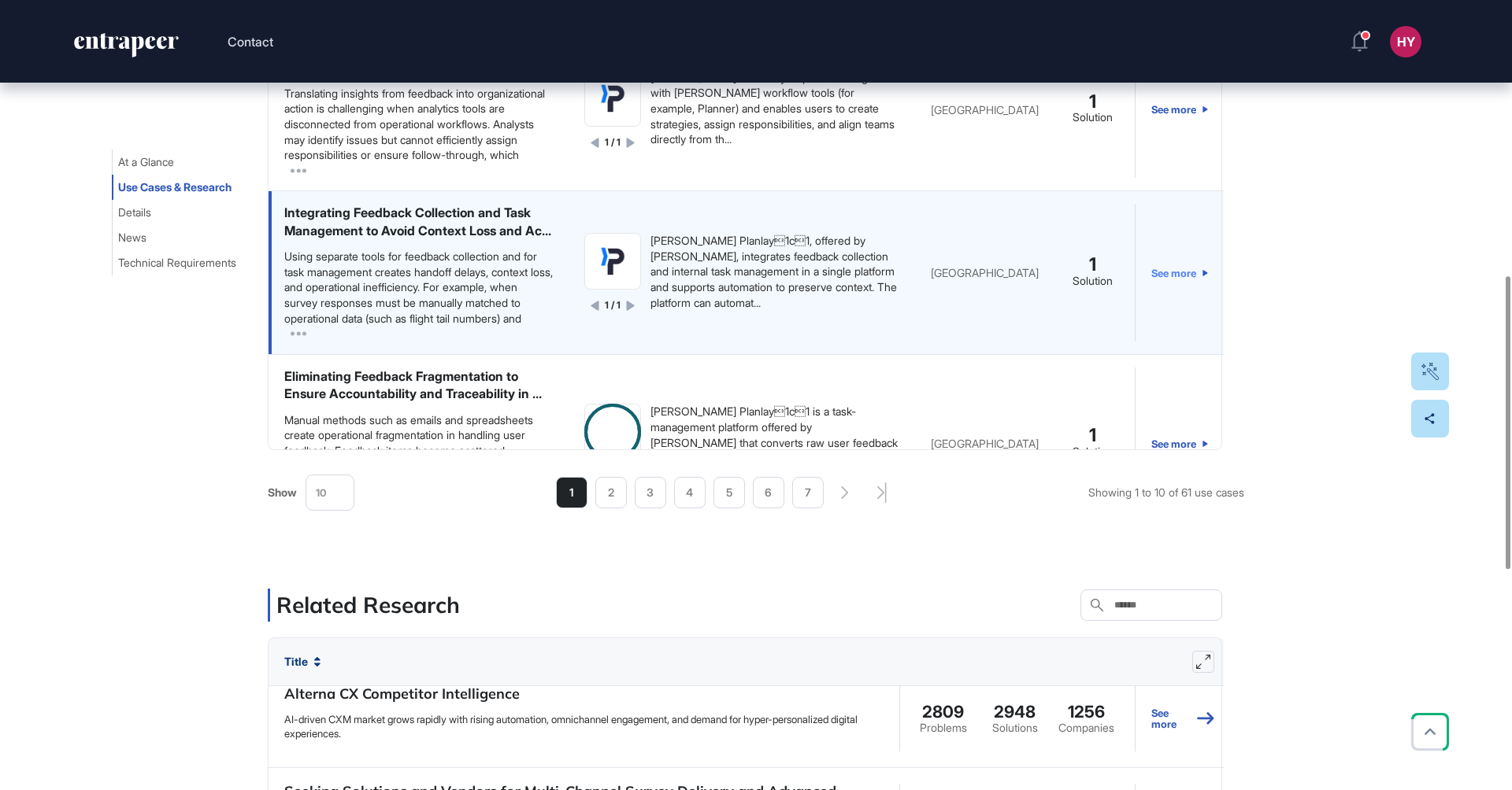
click at [1181, 341] on link "See more" at bounding box center [1179, 272] width 56 height 137
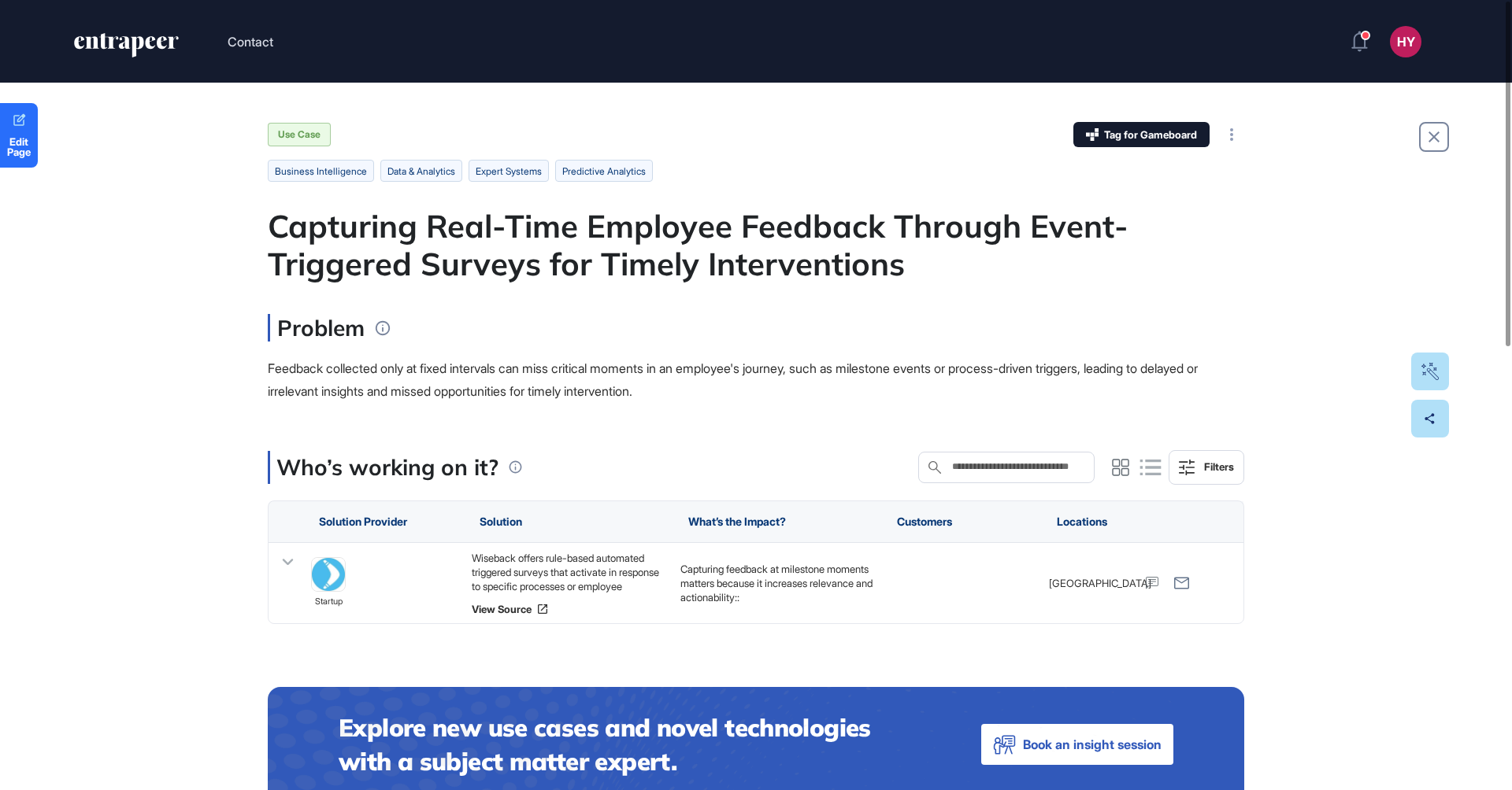
click at [712, 249] on div "Capturing Real-Time Employee Feedback Through Event-Triggered Surveys for Timel…" at bounding box center [756, 245] width 977 height 75
click at [712, 248] on div "Capturing Real-Time Employee Feedback Through Event-Triggered Surveys for Timel…" at bounding box center [756, 245] width 977 height 75
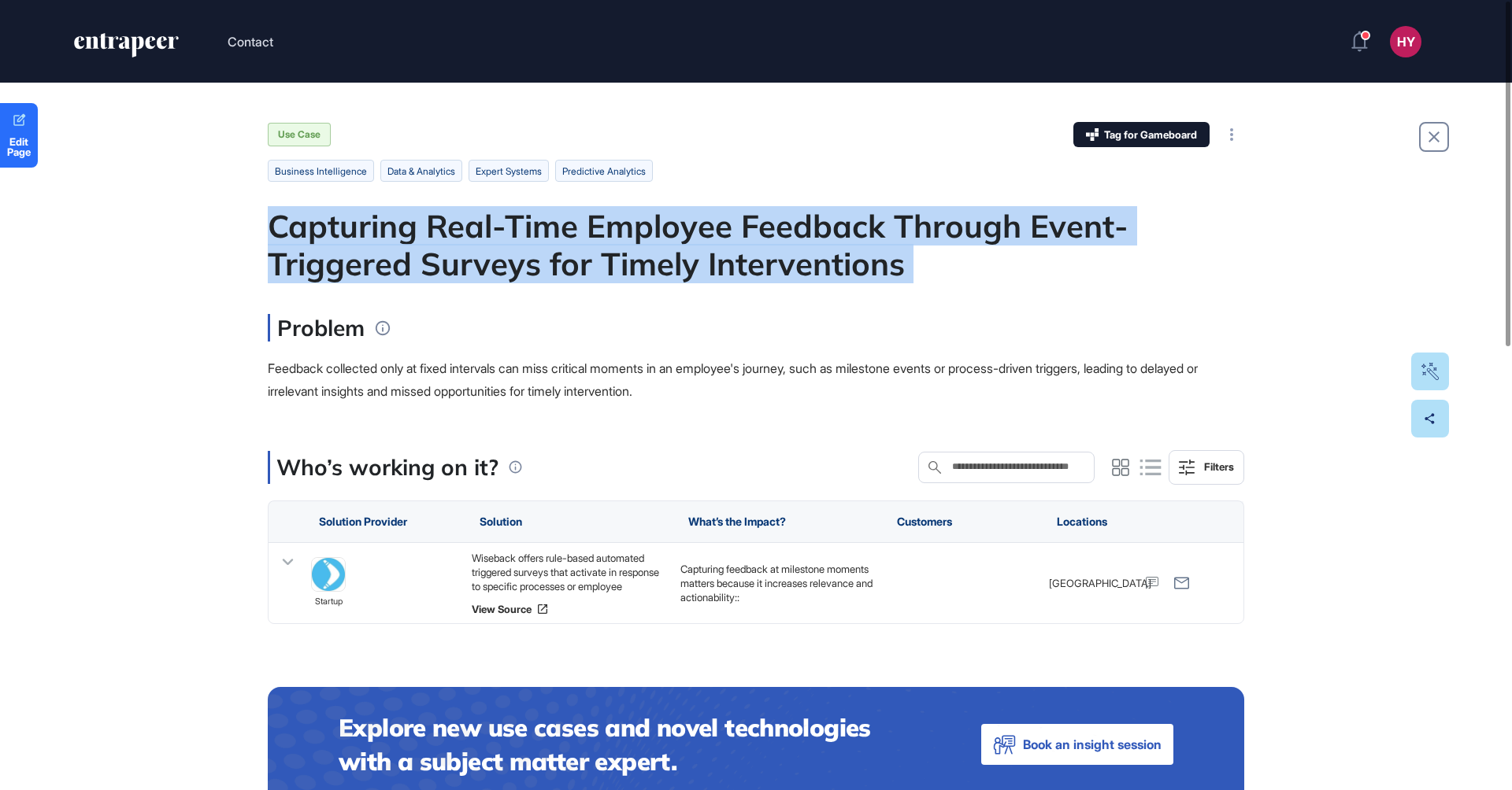
click at [712, 248] on div "Capturing Real-Time Employee Feedback Through Event-Triggered Surveys for Timel…" at bounding box center [756, 245] width 977 height 75
copy div "Capturing Real-Time Employee Feedback Through Event-Triggered Surveys for Timel…"
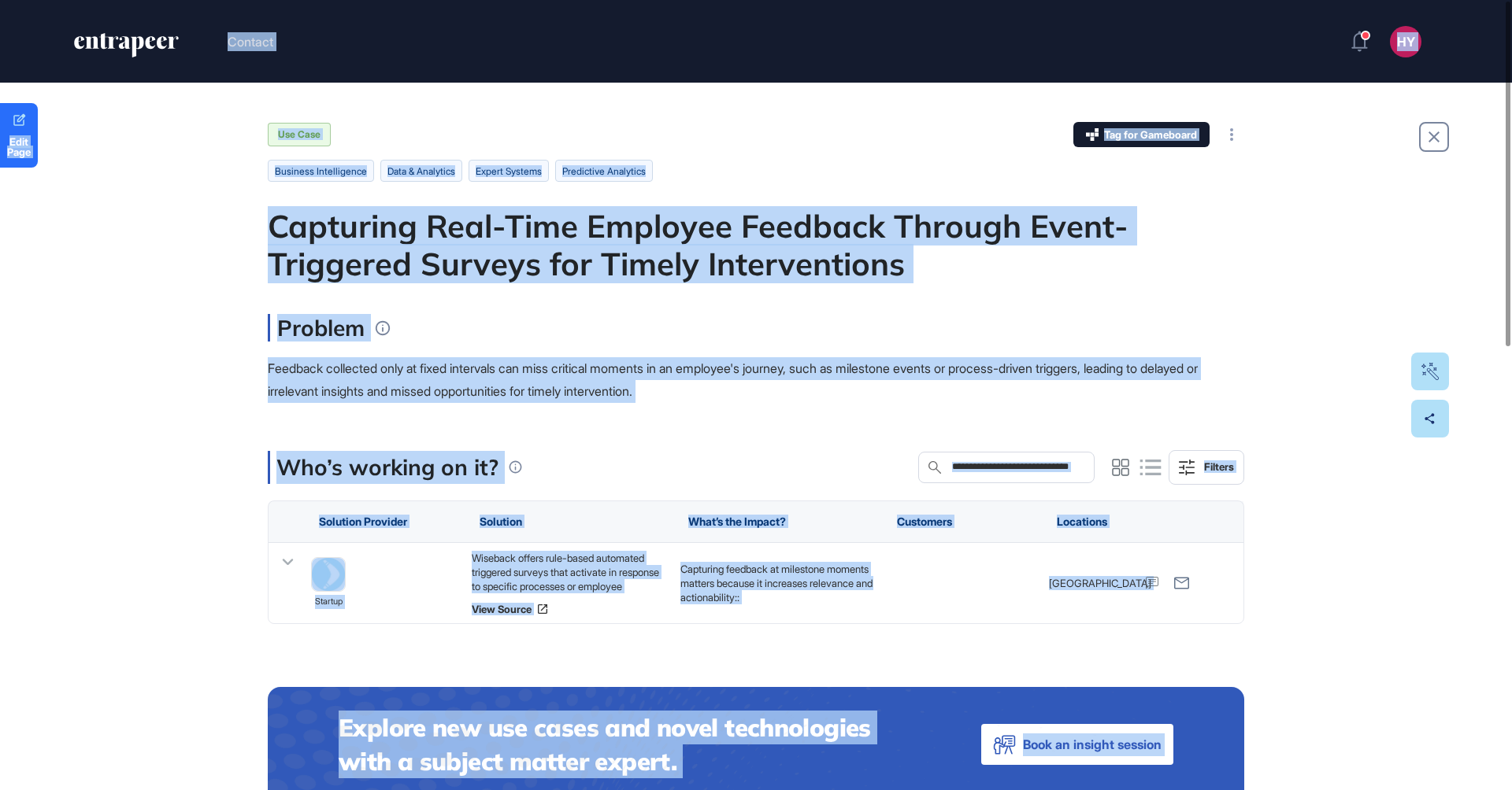
copy body "Contact HY Admin Dashboard Dashboard Profile My Content Request More Data Edit …"
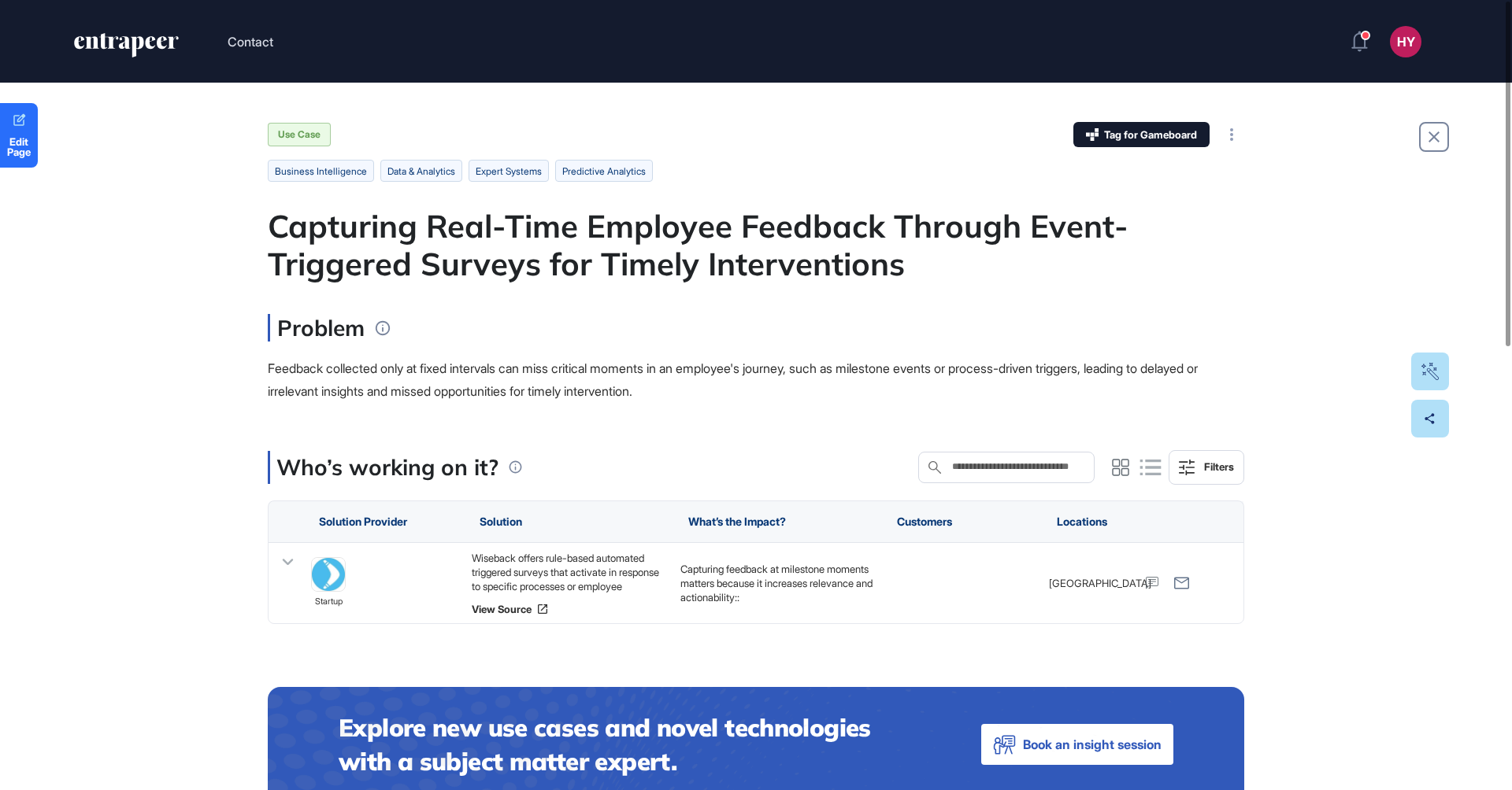
click at [750, 62] on header "Contact HY Admin Dashboard Dashboard Profile My Content Request More Data" at bounding box center [756, 41] width 1512 height 83
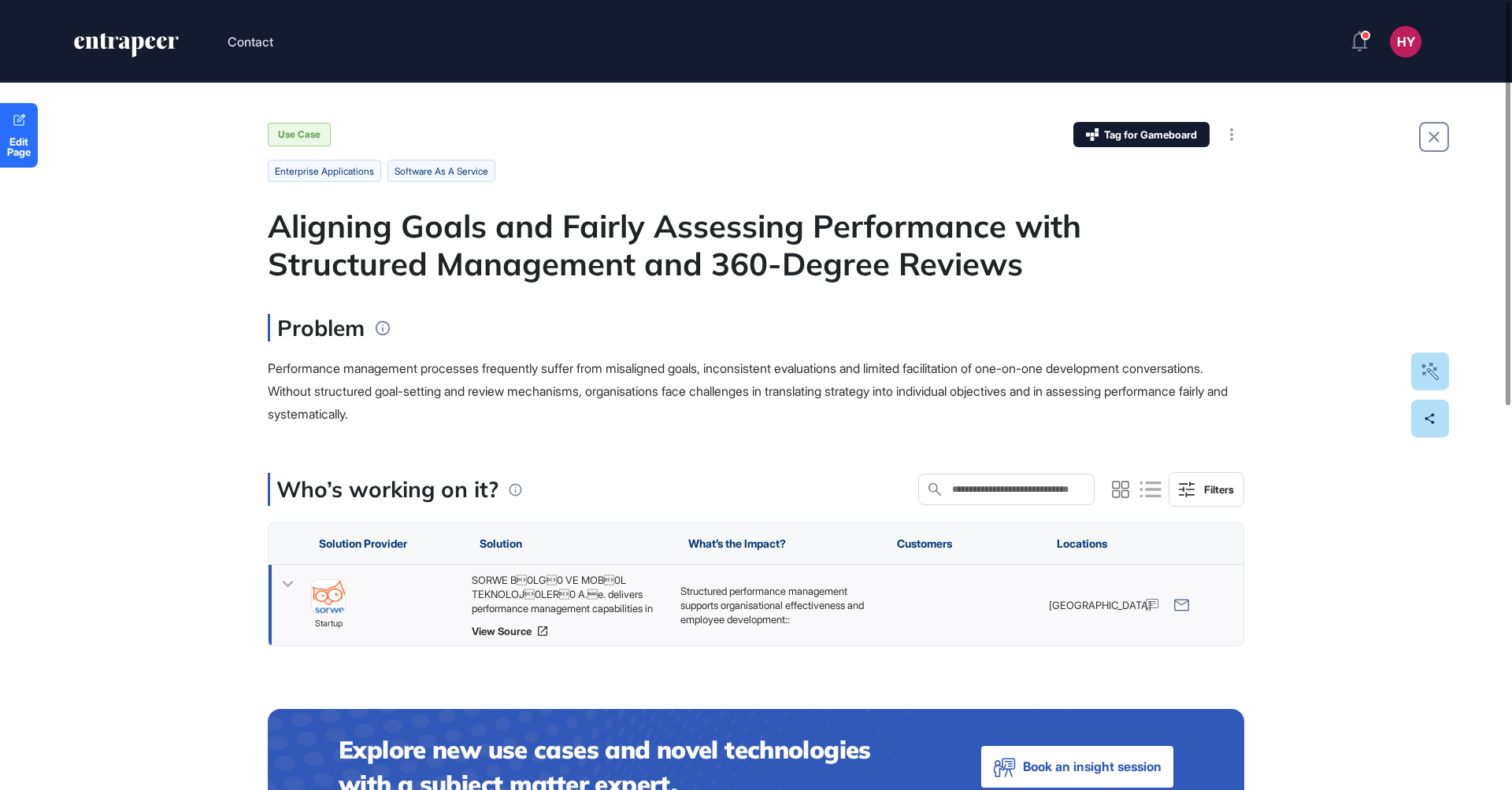
click at [568, 581] on div "SORWE B0LG0 VE MOB0L TEKNOLOJ0LER0 A.e. delivers performance management c…" at bounding box center [569, 594] width 193 height 43
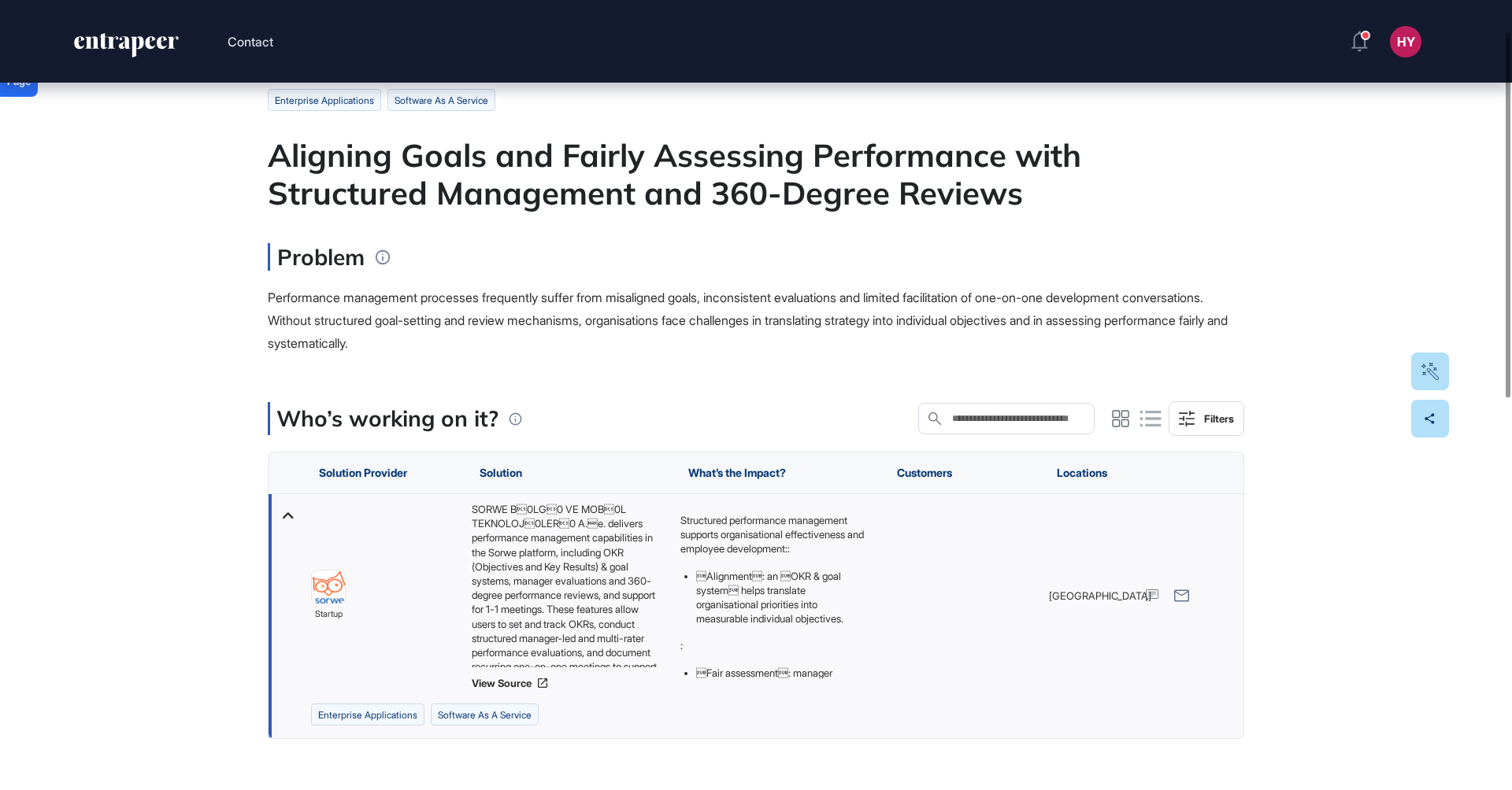
scroll to position [58, 0]
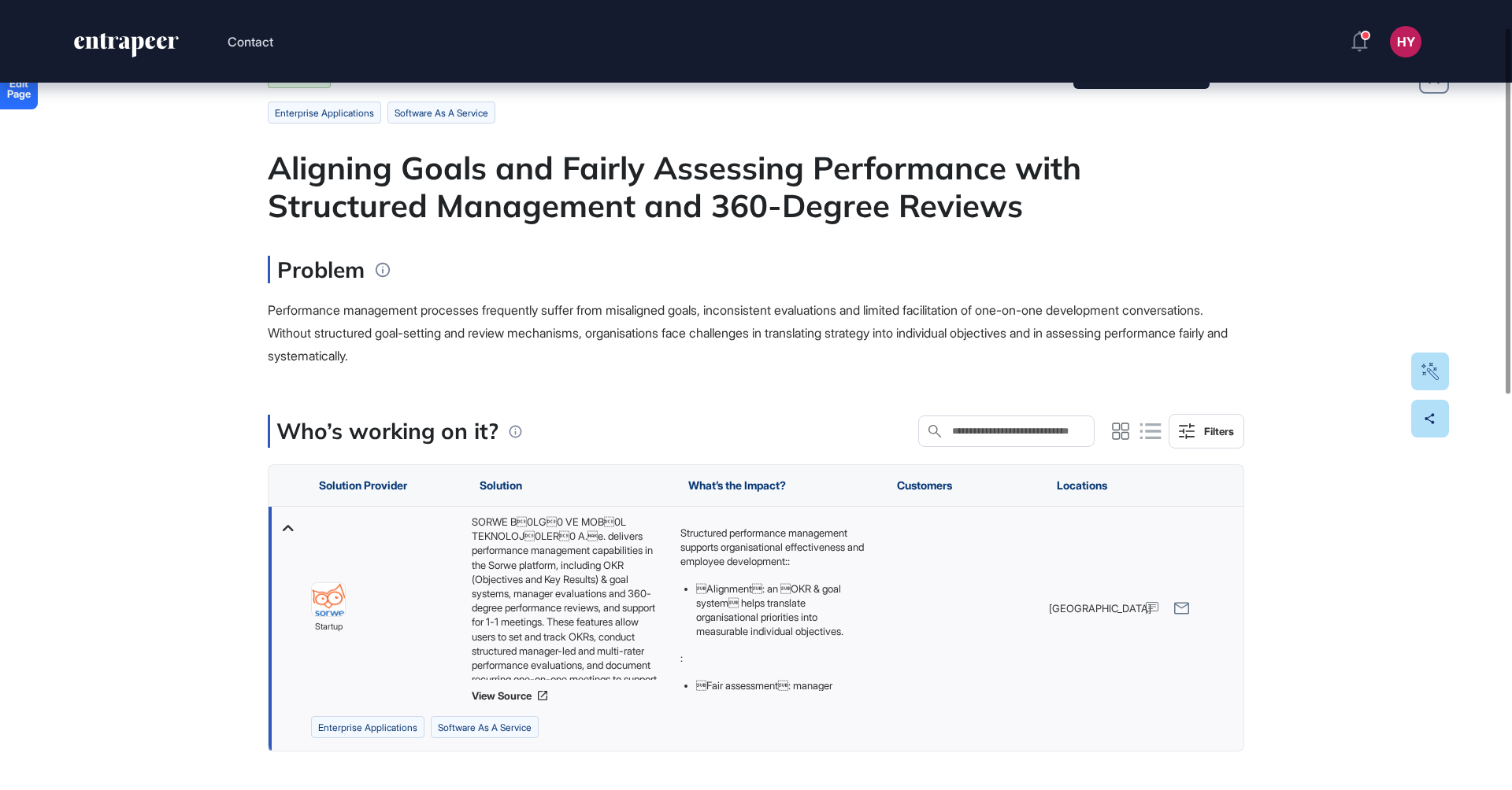
click at [524, 551] on div "SORWE B0LG0 VE MOB0L TEKNOLOJ0LER0 A.e. delivers performance management c…" at bounding box center [569, 597] width 193 height 165
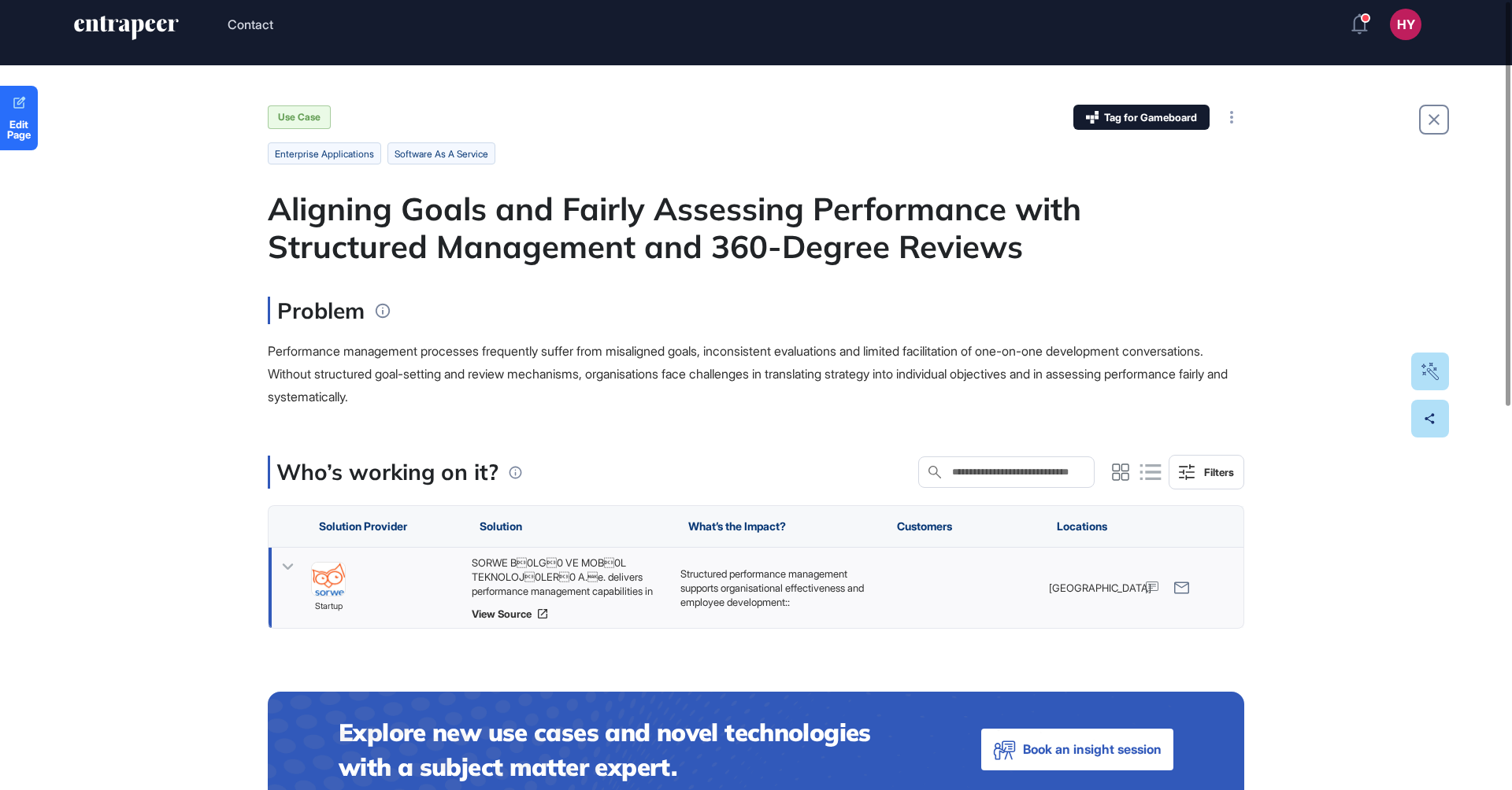
scroll to position [0, 0]
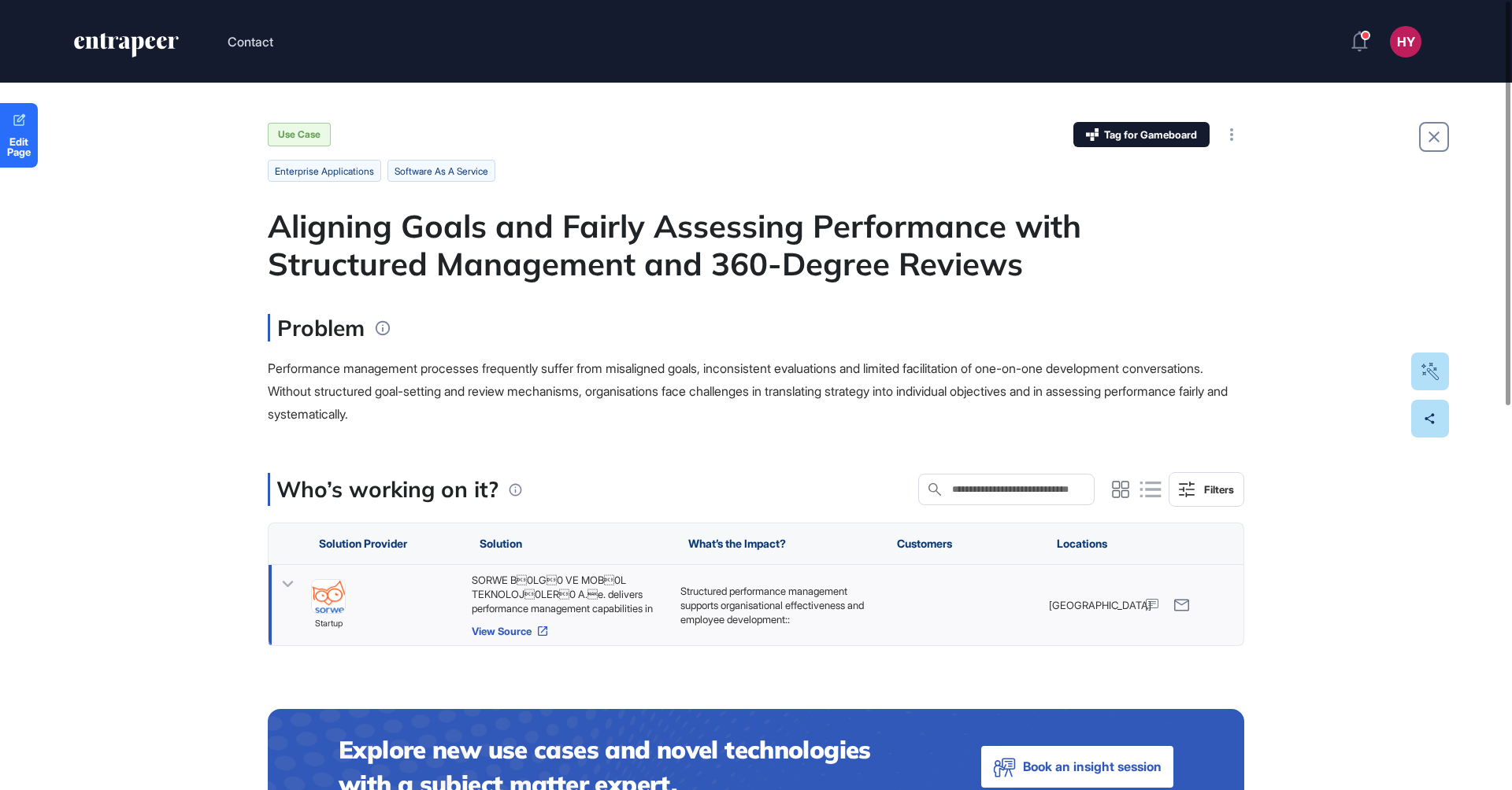
click at [521, 630] on link "View Source" at bounding box center [569, 631] width 193 height 13
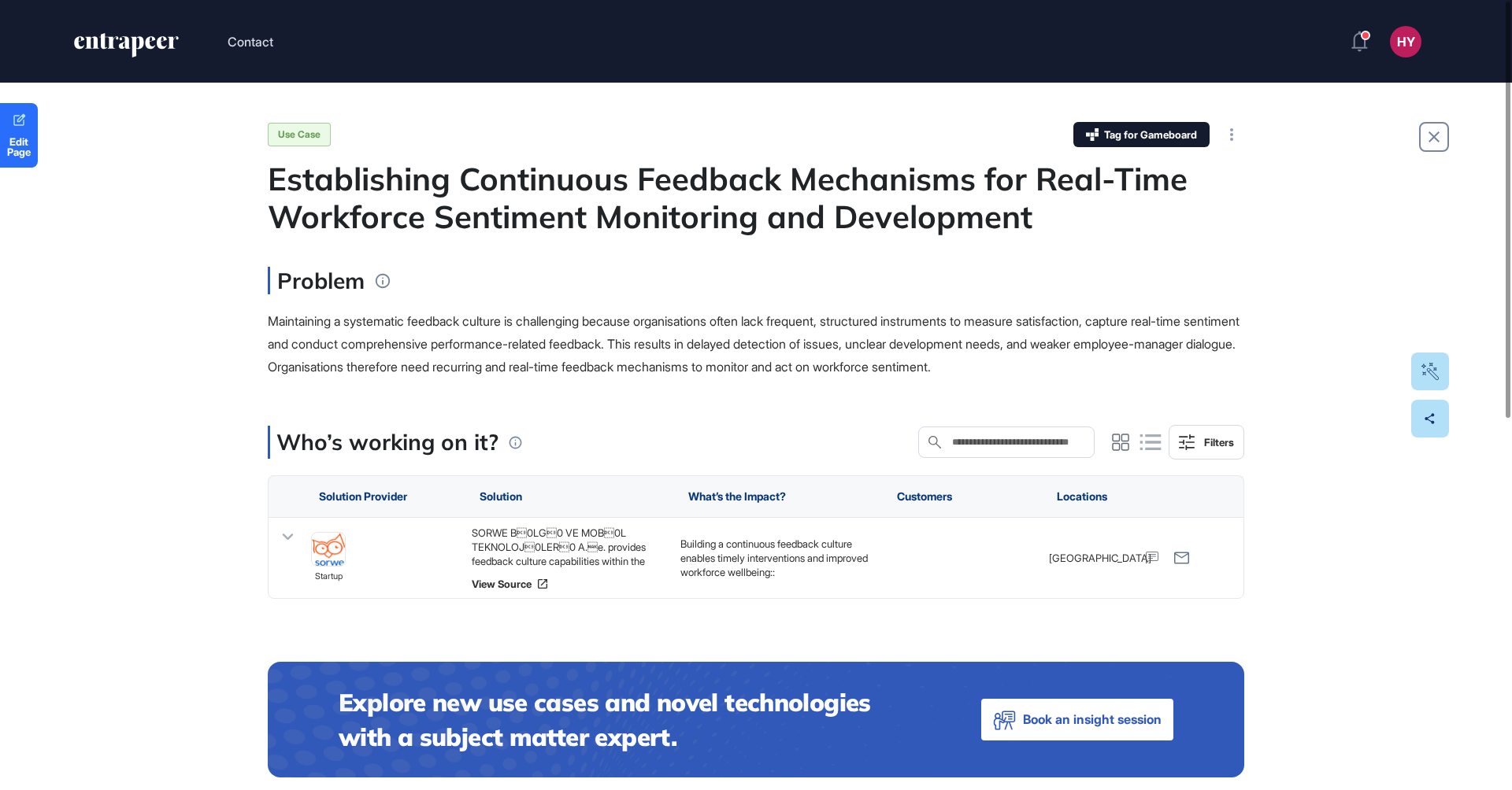
click at [635, 212] on div "Establishing Continuous Feedback Mechanisms for Real-Time Workforce Sentiment M…" at bounding box center [756, 198] width 977 height 75
click at [635, 211] on div "Establishing Continuous Feedback Mechanisms for Real-Time Workforce Sentiment M…" at bounding box center [756, 198] width 977 height 75
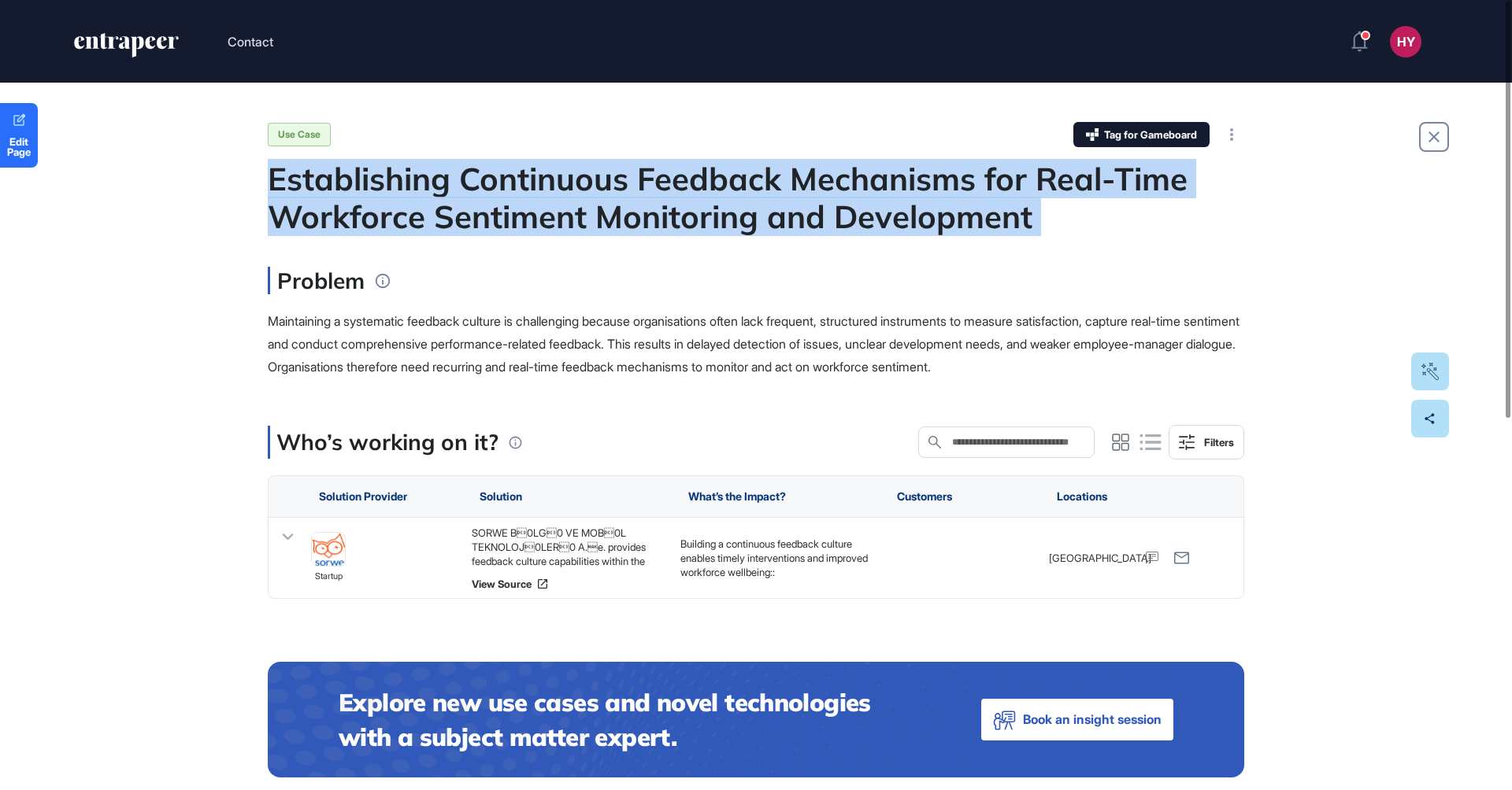
click at [635, 211] on div "Establishing Continuous Feedback Mechanisms for Real-Time Workforce Sentiment M…" at bounding box center [756, 198] width 977 height 75
copy div "Establishing Continuous Feedback Mechanisms for Real-Time Workforce Sentiment M…"
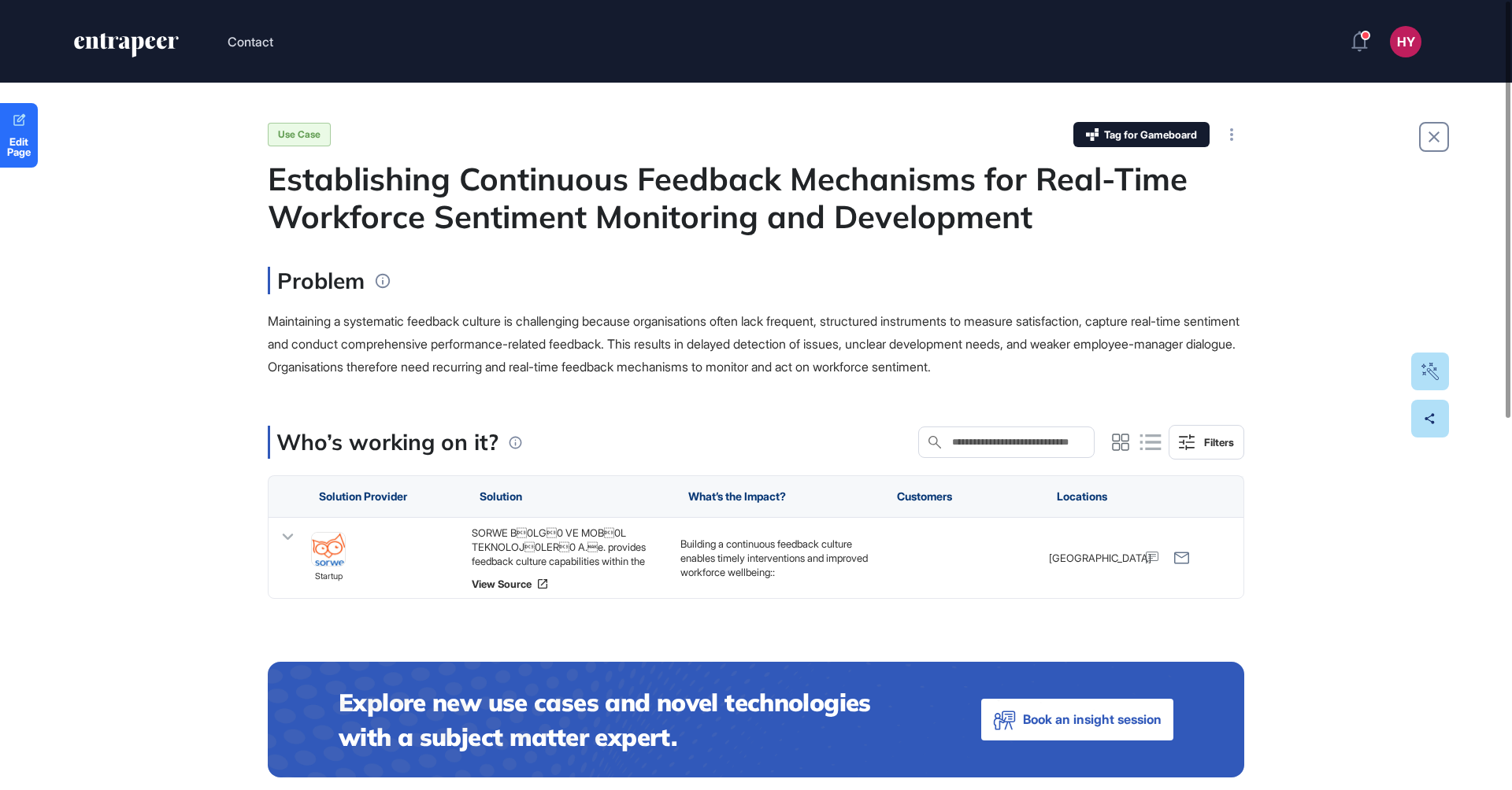
click at [726, 303] on div "Problem Maintaining a systematic feedback culture is challenging because organi…" at bounding box center [756, 322] width 977 height 111
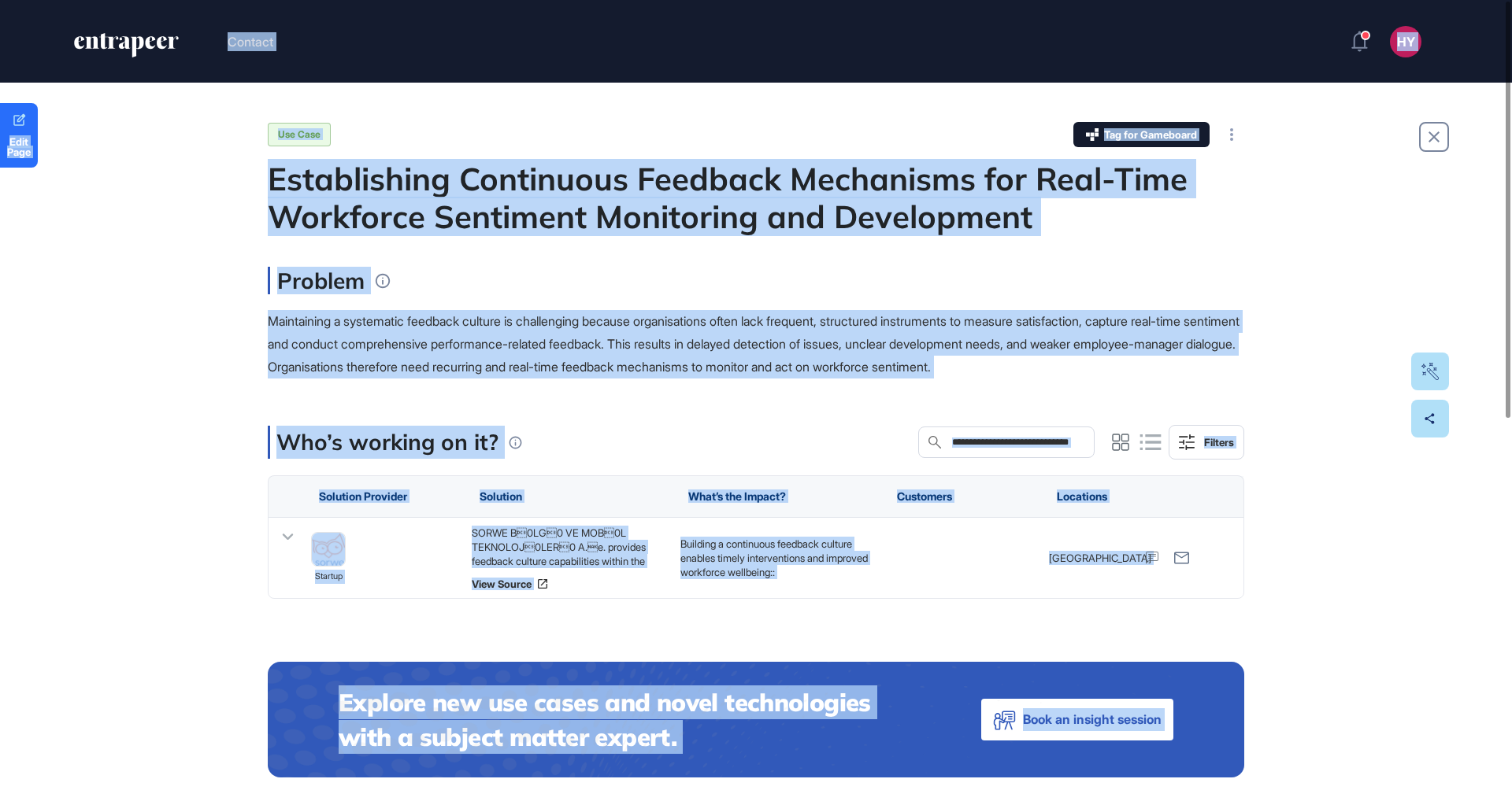
copy body "Contact HY Admin Dashboard Dashboard Profile My Content Request More Data Edit …"
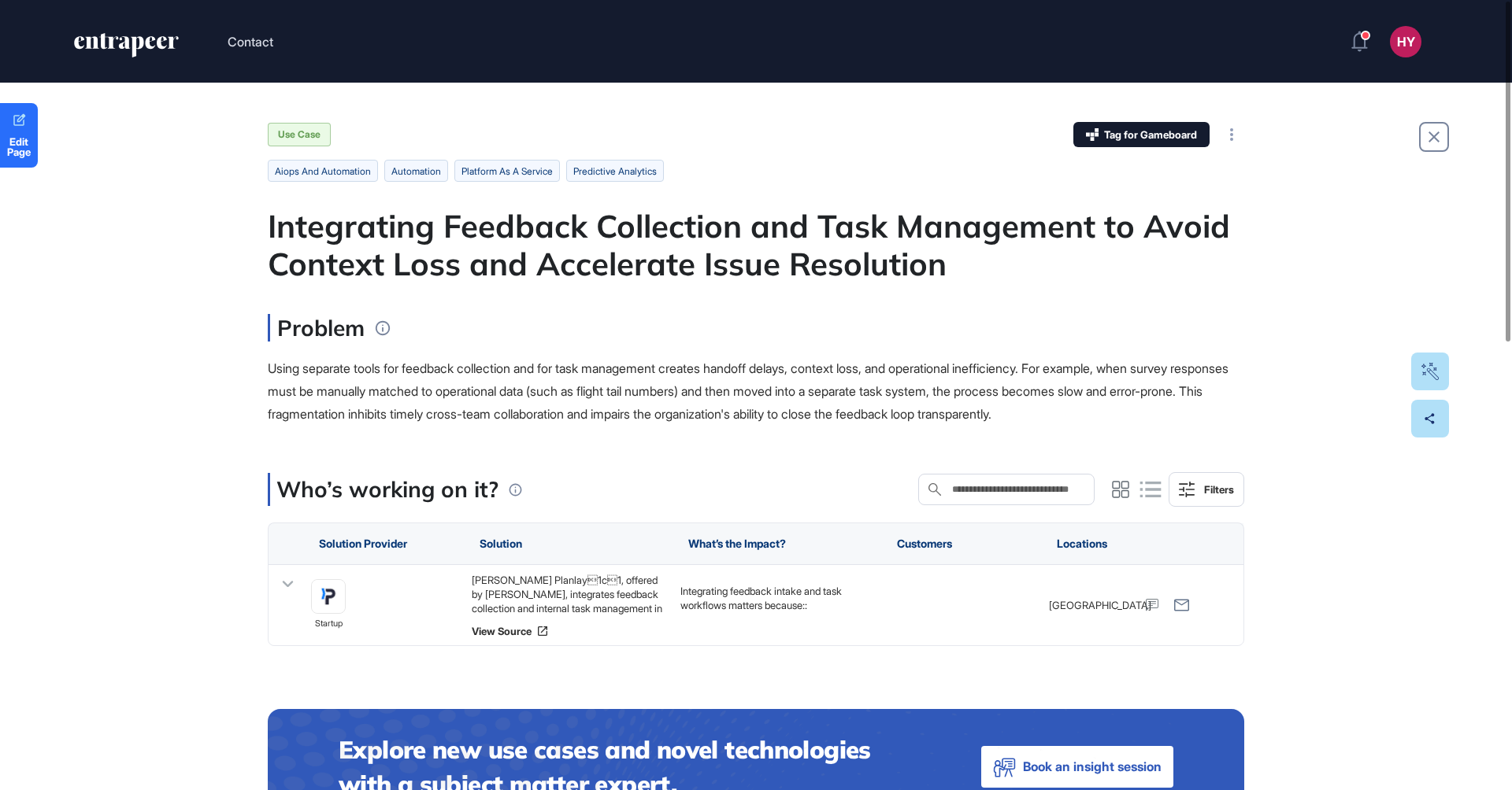
click at [642, 245] on div "Integrating Feedback Collection and Task Management to Avoid Context Loss and A…" at bounding box center [756, 245] width 977 height 75
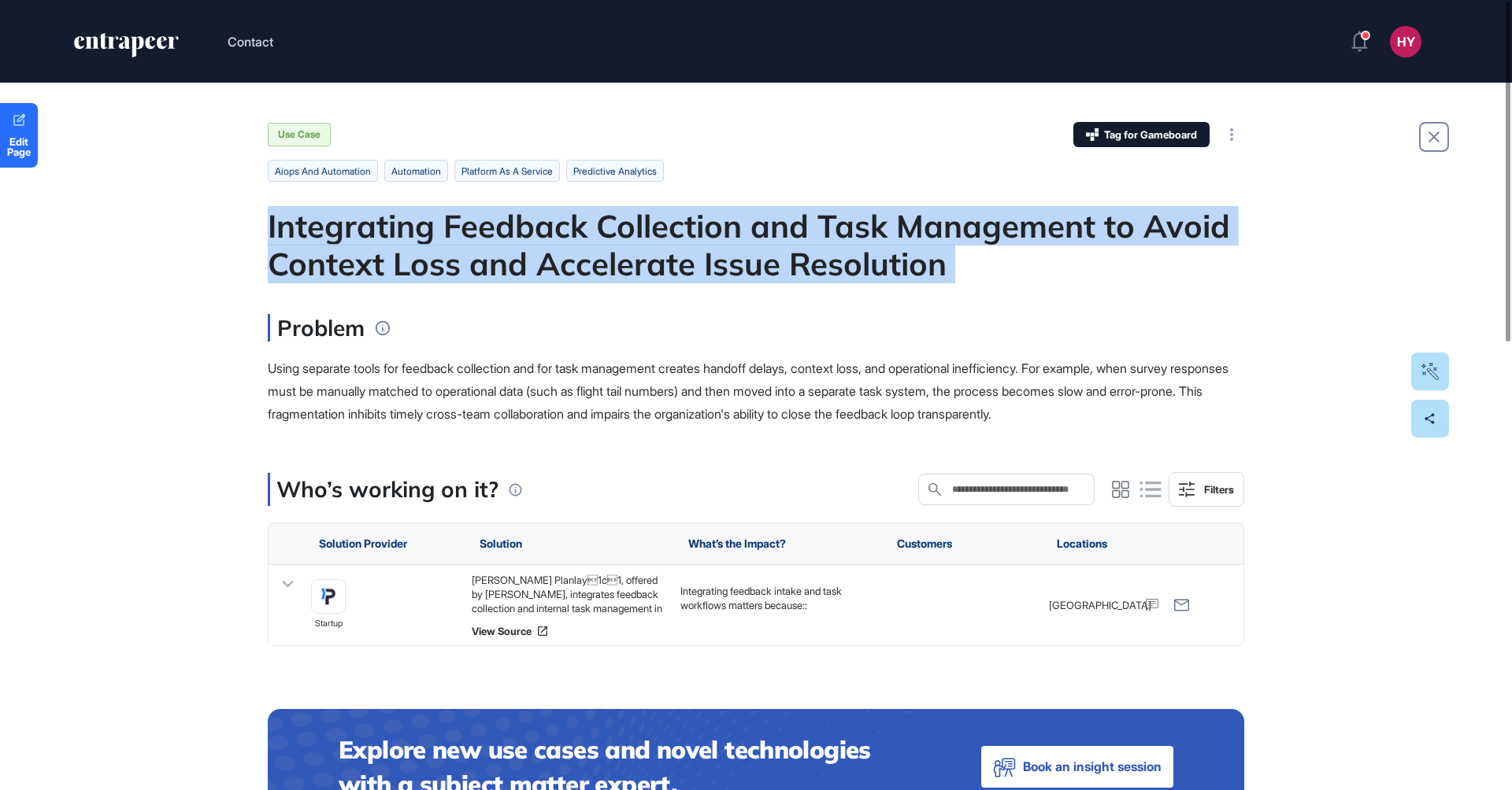
click at [642, 245] on div "Integrating Feedback Collection and Task Management to Avoid Context Loss and A…" at bounding box center [756, 245] width 977 height 75
click at [490, 238] on div "Integrating Feedback Collection and Task Management to Avoid Context Loss and A…" at bounding box center [756, 245] width 977 height 75
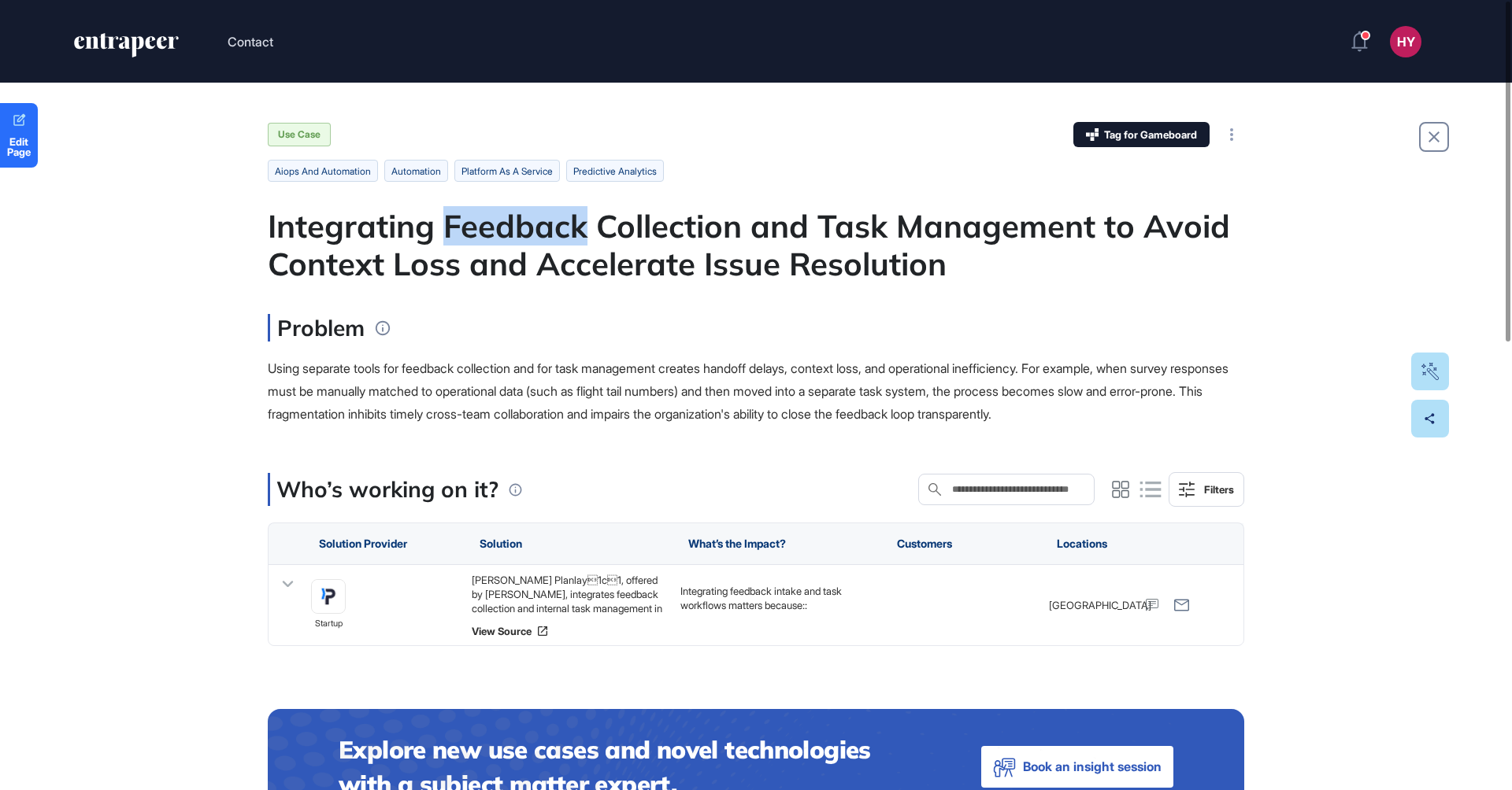
click at [490, 238] on div "Integrating Feedback Collection and Task Management to Avoid Context Loss and A…" at bounding box center [756, 245] width 977 height 75
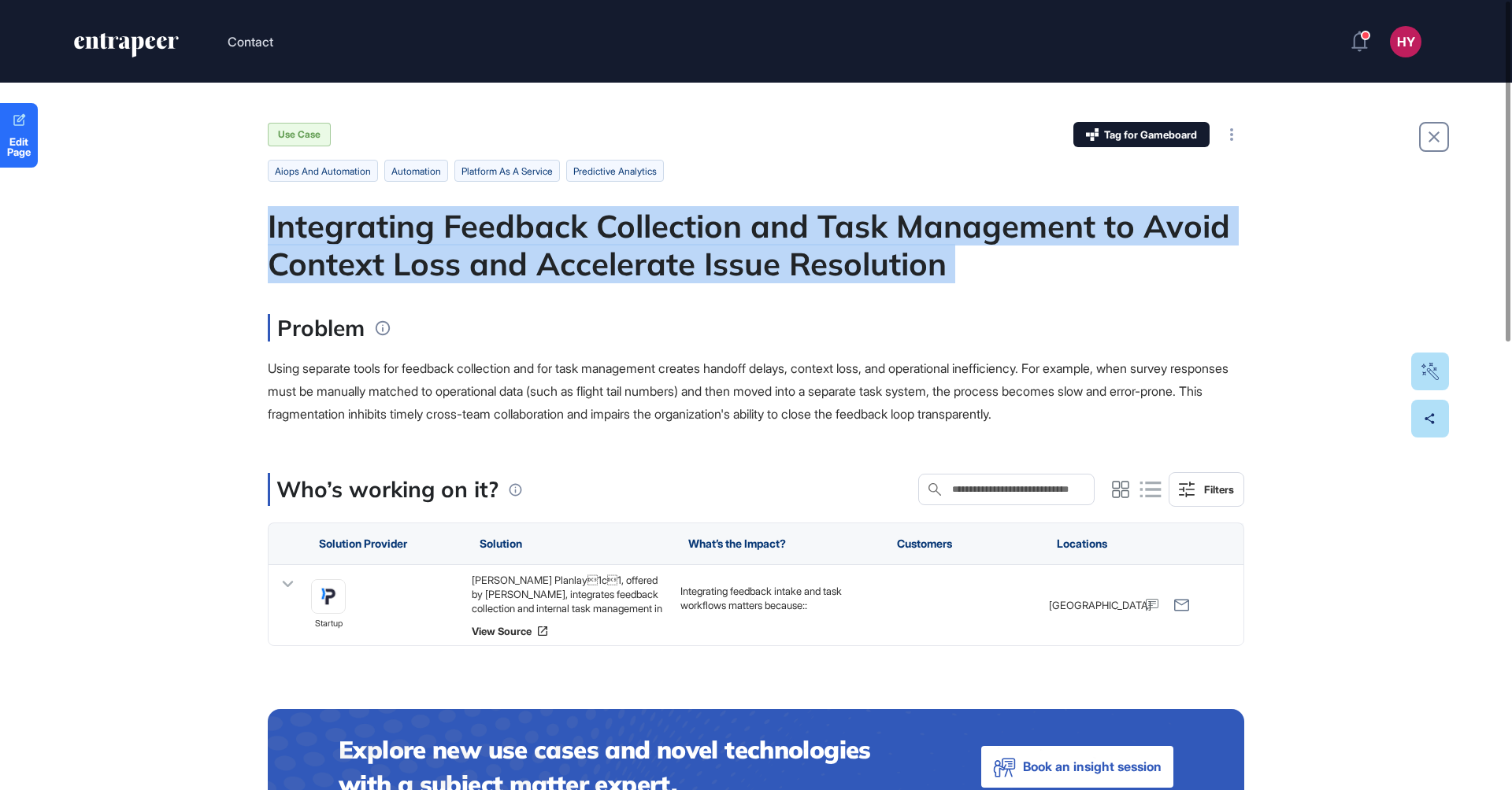
click at [490, 238] on div "Integrating Feedback Collection and Task Management to Avoid Context Loss and A…" at bounding box center [756, 245] width 977 height 75
click at [545, 270] on div "Integrating Feedback Collection and Task Management to Avoid Context Loss and A…" at bounding box center [756, 245] width 977 height 75
